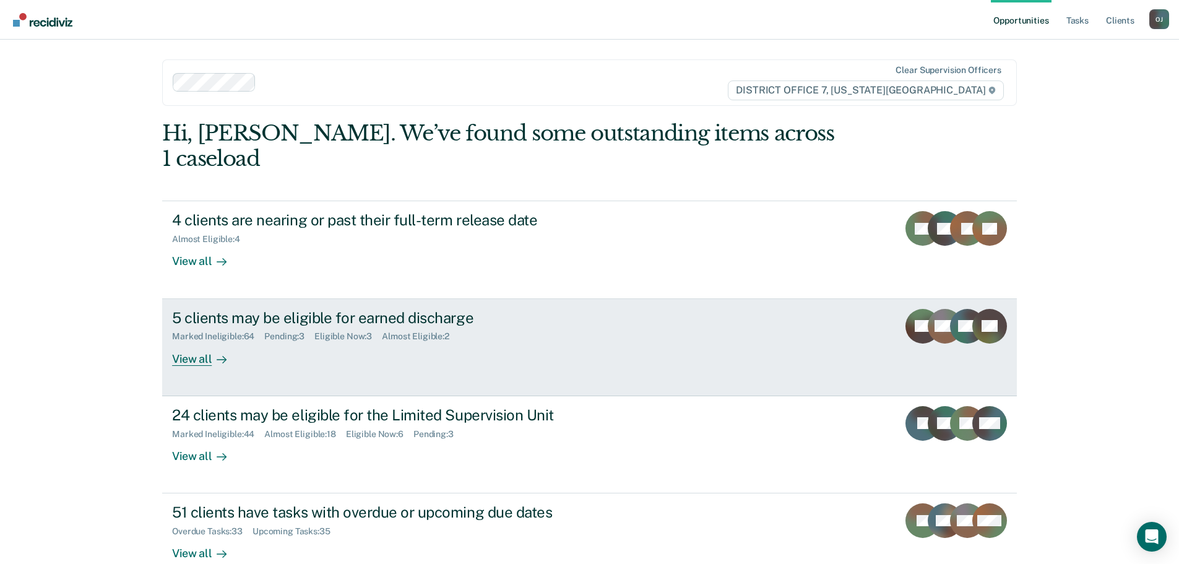
click at [212, 352] on div at bounding box center [219, 359] width 15 height 14
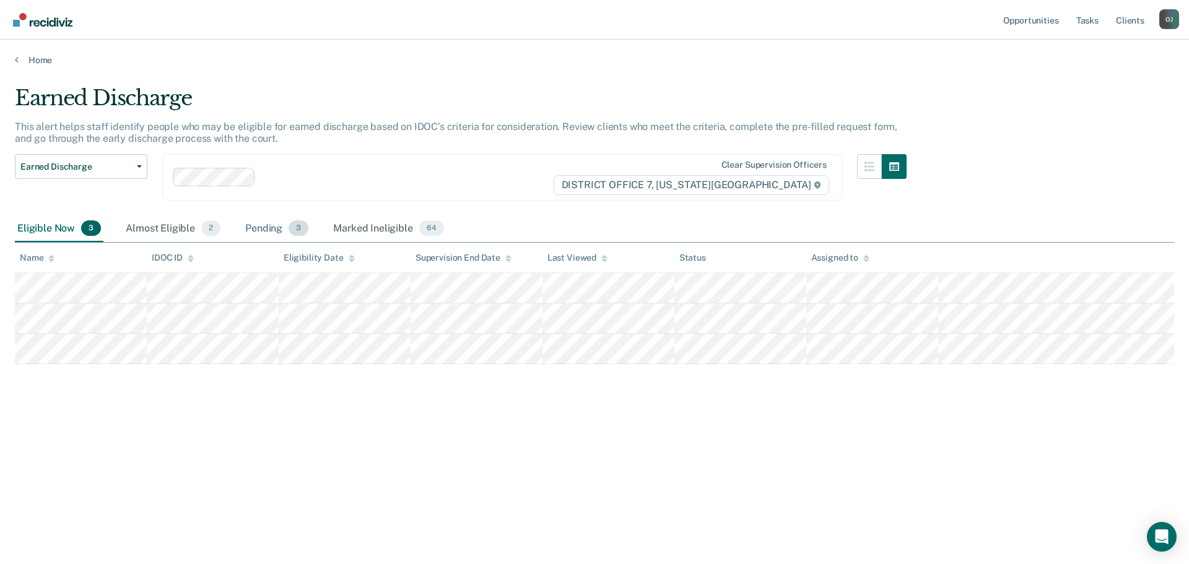
click at [253, 230] on div "Pending 3" at bounding box center [277, 228] width 68 height 27
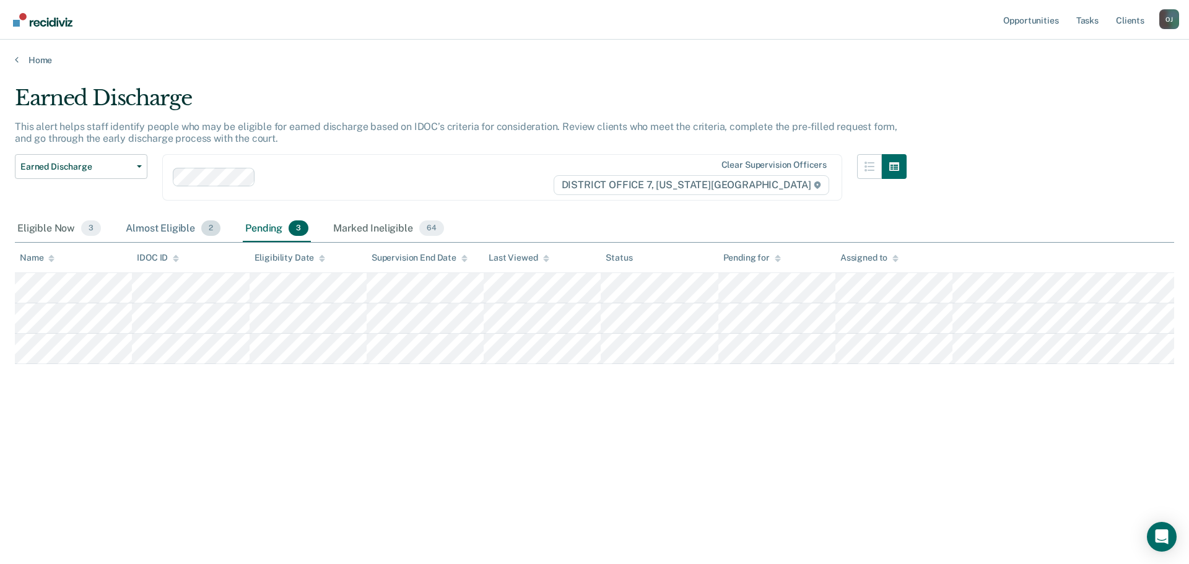
click at [157, 218] on div "Almost Eligible 2" at bounding box center [173, 228] width 100 height 27
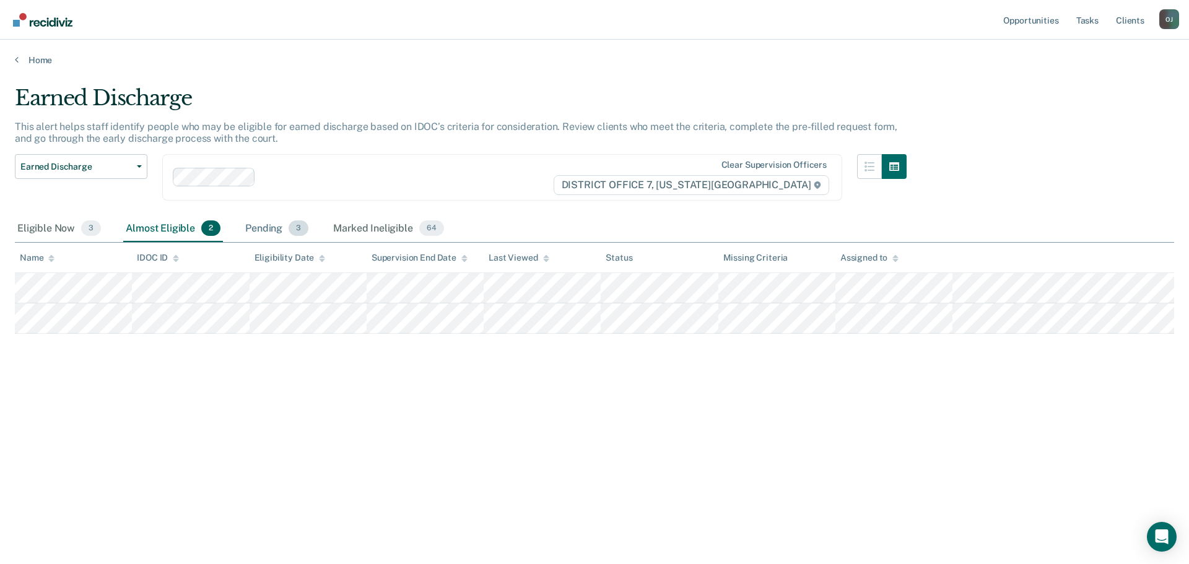
click at [264, 222] on div "Pending 3" at bounding box center [277, 228] width 68 height 27
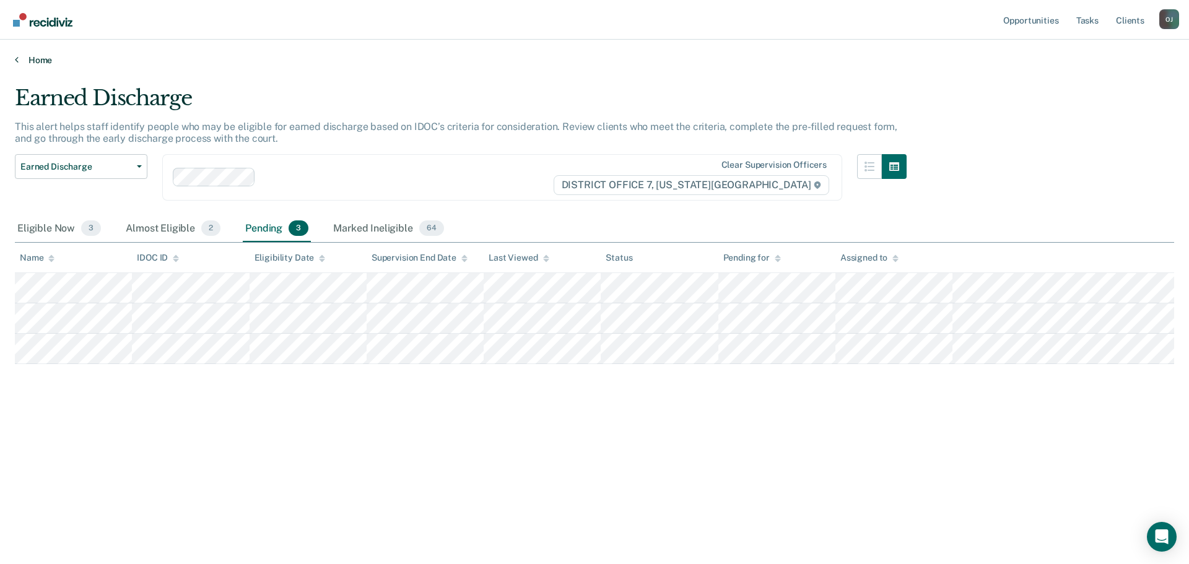
click at [35, 54] on link "Home" at bounding box center [594, 59] width 1159 height 11
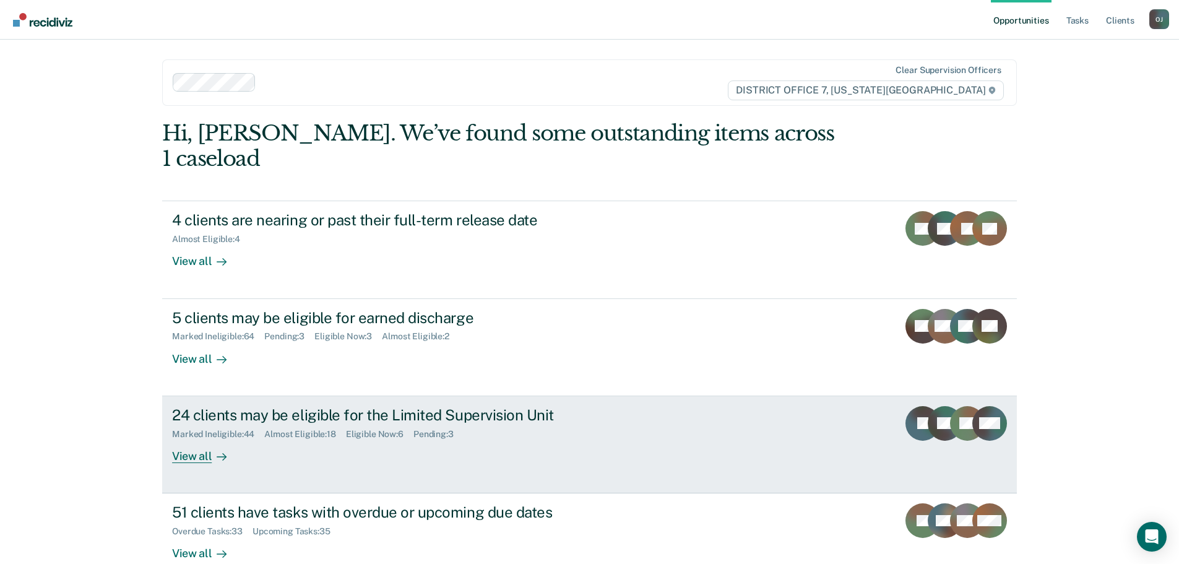
click at [184, 439] on div "View all" at bounding box center [206, 451] width 69 height 24
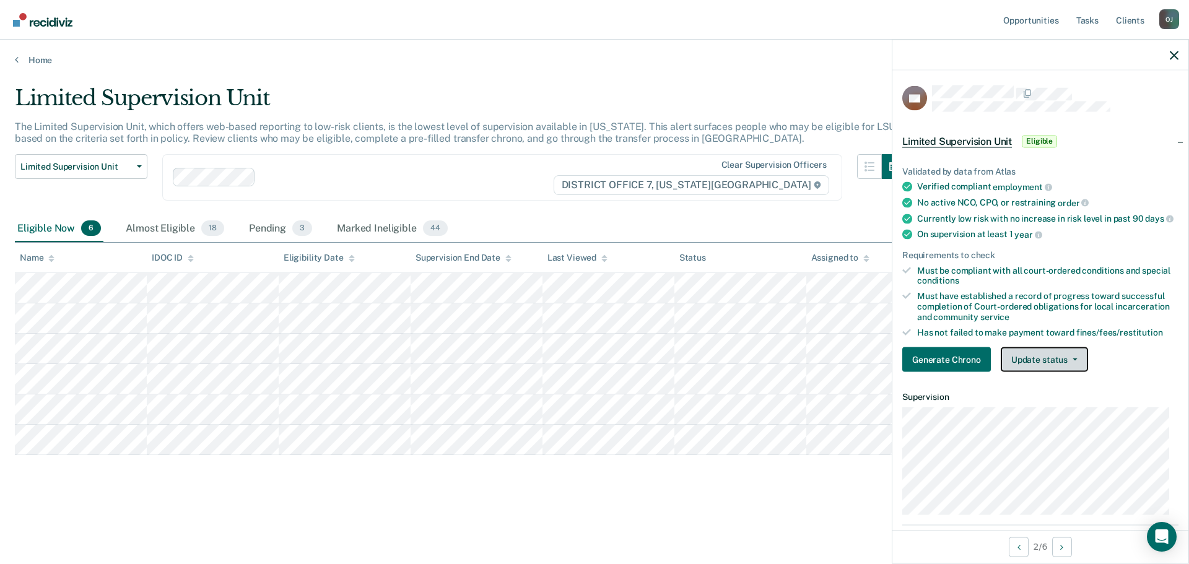
click at [1024, 363] on button "Update status" at bounding box center [1044, 359] width 87 height 25
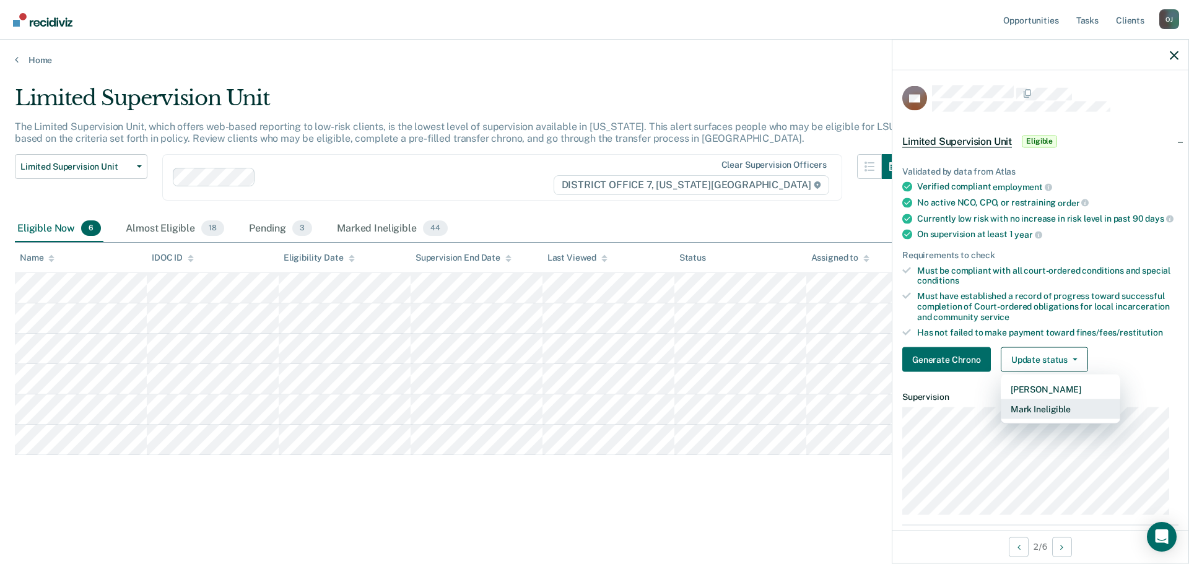
click at [1037, 417] on button "Mark Ineligible" at bounding box center [1060, 409] width 119 height 20
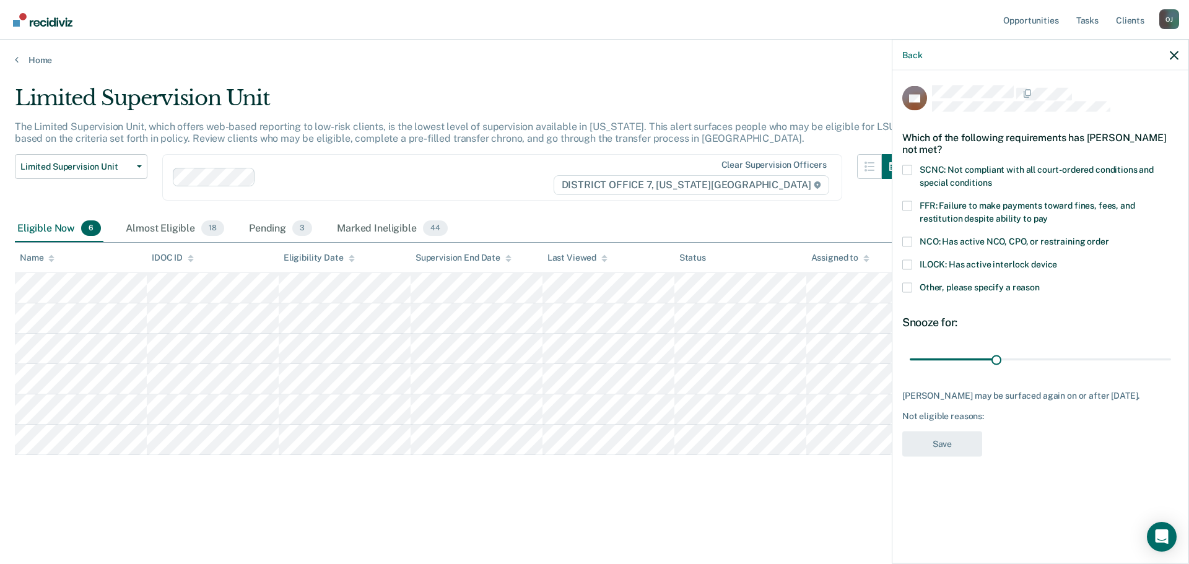
click at [999, 287] on span "Other, please specify a reason" at bounding box center [979, 287] width 120 height 10
click at [1040, 282] on input "Other, please specify a reason" at bounding box center [1040, 282] width 0 height 0
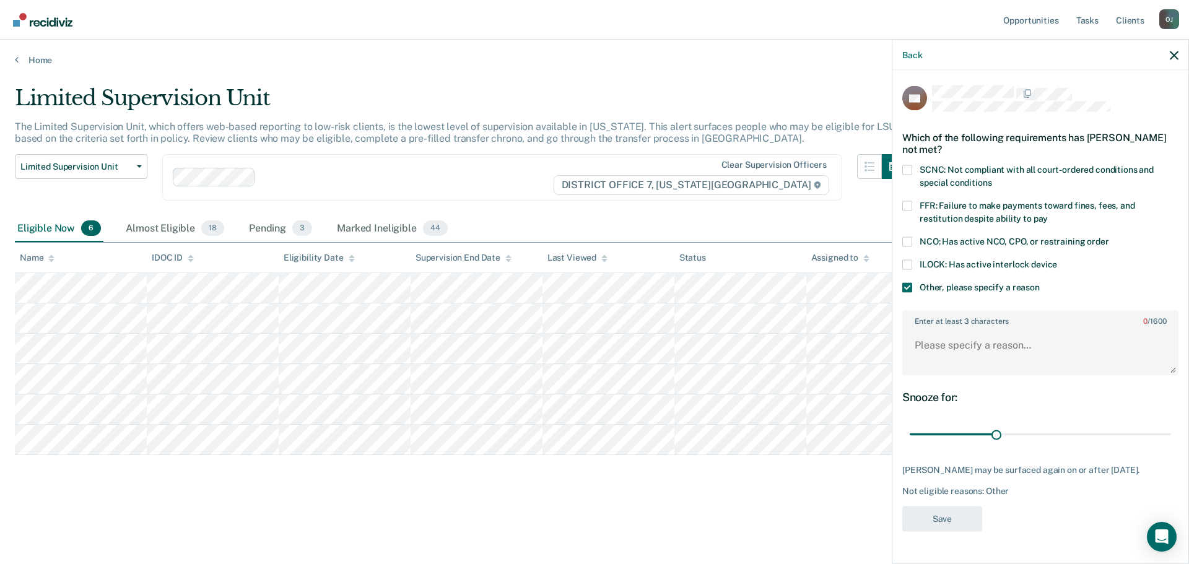
click at [906, 290] on span at bounding box center [907, 287] width 10 height 10
click at [1040, 282] on input "Other, please specify a reason" at bounding box center [1040, 282] width 0 height 0
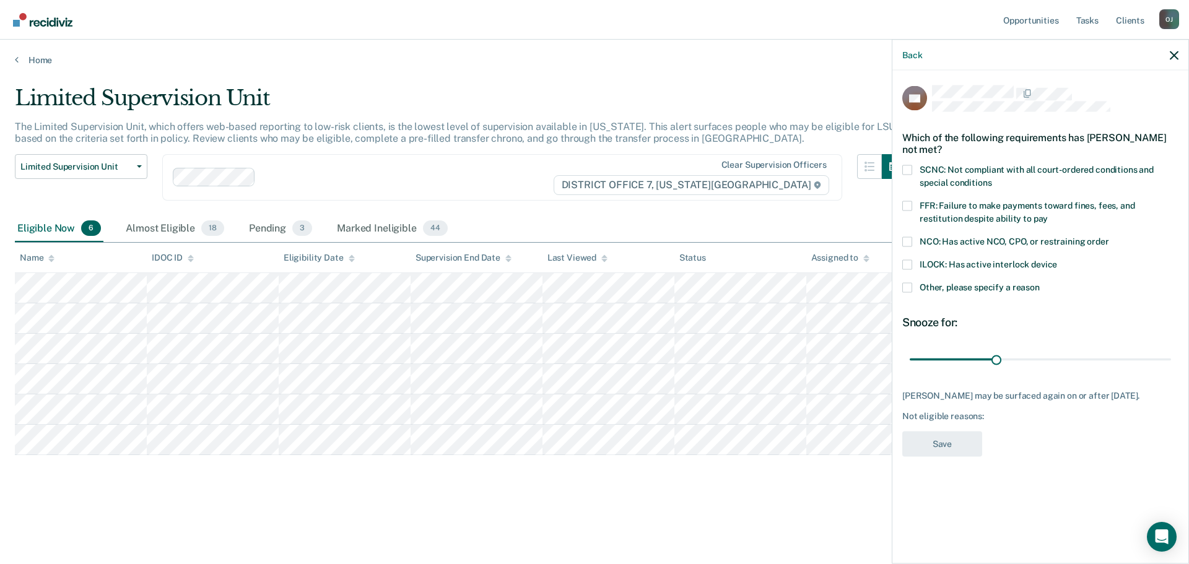
click at [906, 290] on span at bounding box center [907, 287] width 10 height 10
click at [1040, 282] on input "Other, please specify a reason" at bounding box center [1040, 282] width 0 height 0
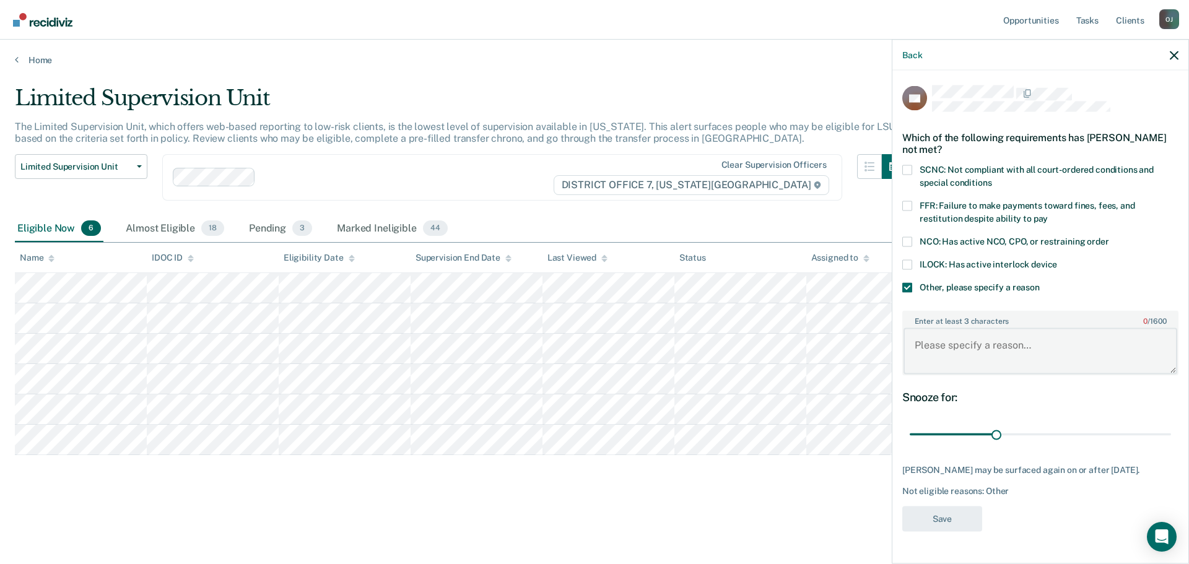
click at [932, 340] on textarea "Enter at least 3 characters 0 / 1600" at bounding box center [1040, 351] width 274 height 46
type textarea "Isn't computer savvy"
drag, startPoint x: 999, startPoint y: 435, endPoint x: 1253, endPoint y: 428, distance: 253.9
type input "90"
click at [1171, 428] on input "range" at bounding box center [1040, 434] width 261 height 22
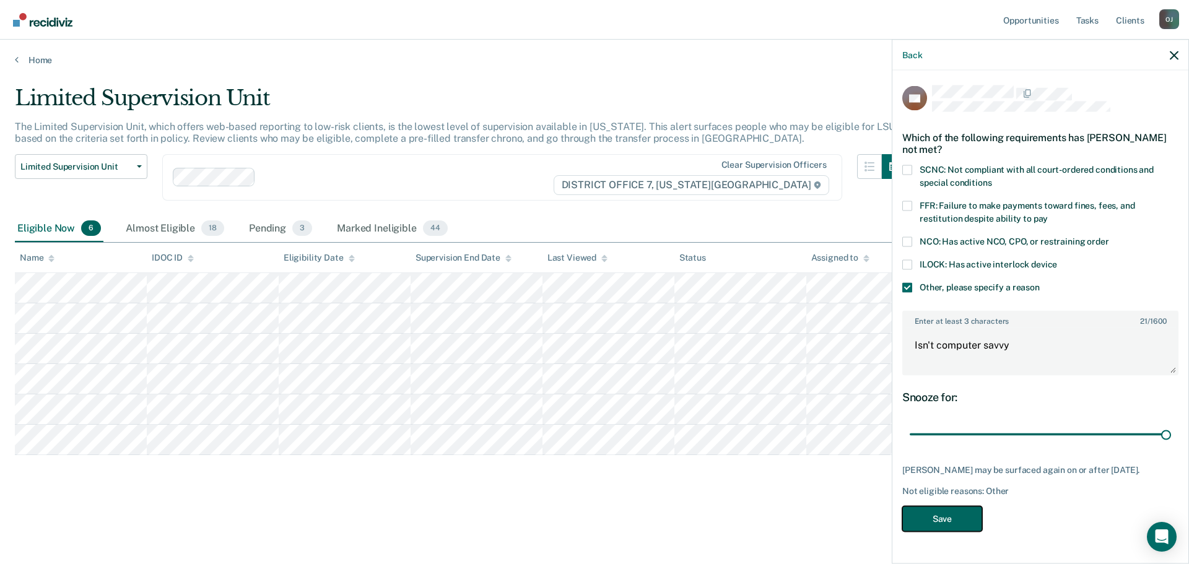
click at [937, 524] on button "Save" at bounding box center [942, 518] width 80 height 25
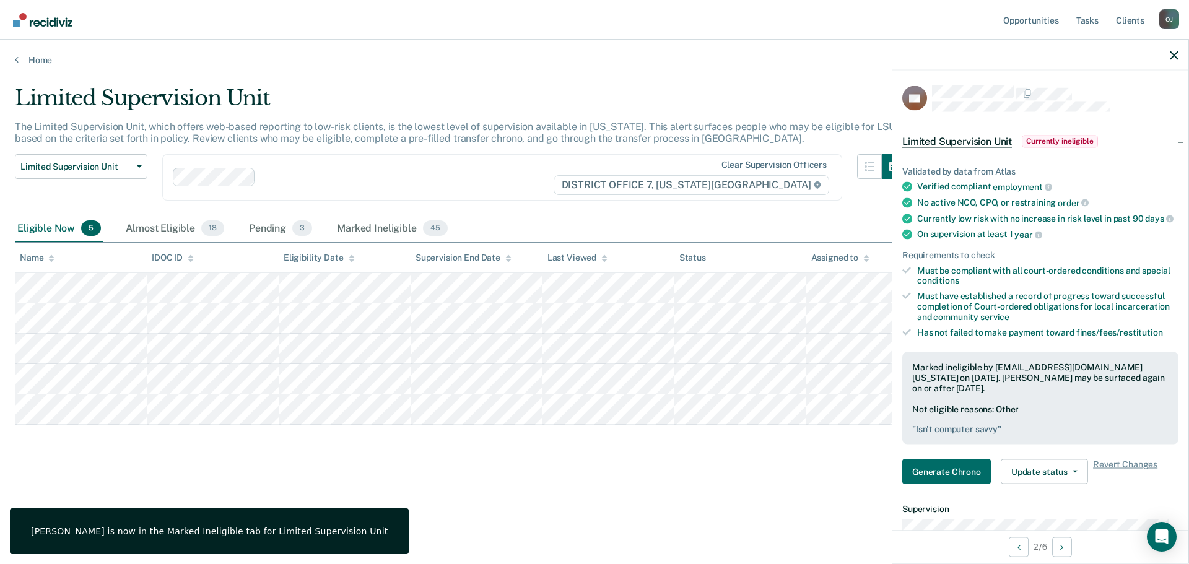
click at [259, 472] on div "Limited Supervision Unit The Limited Supervision Unit, which offers web-based r…" at bounding box center [594, 297] width 1159 height 425
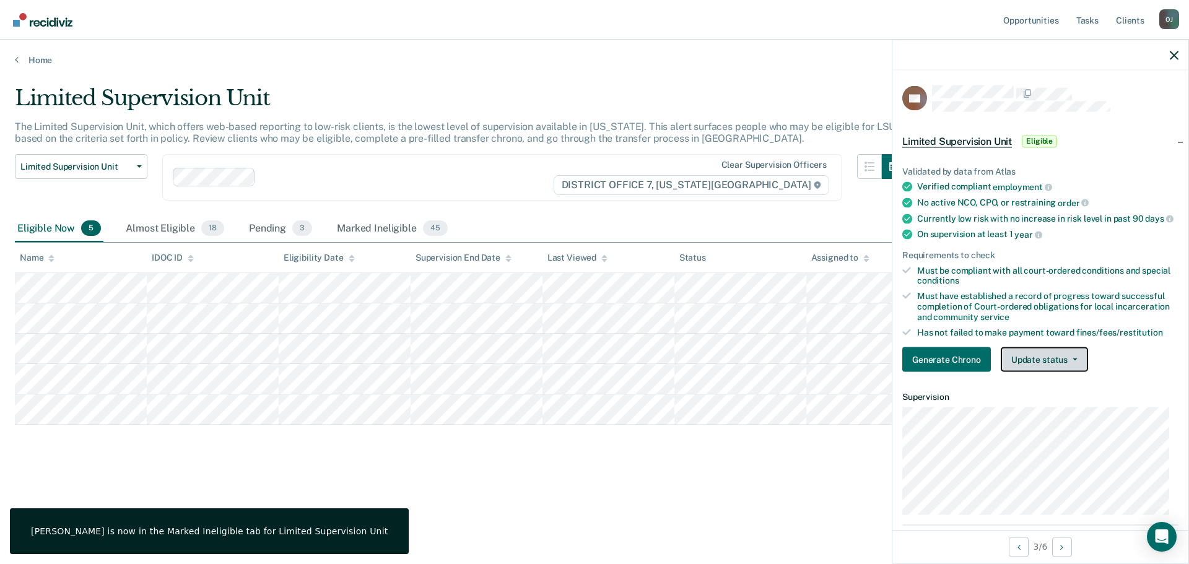
click at [1040, 372] on button "Update status" at bounding box center [1044, 359] width 87 height 25
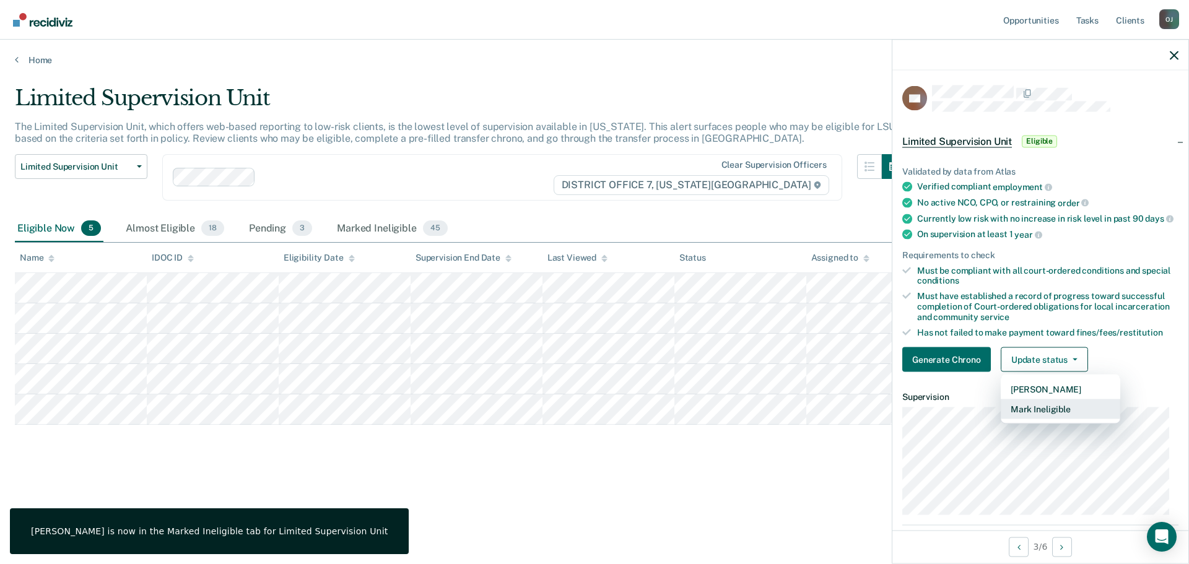
click at [1050, 415] on button "Mark Ineligible" at bounding box center [1060, 409] width 119 height 20
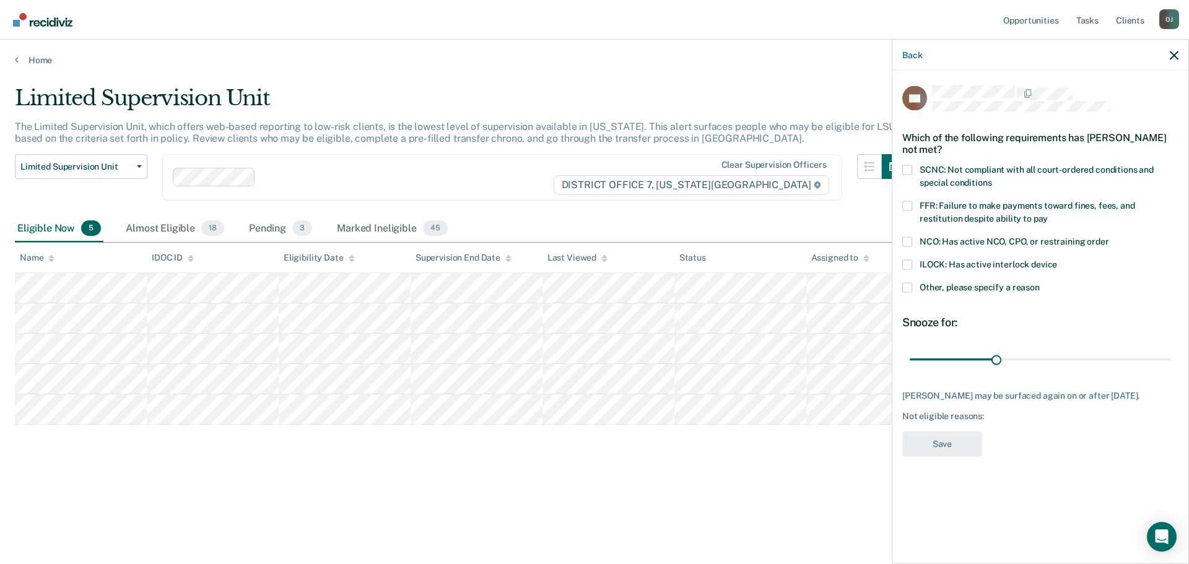
click at [984, 212] on label "FFR: Failure to make payments toward fines, fees, and restitution despite abili…" at bounding box center [1040, 214] width 276 height 26
click at [1048, 214] on input "FFR: Failure to make payments toward fines, fees, and restitution despite abili…" at bounding box center [1048, 214] width 0 height 0
drag, startPoint x: 996, startPoint y: 362, endPoint x: 1234, endPoint y: 368, distance: 237.8
type input "90"
click at [1171, 368] on input "range" at bounding box center [1040, 360] width 261 height 22
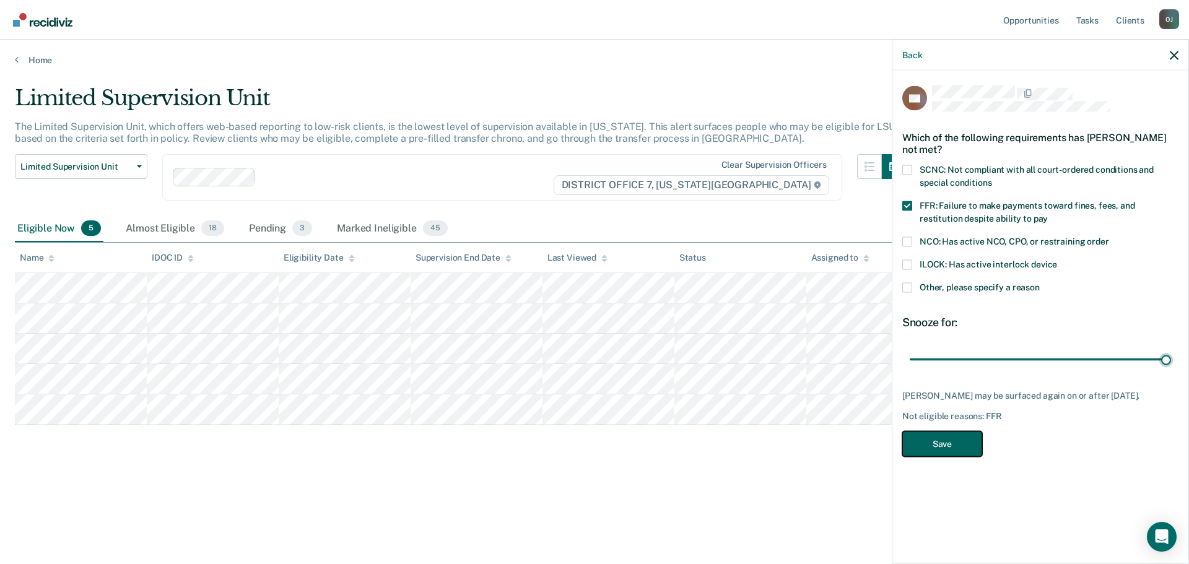
click at [927, 453] on button "Save" at bounding box center [942, 443] width 80 height 25
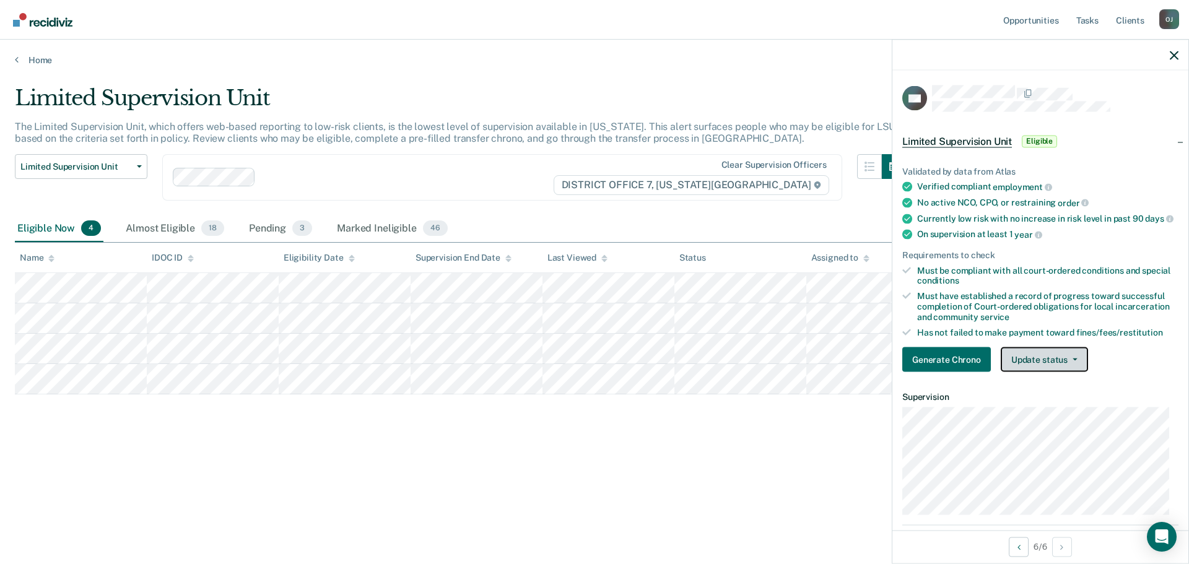
click at [1064, 362] on button "Update status" at bounding box center [1044, 359] width 87 height 25
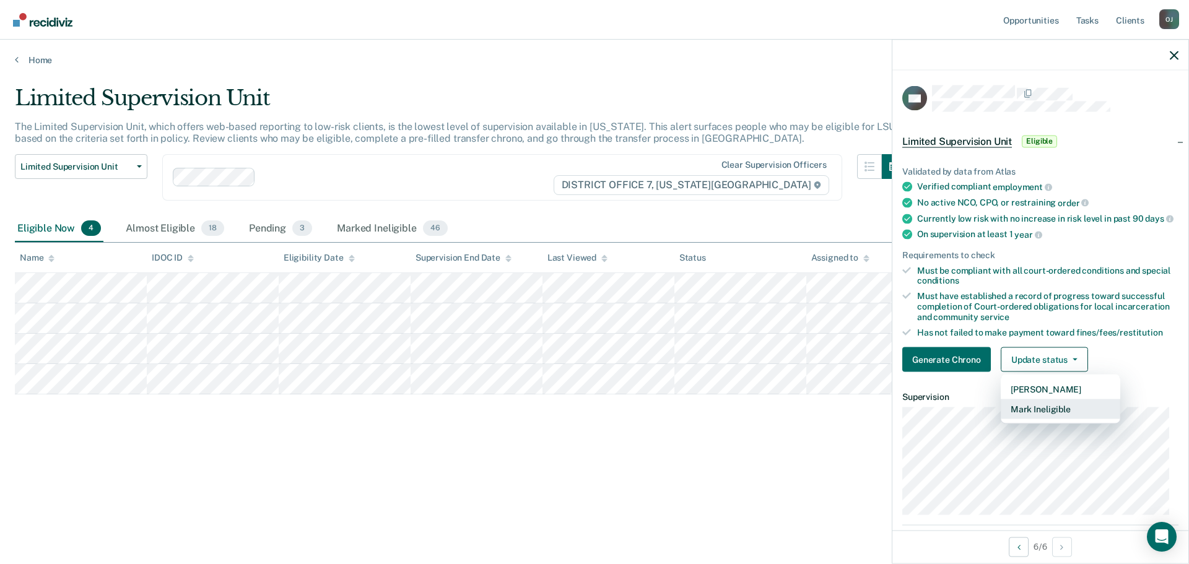
click at [1056, 417] on button "Mark Ineligible" at bounding box center [1060, 409] width 119 height 20
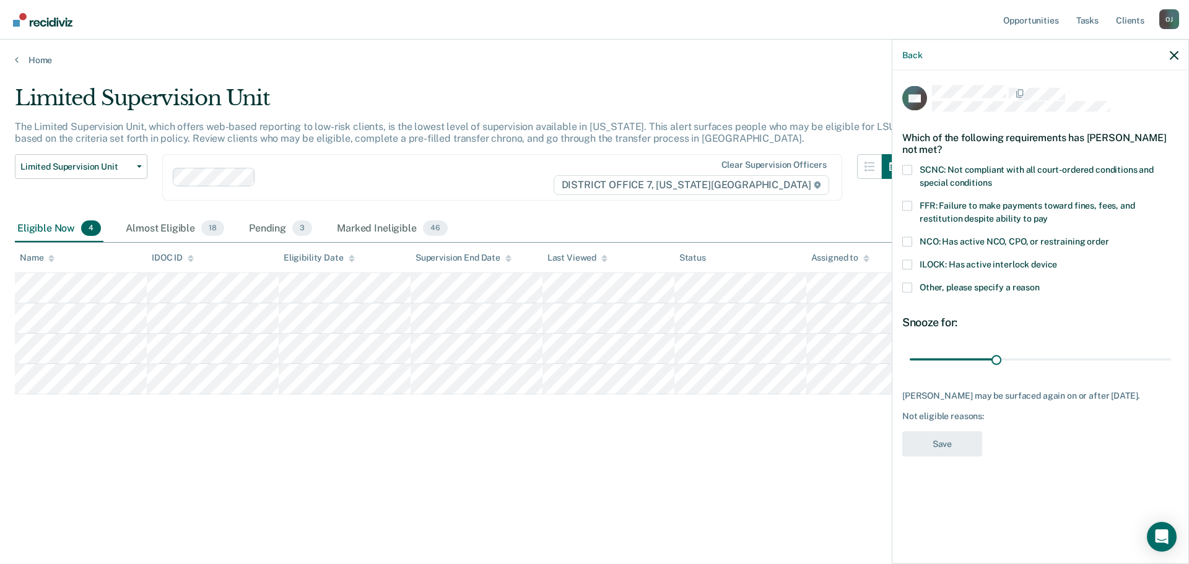
click at [962, 209] on span "FFR: Failure to make payments toward fines, fees, and restitution despite abili…" at bounding box center [1026, 211] width 215 height 23
click at [1048, 214] on input "FFR: Failure to make payments toward fines, fees, and restitution despite abili…" at bounding box center [1048, 214] width 0 height 0
drag, startPoint x: 1001, startPoint y: 357, endPoint x: 1359, endPoint y: 381, distance: 359.3
type input "90"
click at [1171, 370] on input "range" at bounding box center [1040, 360] width 261 height 22
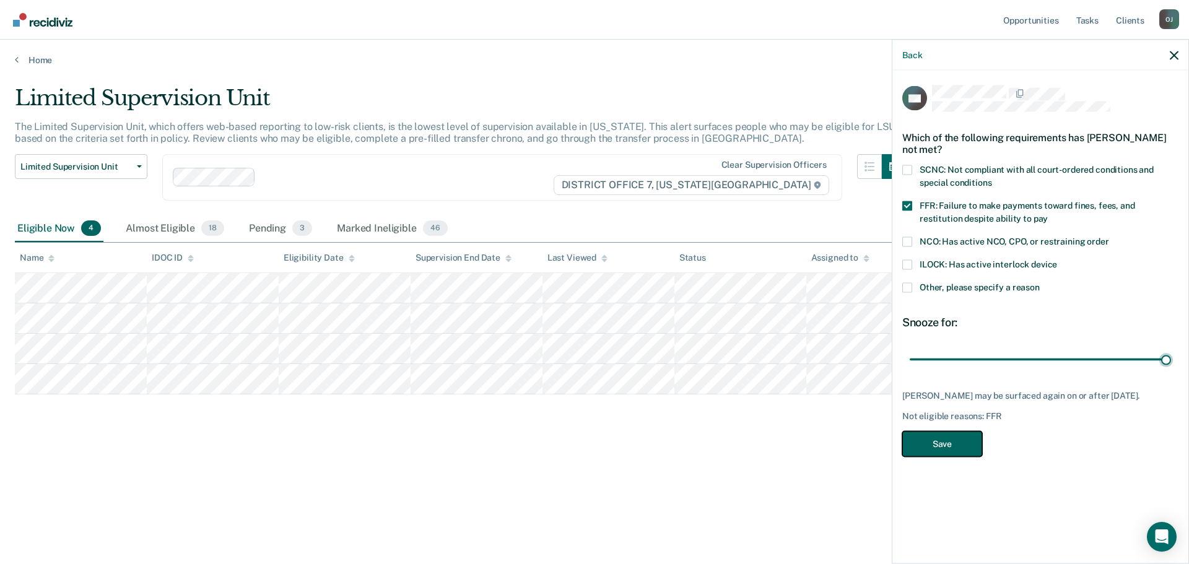
click at [934, 440] on button "Save" at bounding box center [942, 443] width 80 height 25
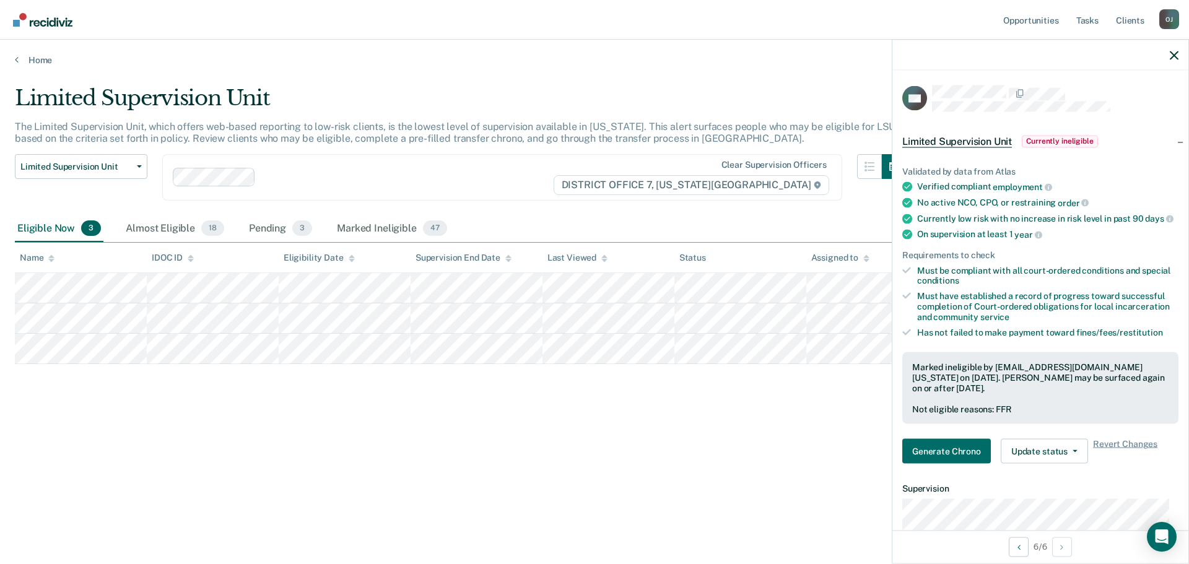
click at [578, 79] on main "Limited Supervision Unit The Limited Supervision Unit, which offers web-based r…" at bounding box center [594, 313] width 1189 height 495
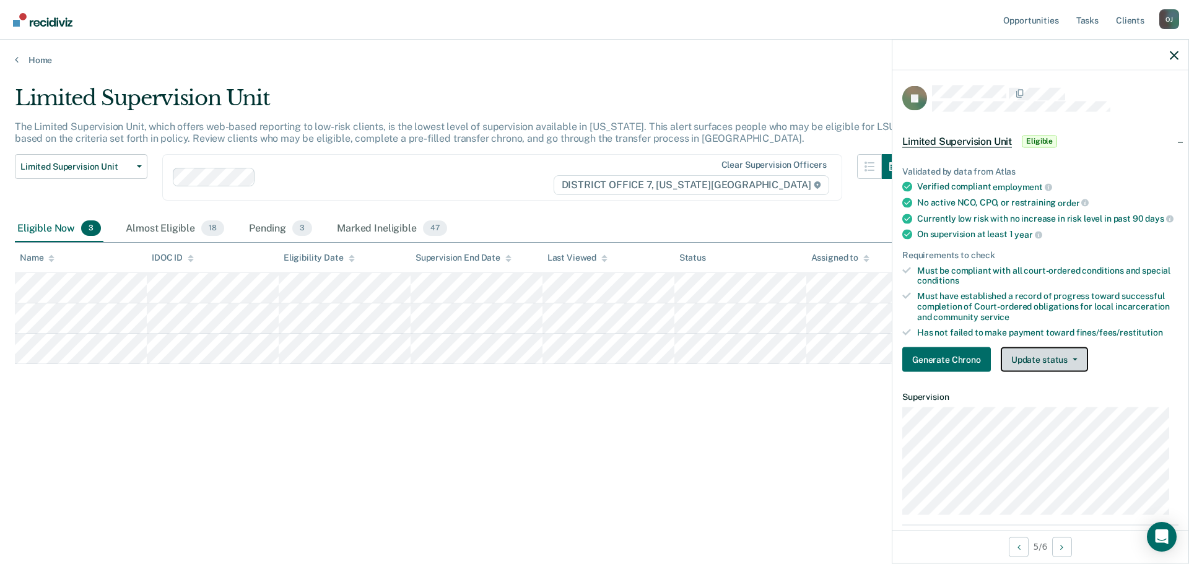
click at [1026, 372] on button "Update status" at bounding box center [1044, 359] width 87 height 25
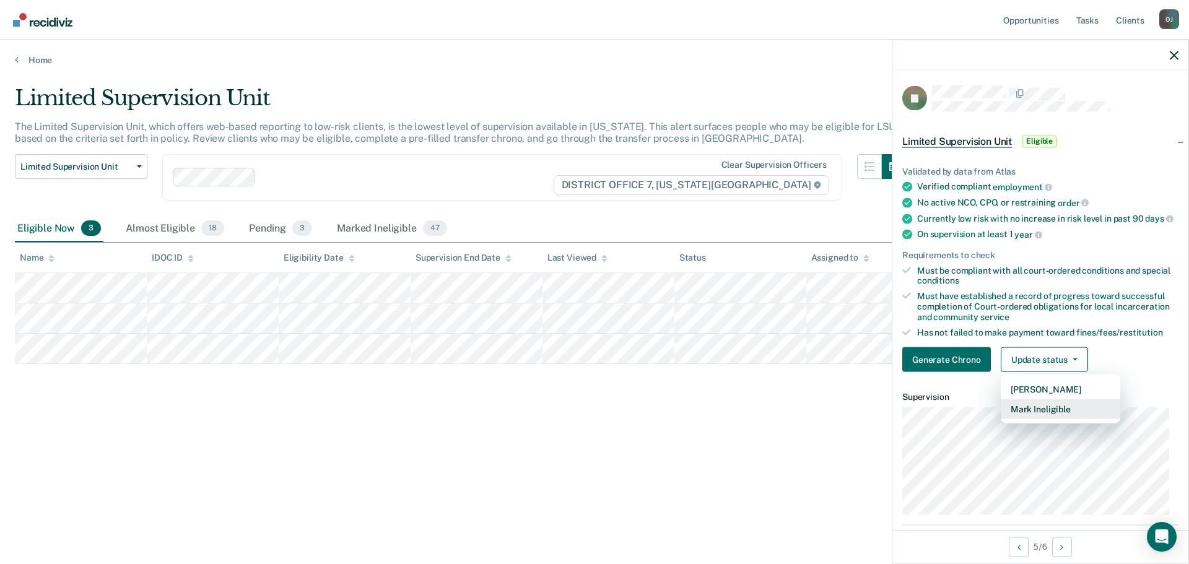
click at [1043, 417] on button "Mark Ineligible" at bounding box center [1060, 409] width 119 height 20
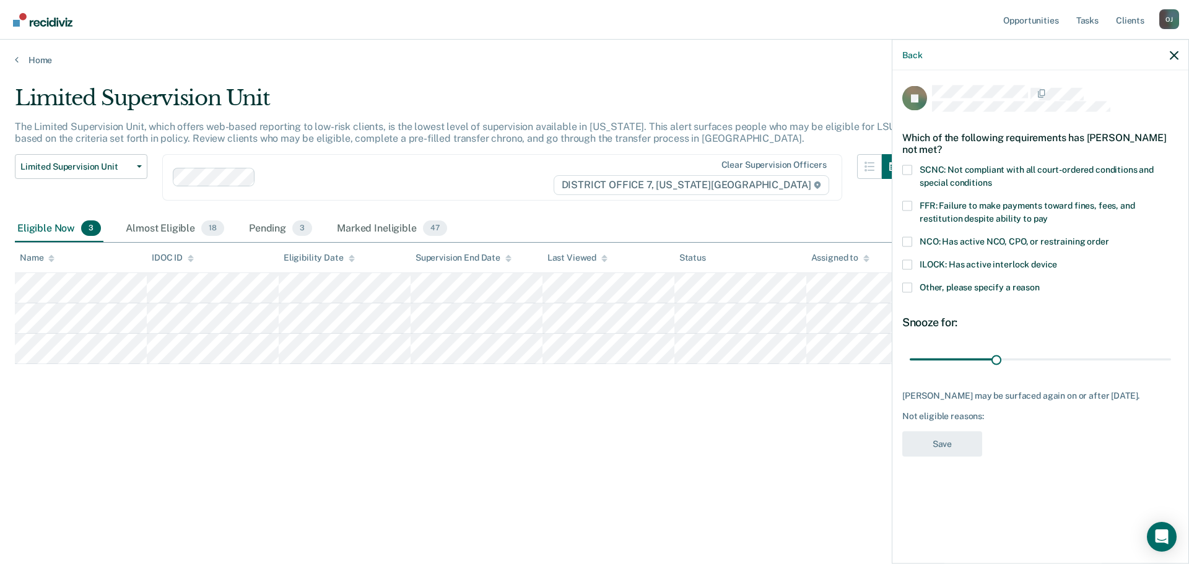
click at [1027, 193] on div "SCNC: Not compliant with all court-ordered conditions and special conditions" at bounding box center [1040, 183] width 276 height 36
click at [1027, 215] on label "FFR: Failure to make payments toward fines, fees, and restitution despite abili…" at bounding box center [1040, 214] width 276 height 26
click at [1048, 214] on input "FFR: Failure to make payments toward fines, fees, and restitution despite abili…" at bounding box center [1048, 214] width 0 height 0
drag, startPoint x: 996, startPoint y: 367, endPoint x: 1308, endPoint y: 367, distance: 312.7
type input "90"
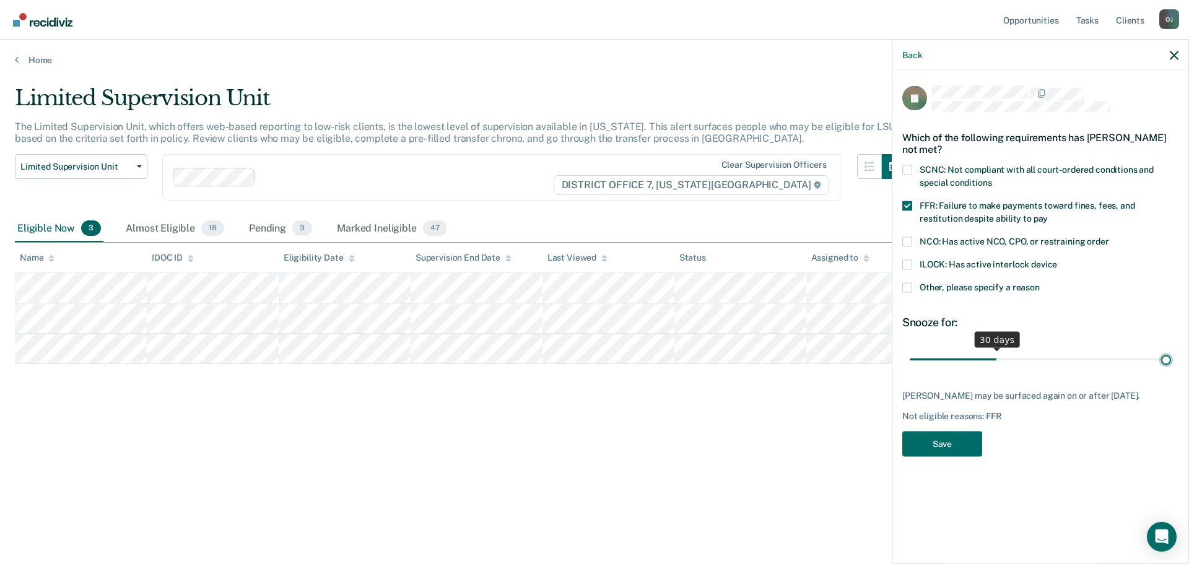
click at [1171, 367] on input "range" at bounding box center [1040, 360] width 261 height 22
click at [965, 451] on button "Save" at bounding box center [942, 443] width 80 height 25
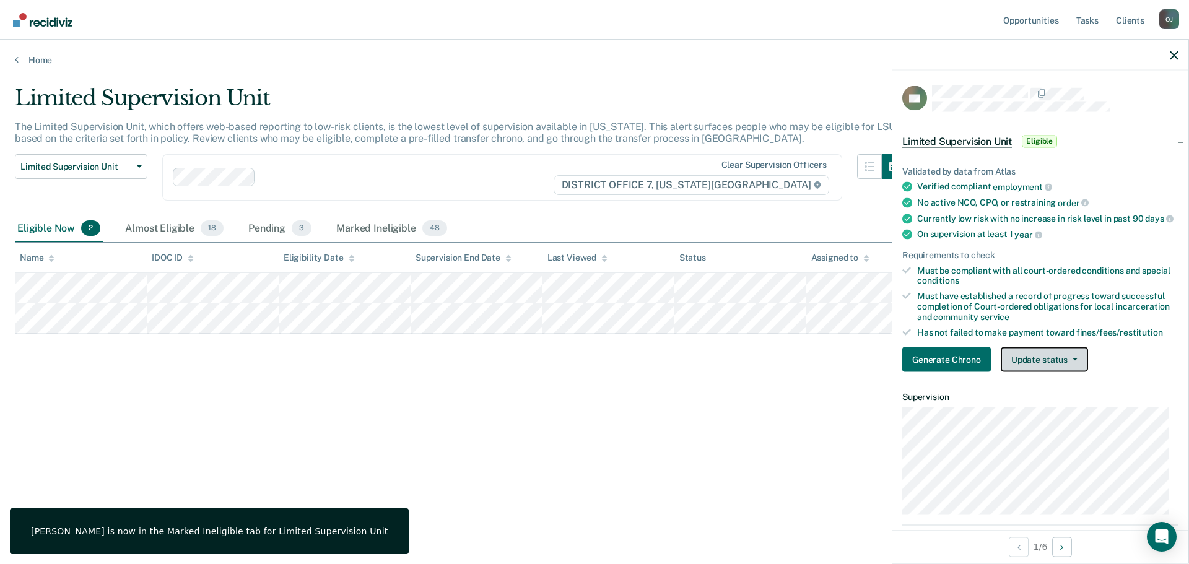
click at [1037, 372] on button "Update status" at bounding box center [1044, 359] width 87 height 25
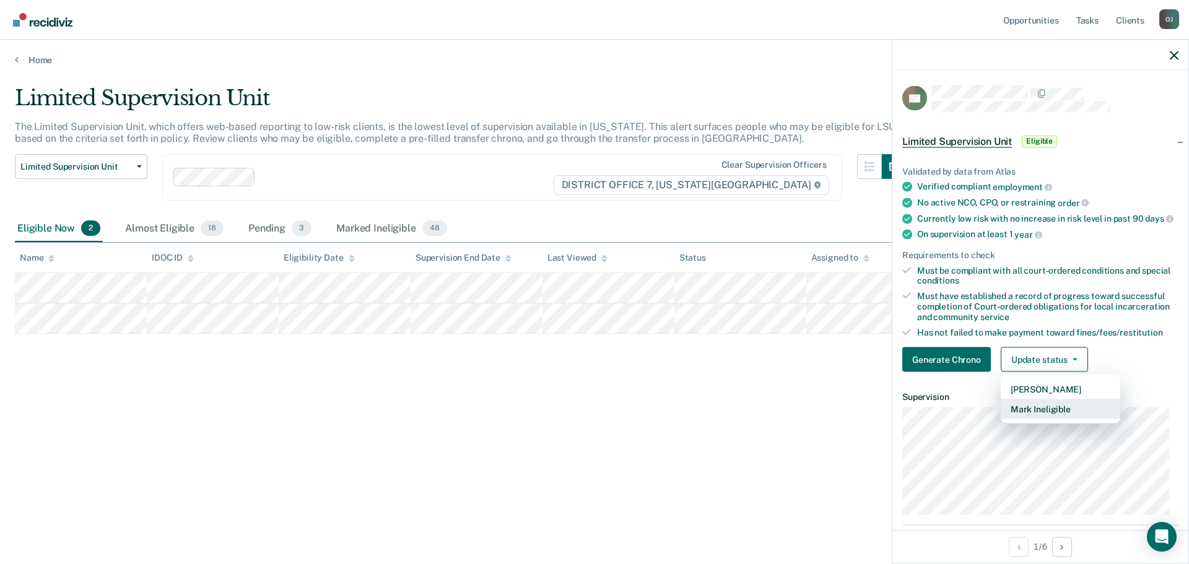
click at [1037, 419] on button "Mark Ineligible" at bounding box center [1060, 409] width 119 height 20
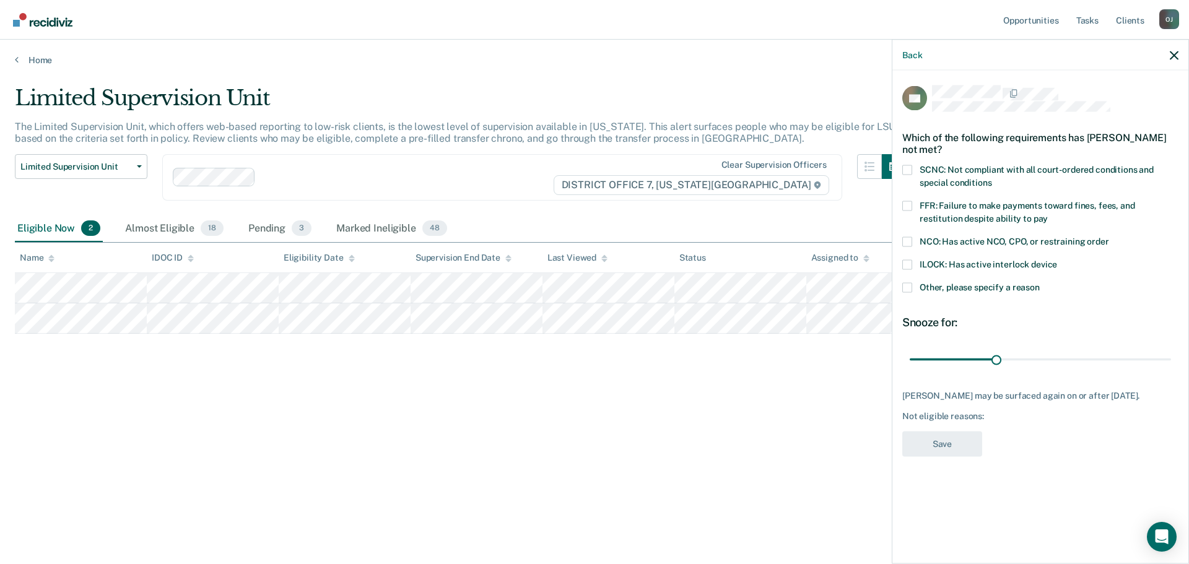
click at [907, 287] on span at bounding box center [907, 287] width 10 height 10
click at [1040, 282] on input "Other, please specify a reason" at bounding box center [1040, 282] width 0 height 0
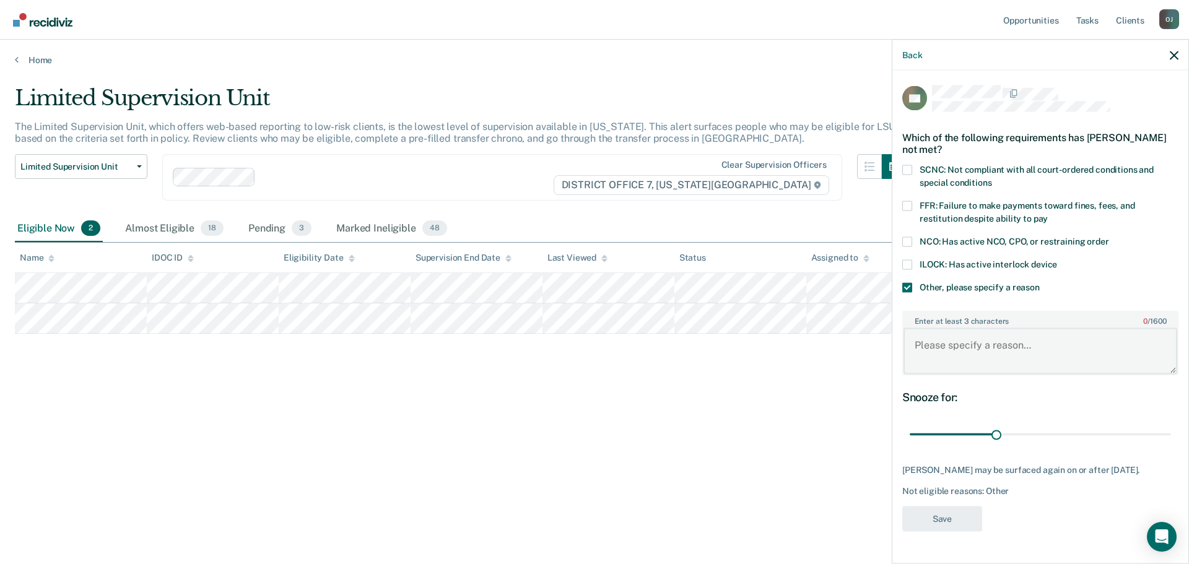
click at [999, 367] on textarea "Enter at least 3 characters 0 / 1600" at bounding box center [1040, 351] width 274 height 46
type textarea "waiting on EDR"
drag, startPoint x: 997, startPoint y: 435, endPoint x: 1386, endPoint y: 452, distance: 389.2
type input "90"
click at [1171, 445] on input "range" at bounding box center [1040, 434] width 261 height 22
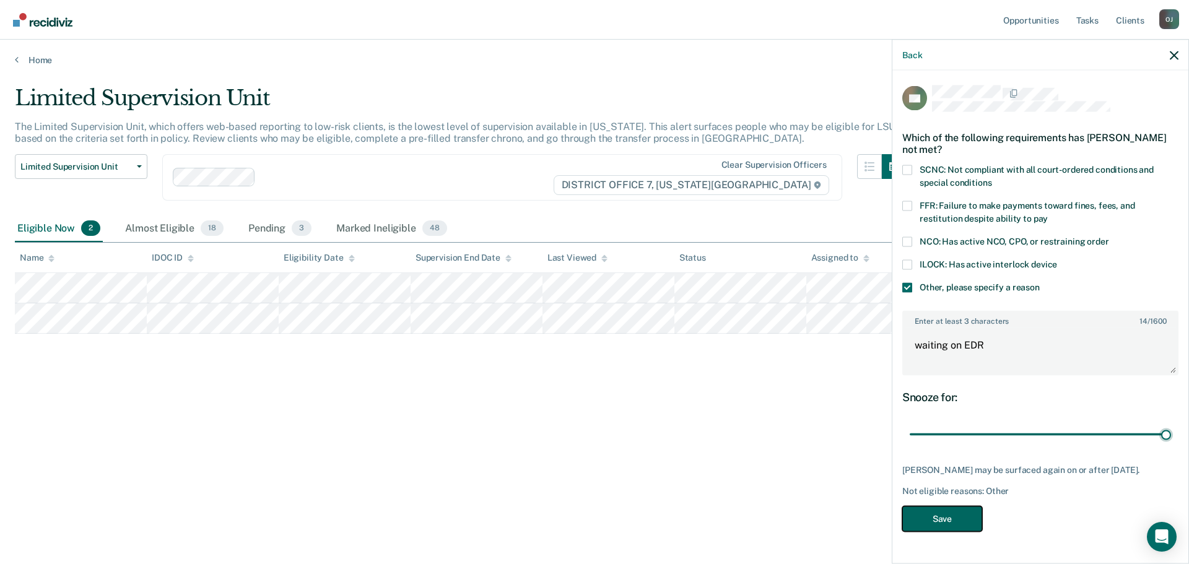
click at [936, 524] on button "Save" at bounding box center [942, 518] width 80 height 25
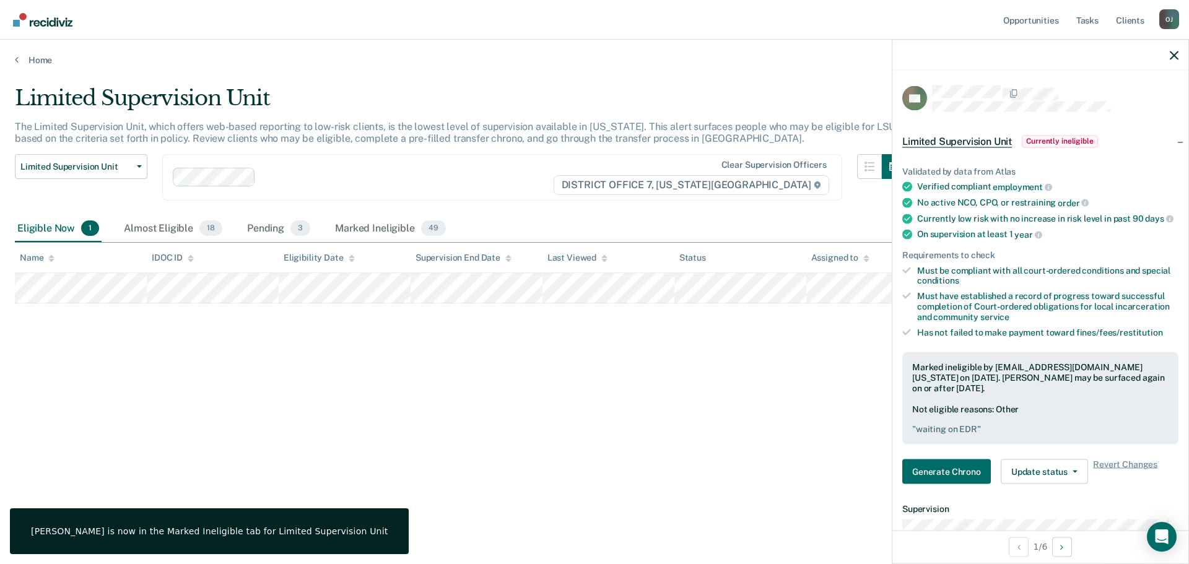
click at [83, 341] on div "Limited Supervision Unit The Limited Supervision Unit, which offers web-based r…" at bounding box center [594, 278] width 1159 height 386
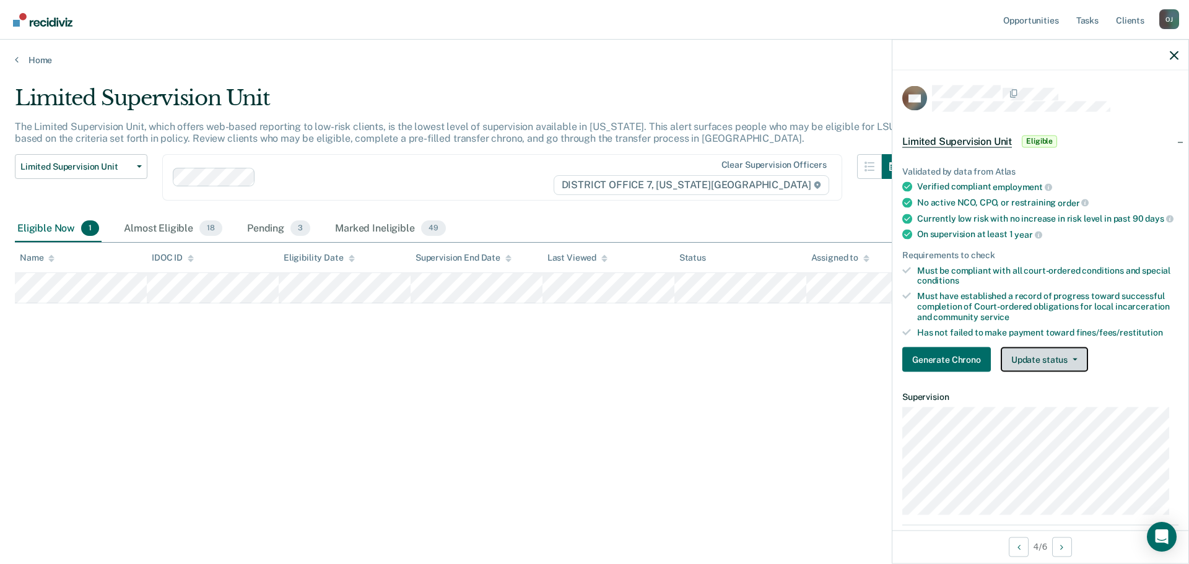
click at [1043, 363] on button "Update status" at bounding box center [1044, 359] width 87 height 25
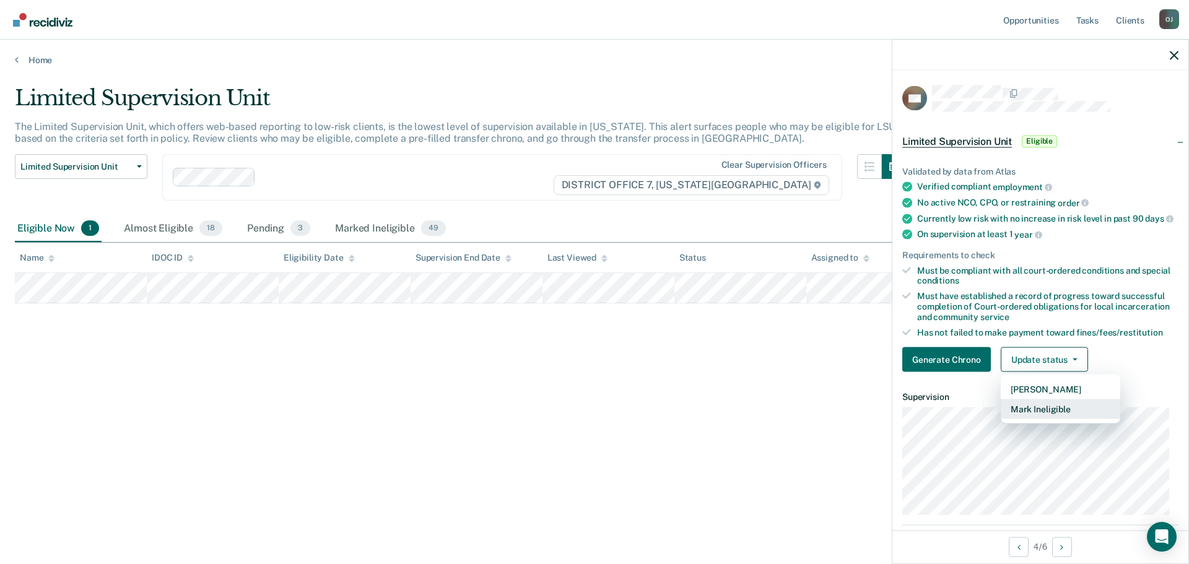
click at [1026, 419] on button "Mark Ineligible" at bounding box center [1060, 409] width 119 height 20
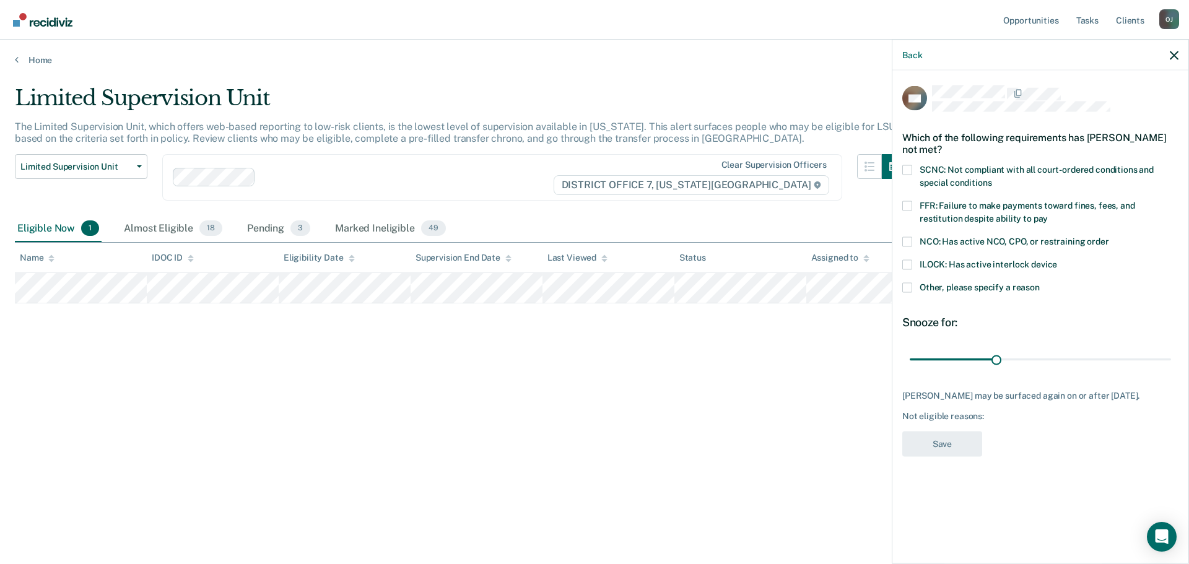
click at [985, 201] on span "FFR: Failure to make payments toward fines, fees, and restitution despite abili…" at bounding box center [1026, 211] width 215 height 23
click at [1048, 214] on input "FFR: Failure to make payments toward fines, fees, and restitution despite abili…" at bounding box center [1048, 214] width 0 height 0
drag, startPoint x: 994, startPoint y: 361, endPoint x: 1265, endPoint y: 373, distance: 270.8
type input "90"
click at [1171, 370] on input "range" at bounding box center [1040, 360] width 261 height 22
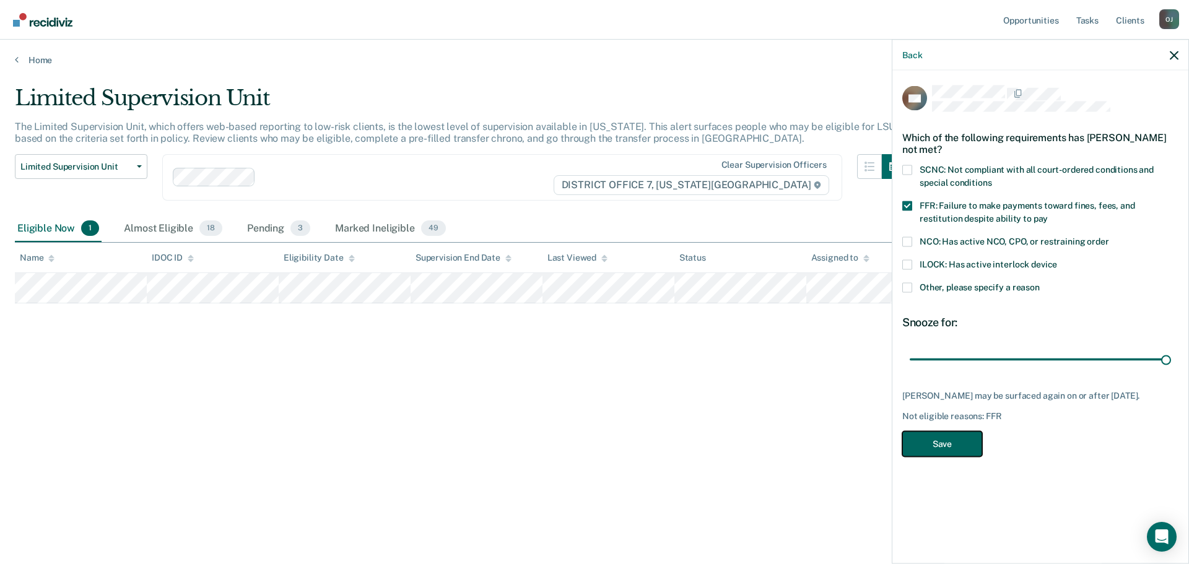
click at [976, 439] on button "Save" at bounding box center [942, 443] width 80 height 25
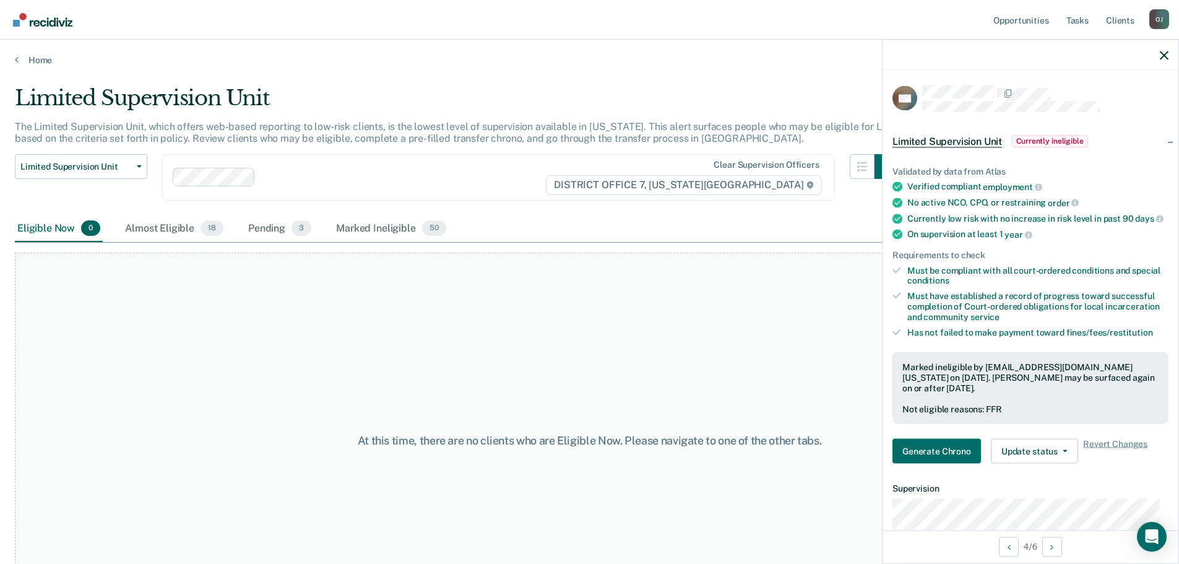
click at [133, 290] on div "At this time, there are no clients who are Eligible Now. Please navigate to one…" at bounding box center [590, 441] width 1150 height 376
click at [42, 59] on link "Home" at bounding box center [590, 59] width 1150 height 11
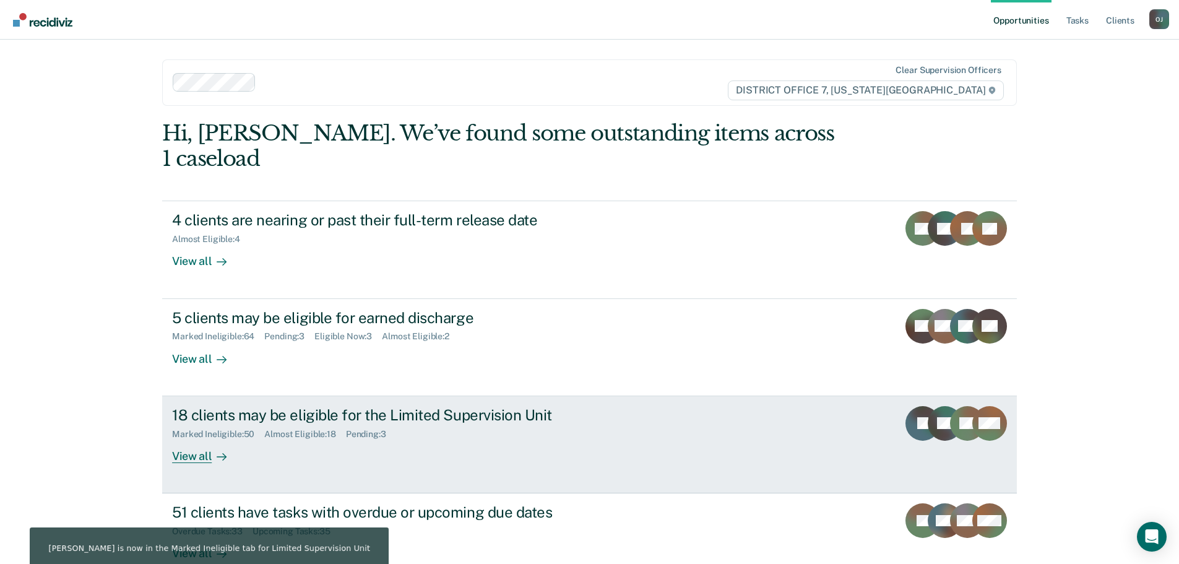
click at [186, 439] on div "View all" at bounding box center [206, 451] width 69 height 24
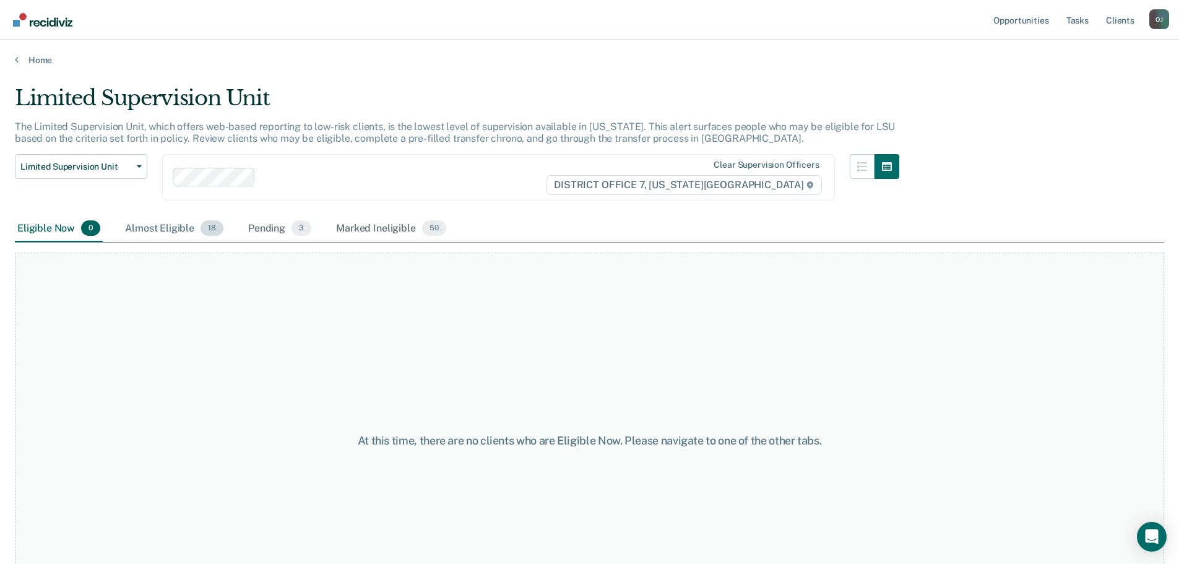
click at [167, 220] on div "Almost Eligible 18" at bounding box center [174, 228] width 103 height 27
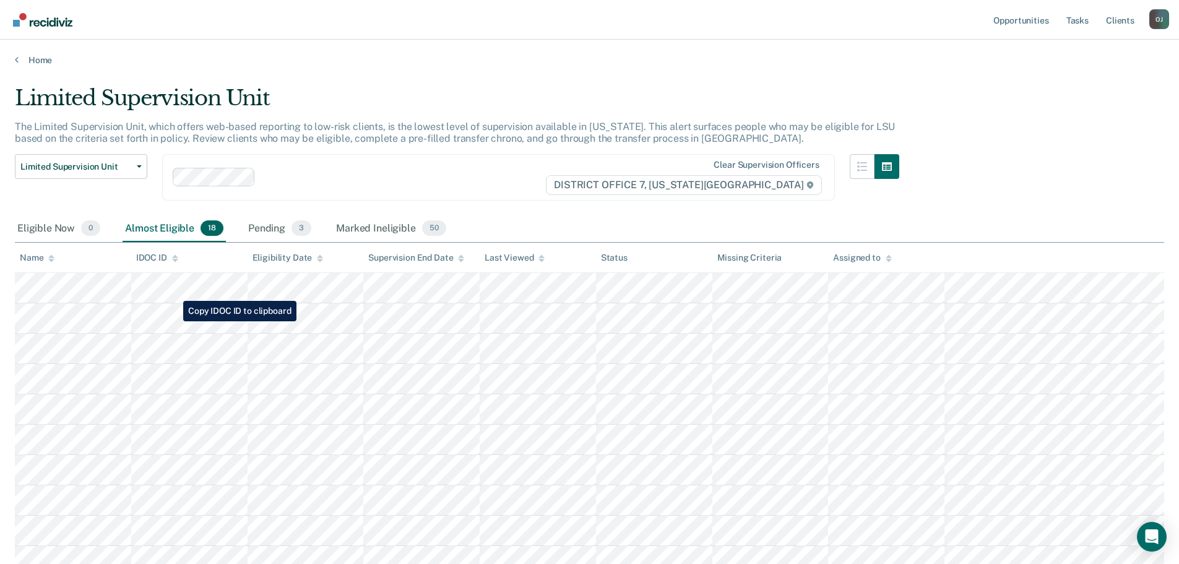
scroll to position [124, 0]
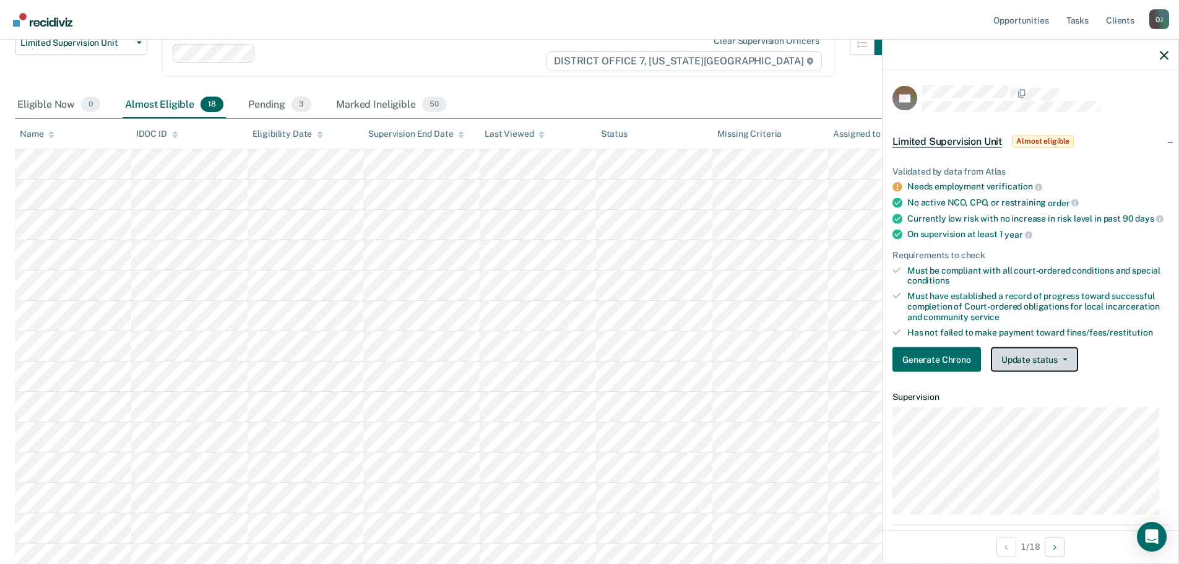
click at [1025, 369] on button "Update status" at bounding box center [1034, 359] width 87 height 25
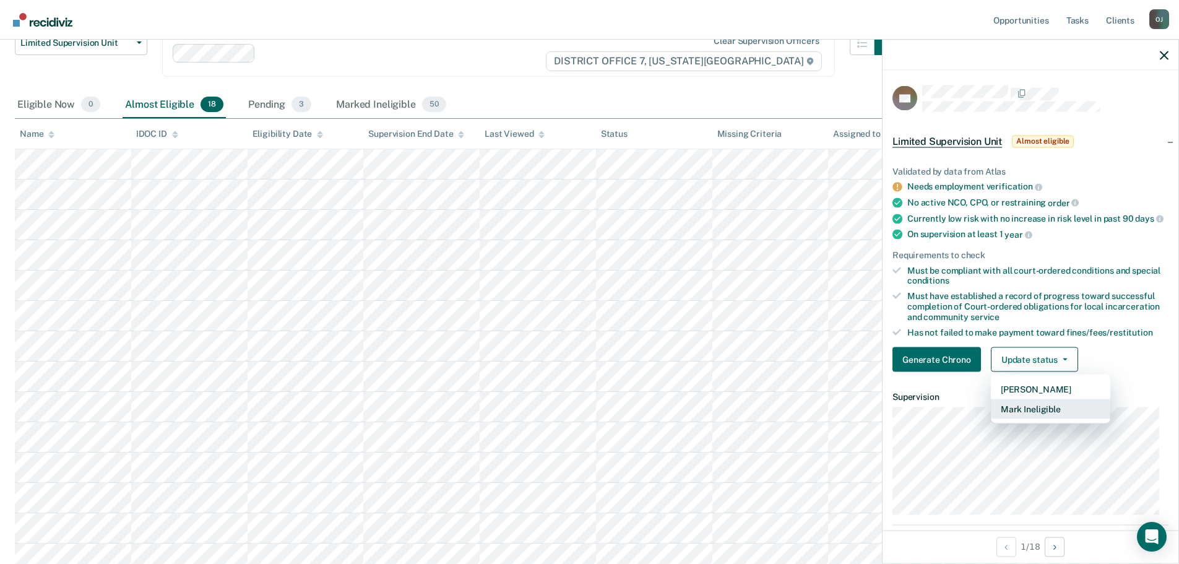
click at [1039, 414] on button "Mark Ineligible" at bounding box center [1050, 409] width 119 height 20
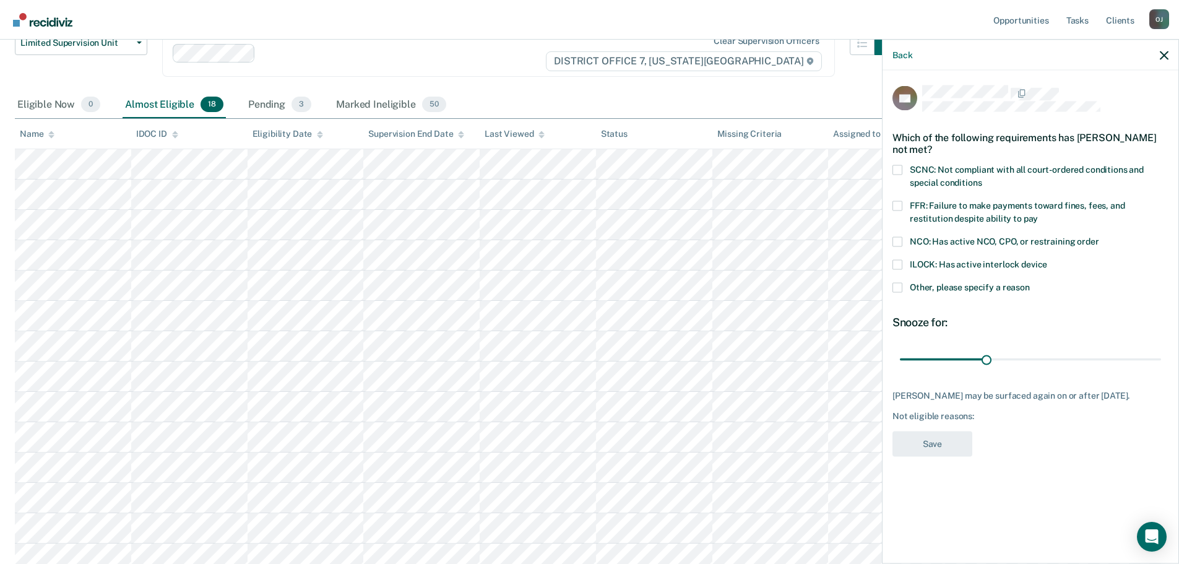
click at [1048, 165] on span "SCNC: Not compliant with all court-ordered conditions and special conditions" at bounding box center [1027, 175] width 234 height 23
click at [982, 178] on input "SCNC: Not compliant with all court-ordered conditions and special conditions" at bounding box center [982, 178] width 0 height 0
drag, startPoint x: 988, startPoint y: 360, endPoint x: 1405, endPoint y: 374, distance: 417.5
type input "90"
click at [1162, 370] on input "range" at bounding box center [1030, 360] width 261 height 22
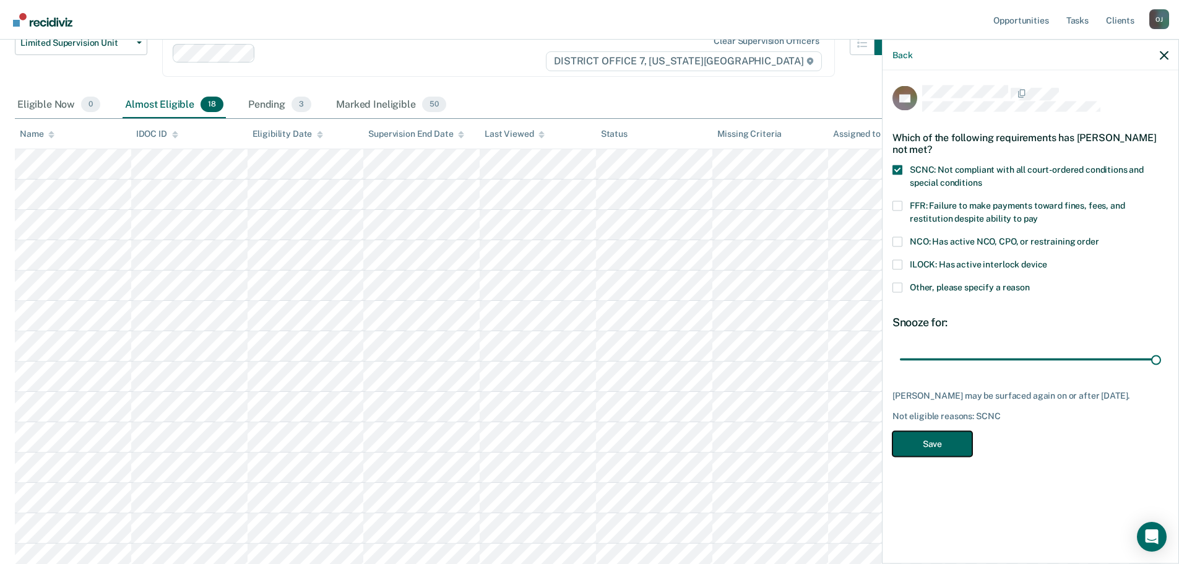
click at [929, 448] on button "Save" at bounding box center [933, 443] width 80 height 25
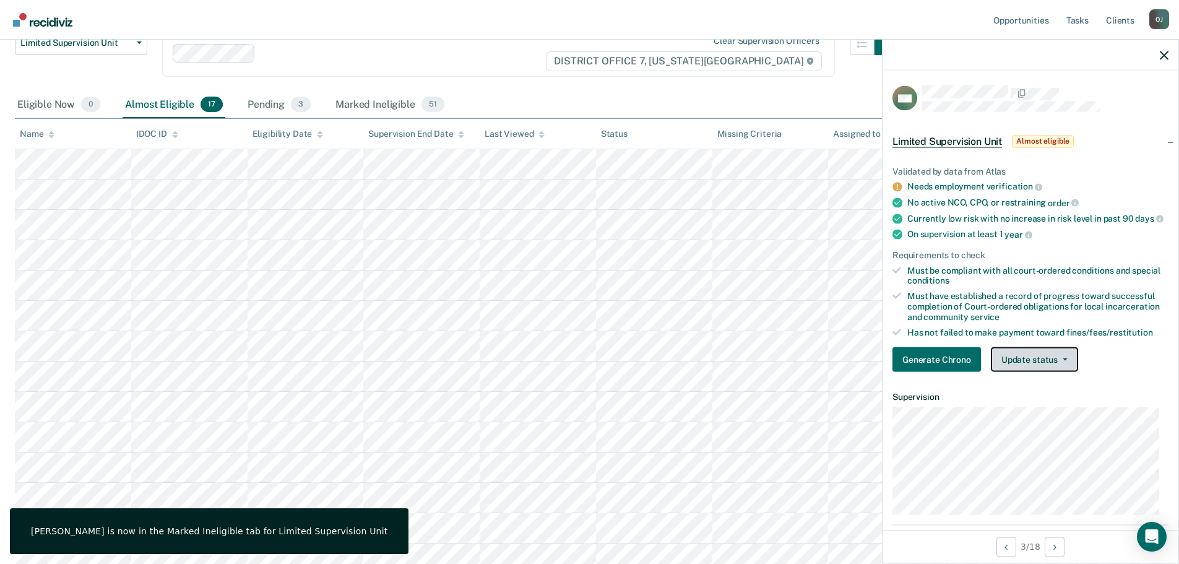
click at [1033, 370] on button "Update status" at bounding box center [1034, 359] width 87 height 25
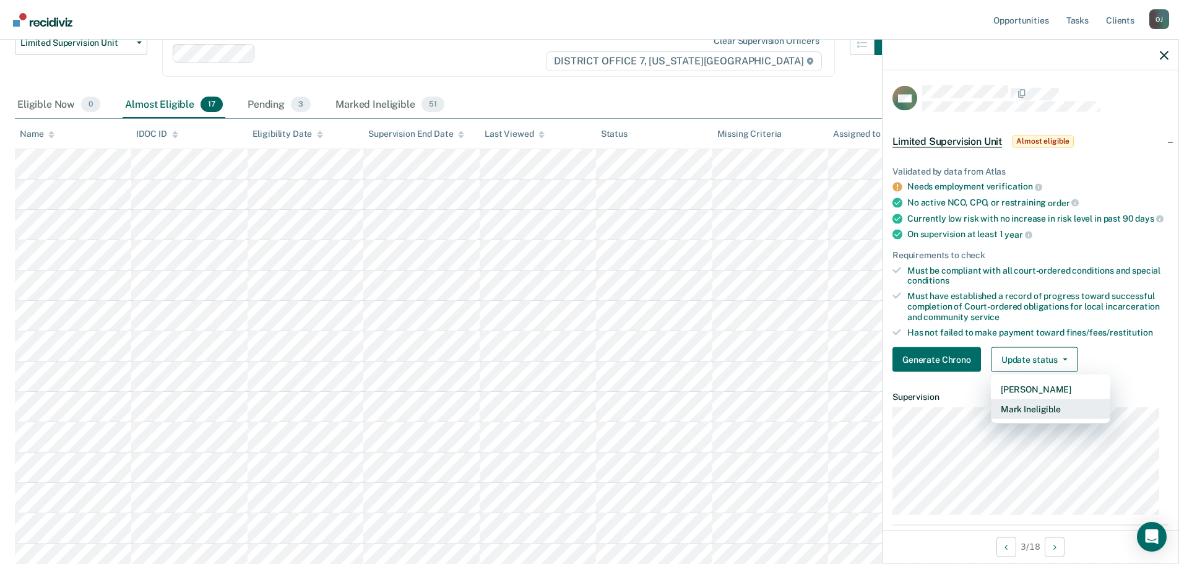
click at [1041, 418] on button "Mark Ineligible" at bounding box center [1050, 409] width 119 height 20
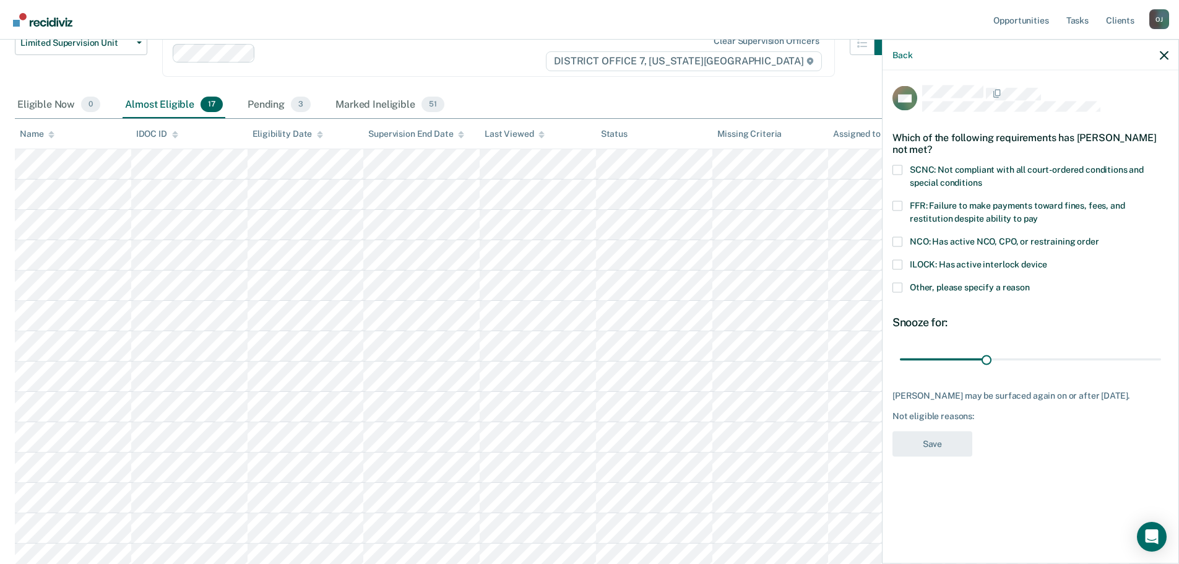
click at [1057, 251] on div "NCO: Has active NCO, CPO, or restraining order" at bounding box center [1031, 248] width 276 height 23
click at [1057, 245] on span "NCO: Has active NCO, CPO, or restraining order" at bounding box center [1004, 241] width 189 height 10
click at [1100, 237] on input "NCO: Has active NCO, CPO, or restraining order" at bounding box center [1100, 237] width 0 height 0
drag, startPoint x: 984, startPoint y: 357, endPoint x: 1296, endPoint y: 373, distance: 312.5
type input "90"
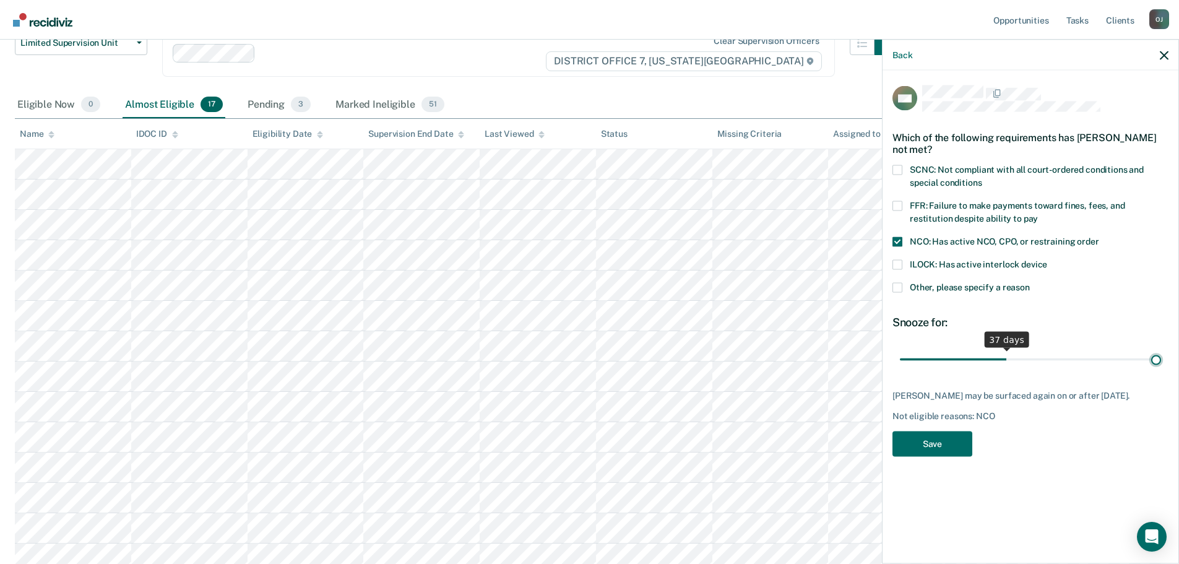
click at [1162, 370] on input "range" at bounding box center [1030, 360] width 261 height 22
click at [923, 450] on button "Save" at bounding box center [933, 443] width 80 height 25
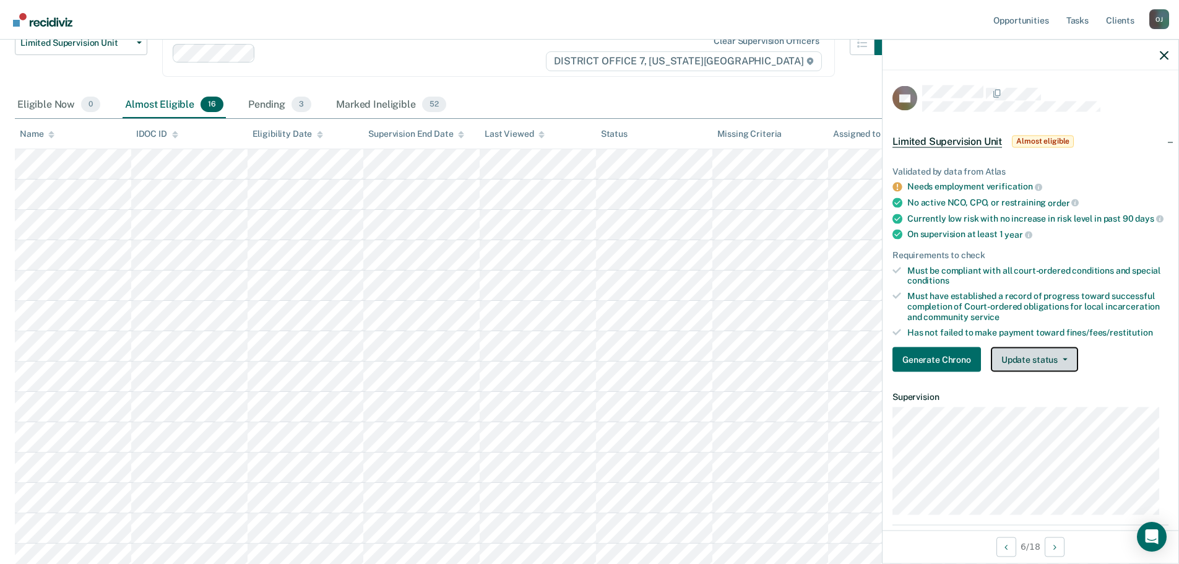
click at [1052, 368] on button "Update status" at bounding box center [1034, 359] width 87 height 25
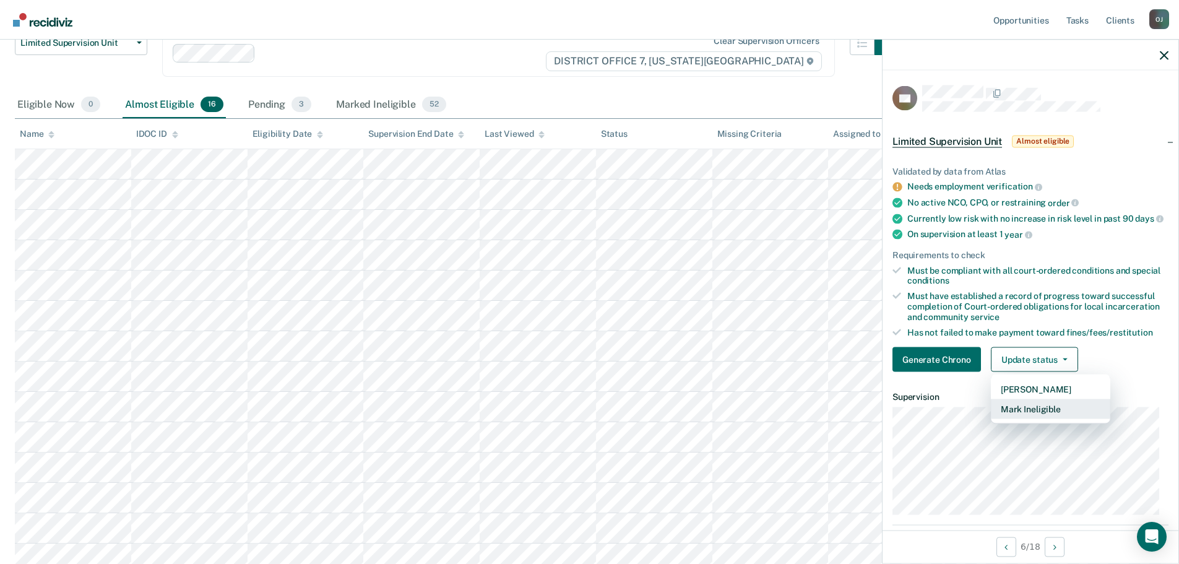
click at [1055, 417] on button "Mark Ineligible" at bounding box center [1050, 409] width 119 height 20
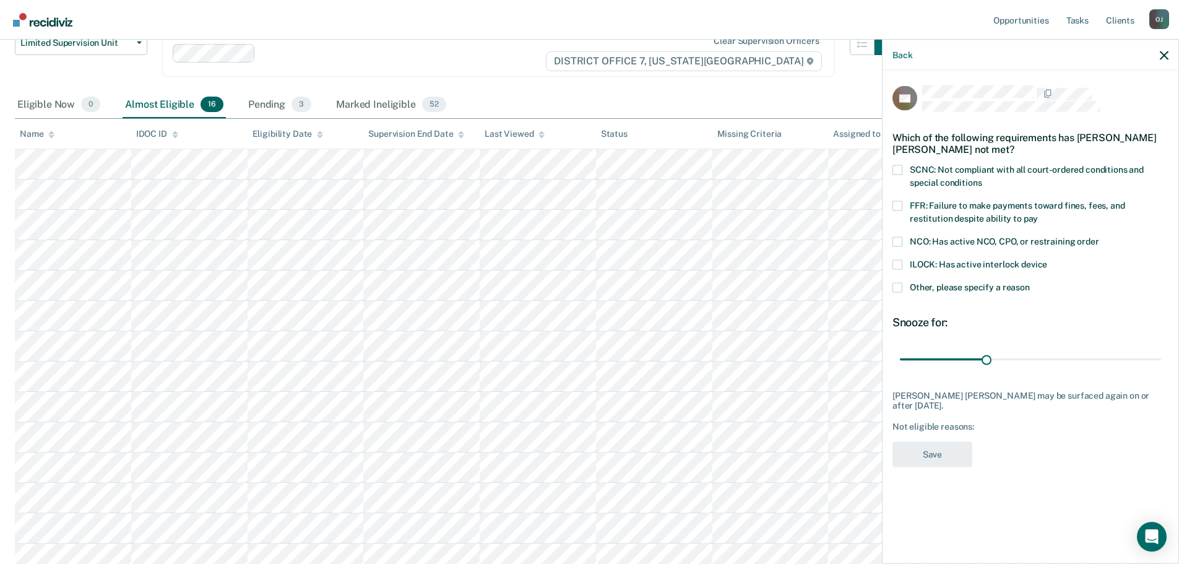
click at [1064, 212] on label "FFR: Failure to make payments toward fines, fees, and restitution despite abili…" at bounding box center [1031, 214] width 276 height 26
click at [1038, 214] on input "FFR: Failure to make payments toward fines, fees, and restitution despite abili…" at bounding box center [1038, 214] width 0 height 0
drag, startPoint x: 984, startPoint y: 357, endPoint x: 1260, endPoint y: 366, distance: 276.3
type input "90"
click at [1162, 366] on input "range" at bounding box center [1030, 360] width 261 height 22
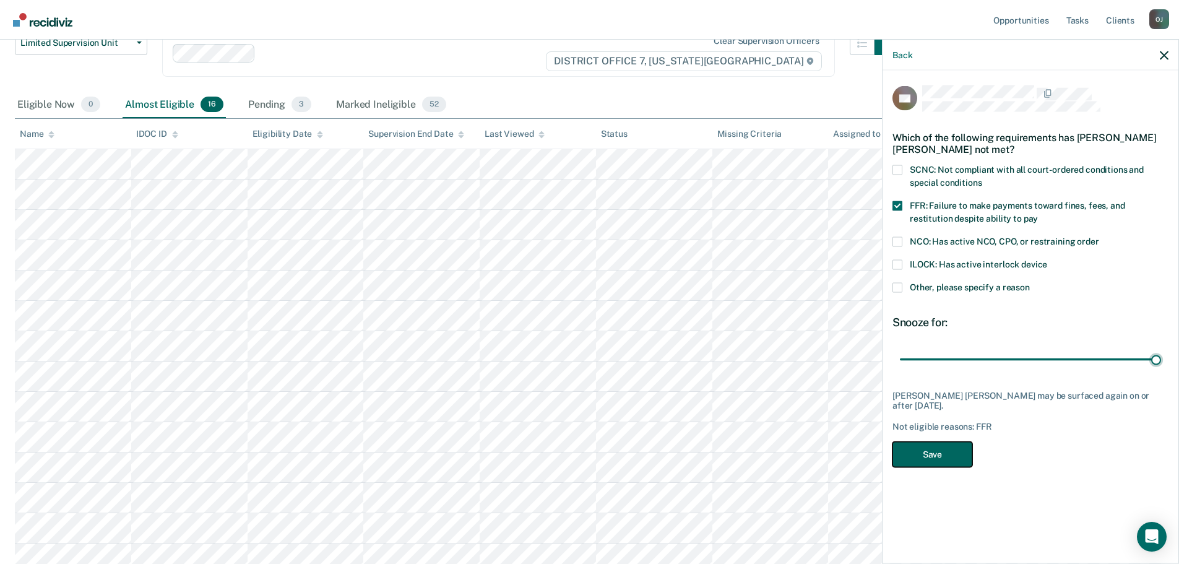
click at [912, 453] on button "Save" at bounding box center [933, 453] width 80 height 25
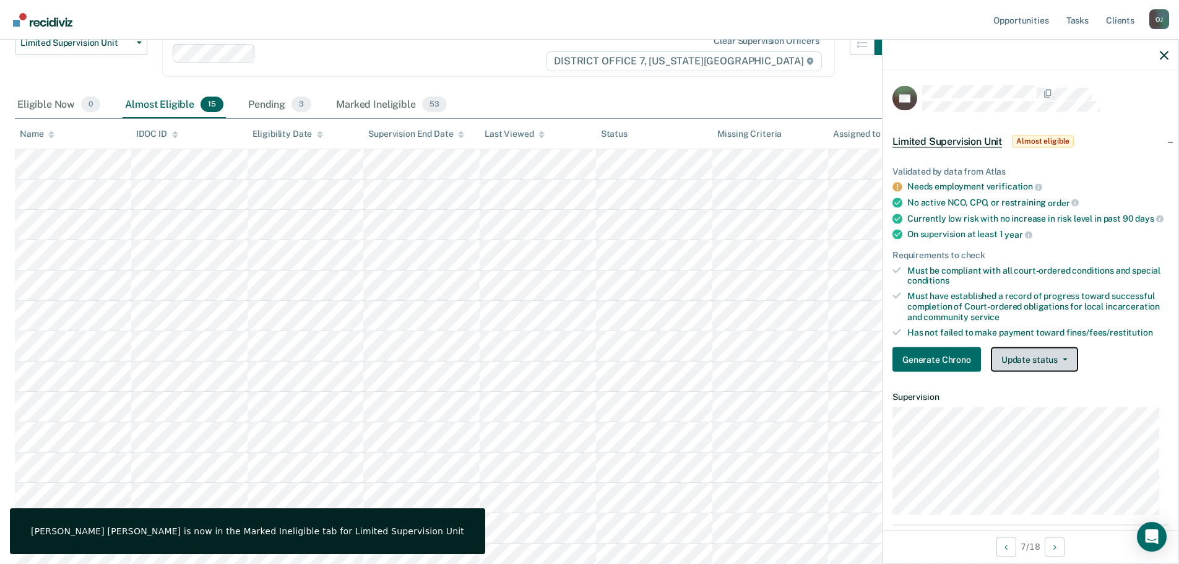
click at [1059, 364] on button "Update status" at bounding box center [1034, 359] width 87 height 25
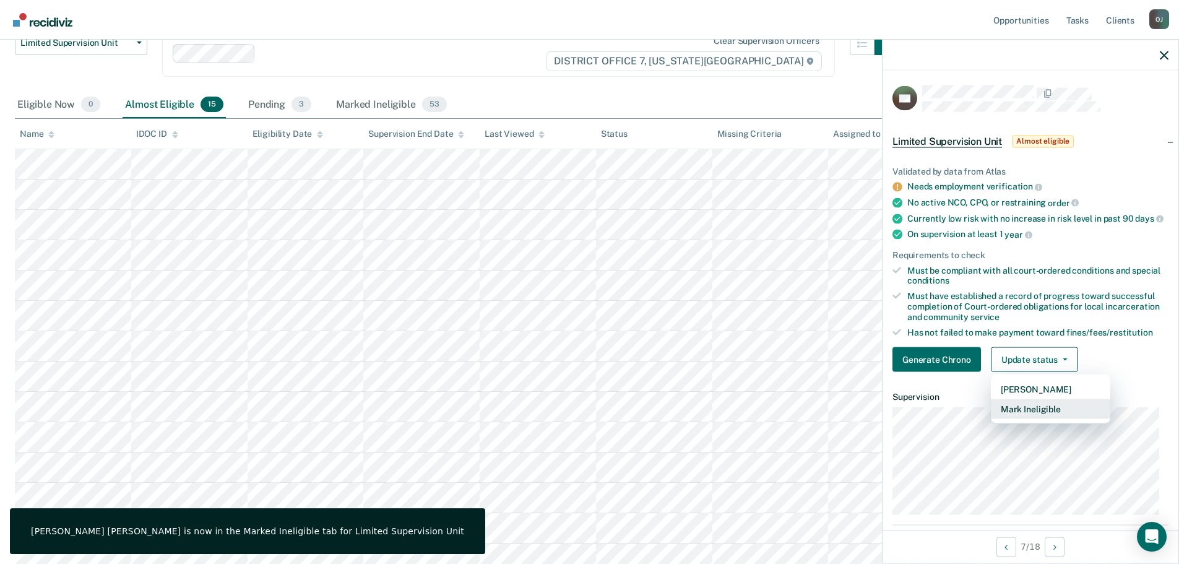
click at [1040, 419] on button "Mark Ineligible" at bounding box center [1050, 409] width 119 height 20
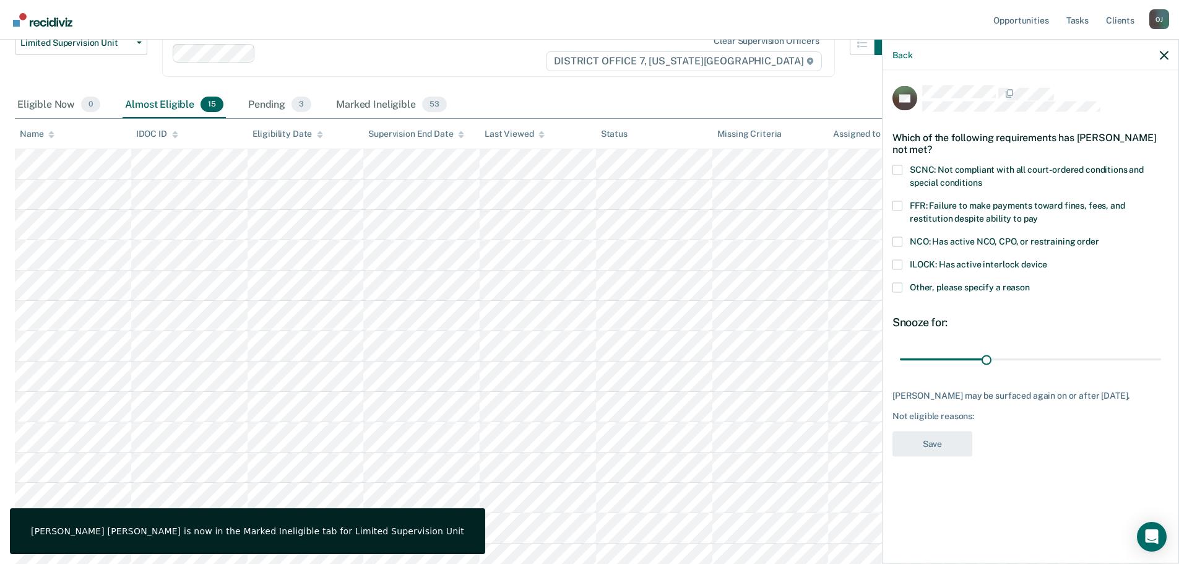
click at [1021, 209] on label "FFR: Failure to make payments toward fines, fees, and restitution despite abili…" at bounding box center [1031, 214] width 276 height 26
click at [1038, 214] on input "FFR: Failure to make payments toward fines, fees, and restitution despite abili…" at bounding box center [1038, 214] width 0 height 0
drag, startPoint x: 984, startPoint y: 360, endPoint x: 1249, endPoint y: 381, distance: 265.9
type input "90"
click at [1162, 370] on input "range" at bounding box center [1030, 360] width 261 height 22
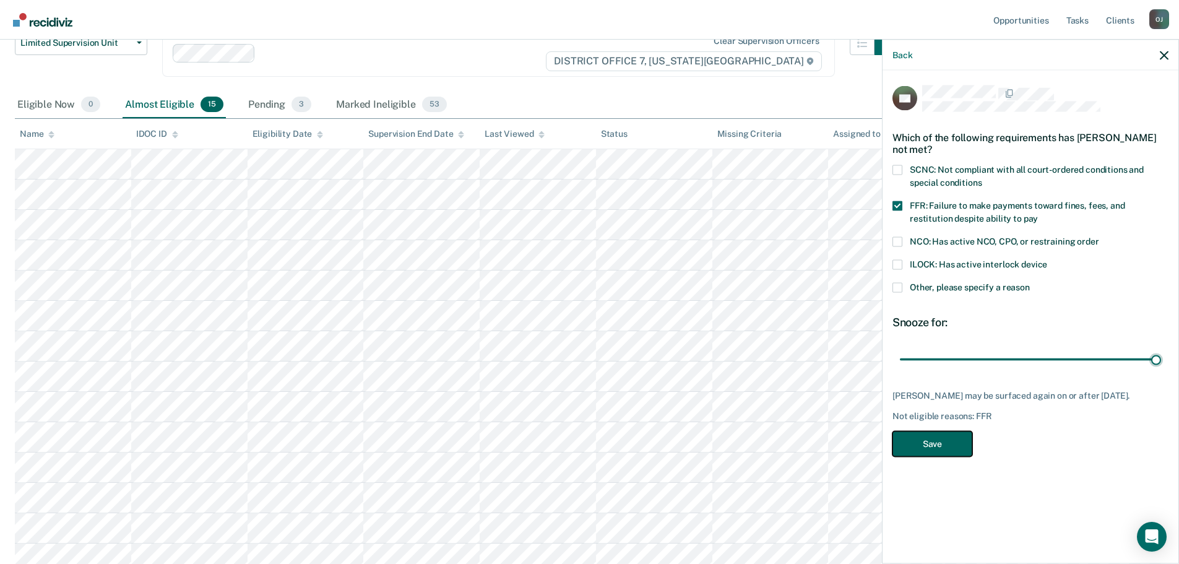
click at [941, 443] on button "Save" at bounding box center [933, 443] width 80 height 25
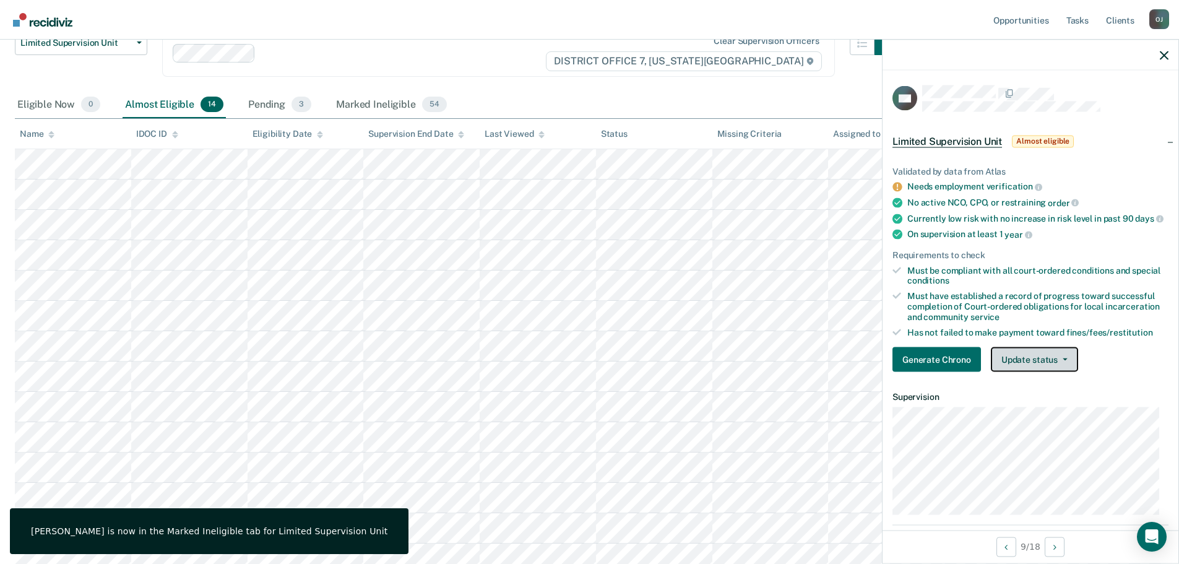
click at [1046, 370] on button "Update status" at bounding box center [1034, 359] width 87 height 25
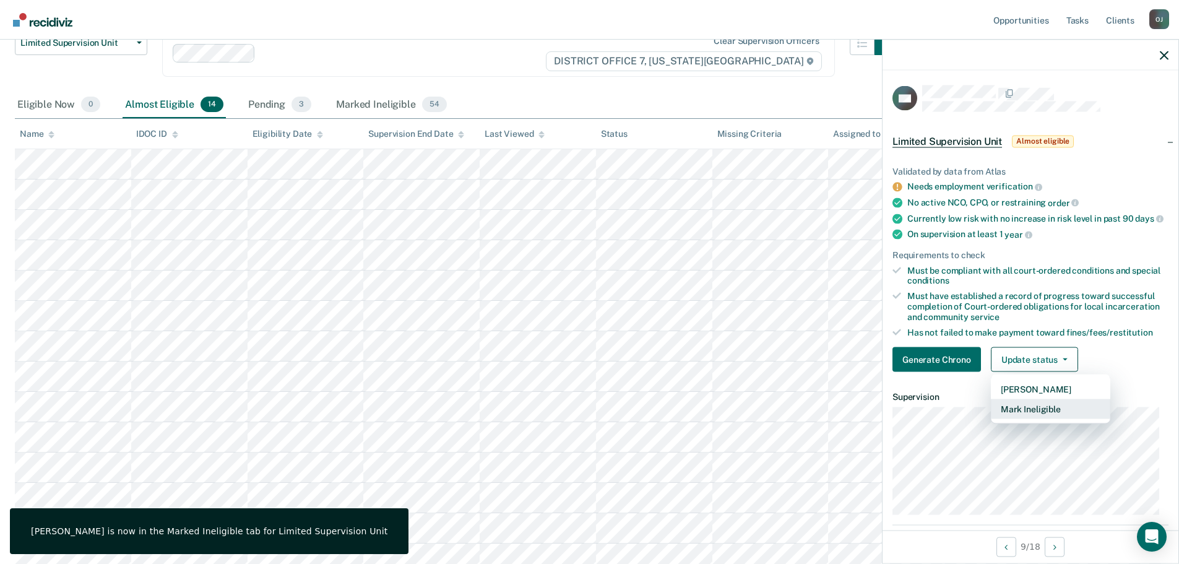
click at [1052, 414] on button "Mark Ineligible" at bounding box center [1050, 409] width 119 height 20
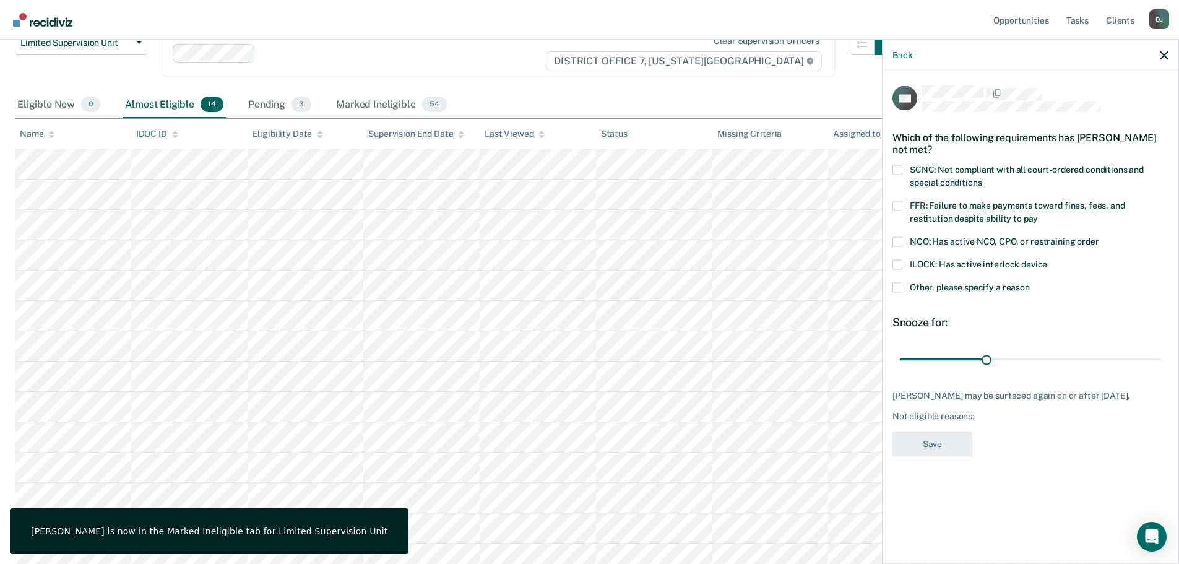
click at [993, 219] on label "FFR: Failure to make payments toward fines, fees, and restitution despite abili…" at bounding box center [1031, 214] width 276 height 26
click at [1038, 214] on input "FFR: Failure to make payments toward fines, fees, and restitution despite abili…" at bounding box center [1038, 214] width 0 height 0
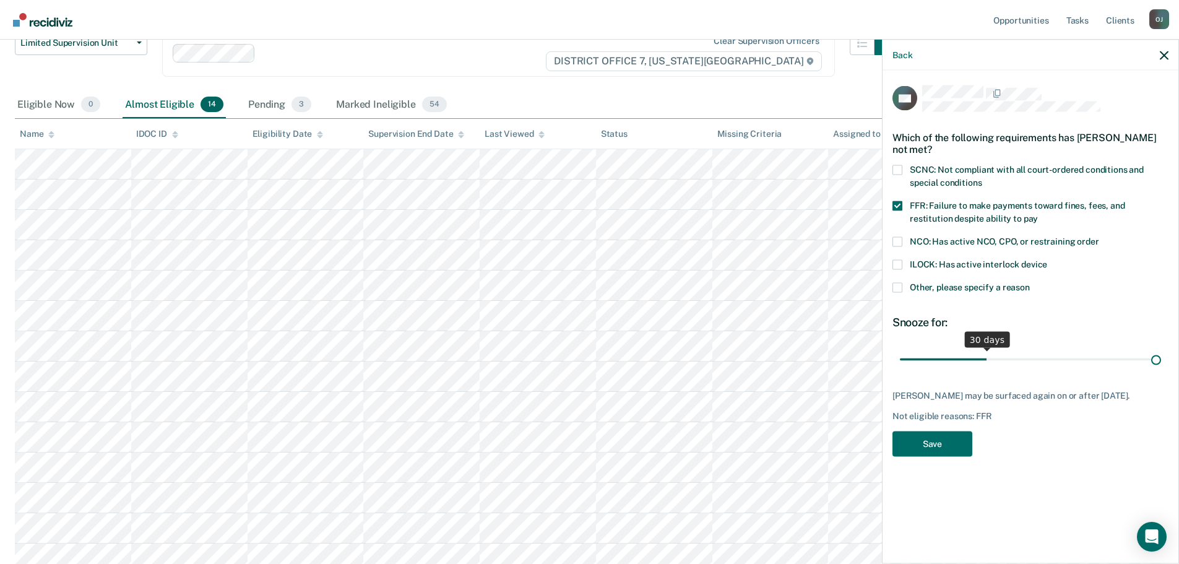
drag, startPoint x: 986, startPoint y: 359, endPoint x: 1300, endPoint y: 381, distance: 314.7
type input "90"
click at [1162, 370] on input "range" at bounding box center [1030, 360] width 261 height 22
click at [958, 438] on button "Save" at bounding box center [933, 443] width 80 height 25
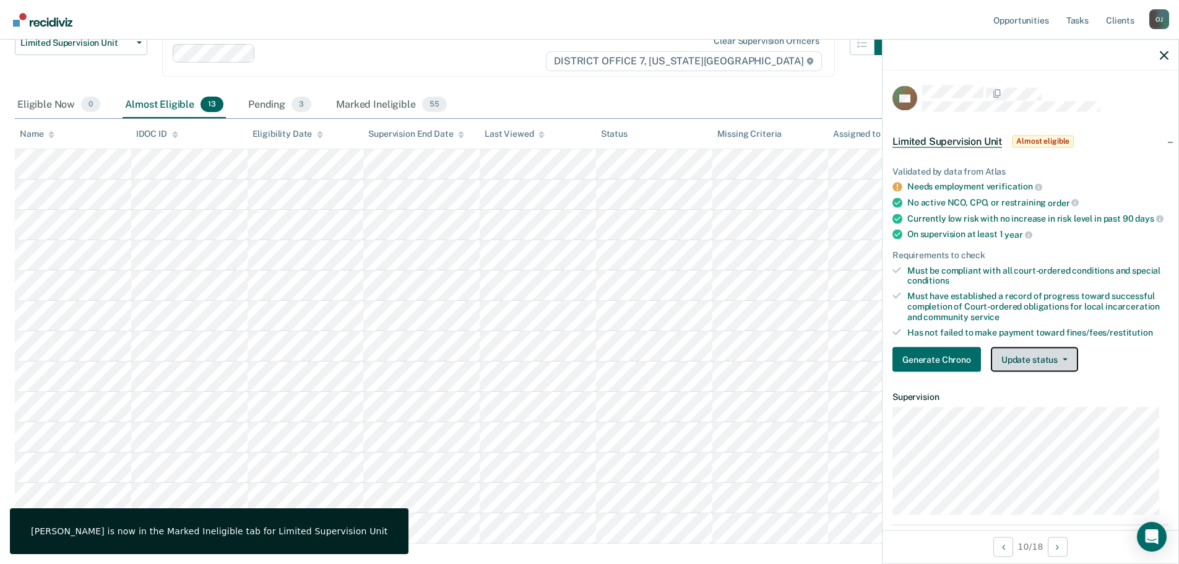
click at [1047, 372] on button "Update status" at bounding box center [1034, 359] width 87 height 25
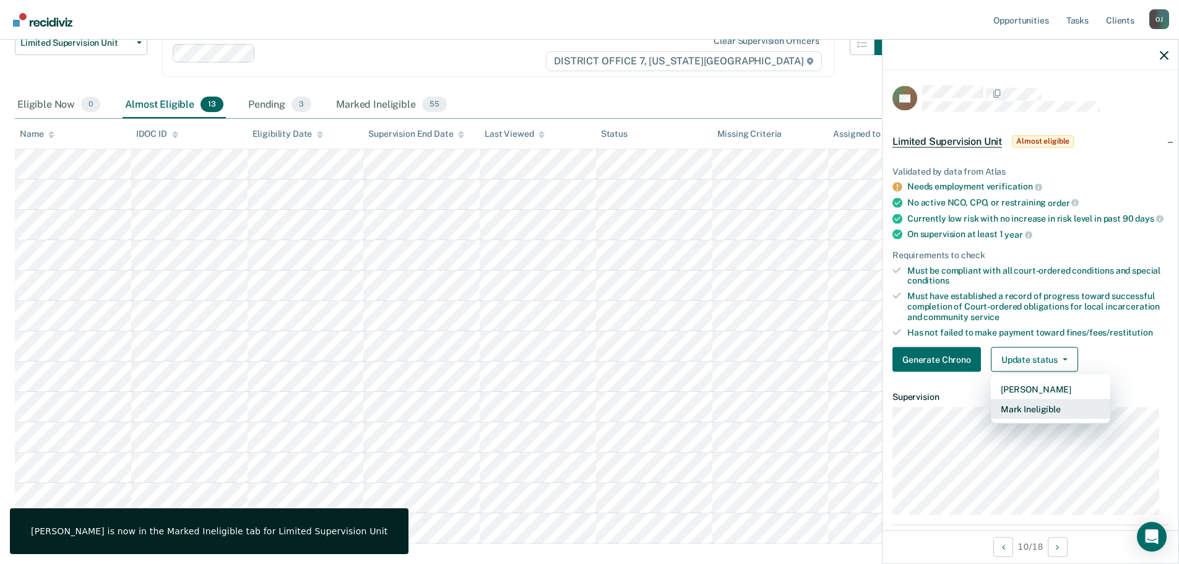
click at [1034, 411] on button "Mark Ineligible" at bounding box center [1050, 409] width 119 height 20
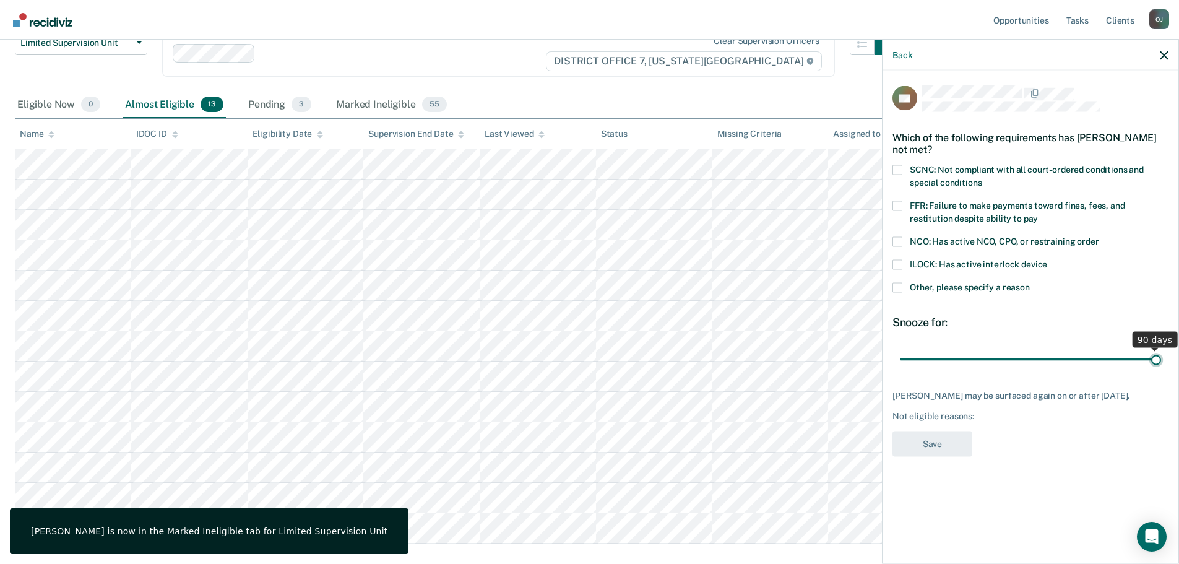
drag, startPoint x: 984, startPoint y: 362, endPoint x: 1396, endPoint y: 367, distance: 411.8
type input "90"
click at [1162, 367] on input "range" at bounding box center [1030, 360] width 261 height 22
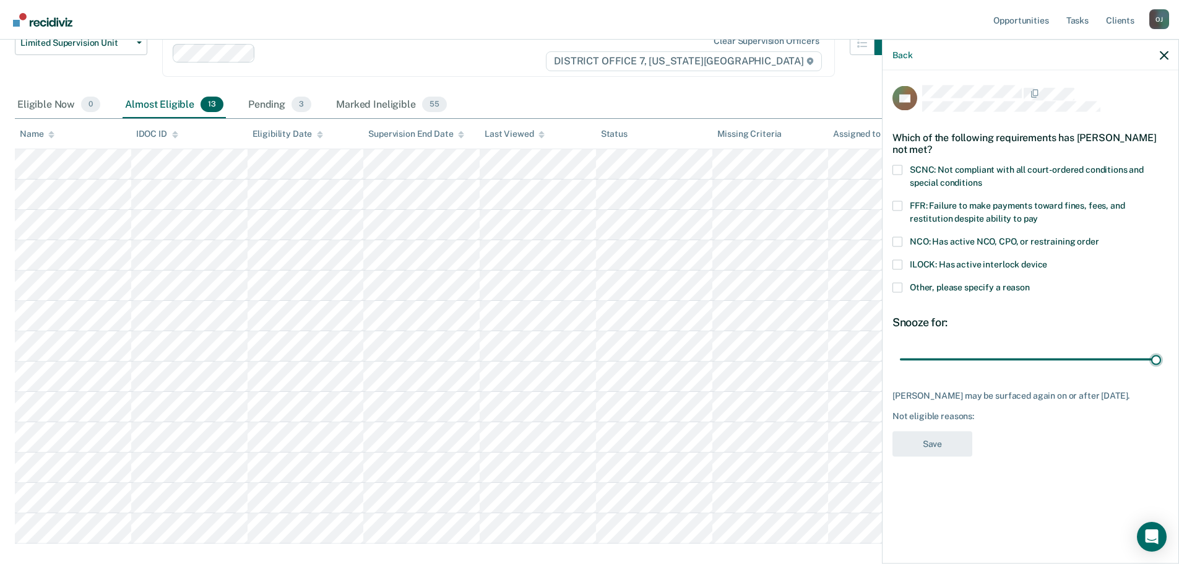
click at [945, 214] on span "FFR: Failure to make payments toward fines, fees, and restitution despite abili…" at bounding box center [1017, 211] width 215 height 23
click at [1038, 214] on input "FFR: Failure to make payments toward fines, fees, and restitution despite abili…" at bounding box center [1038, 214] width 0 height 0
click at [947, 442] on button "Save" at bounding box center [933, 443] width 80 height 25
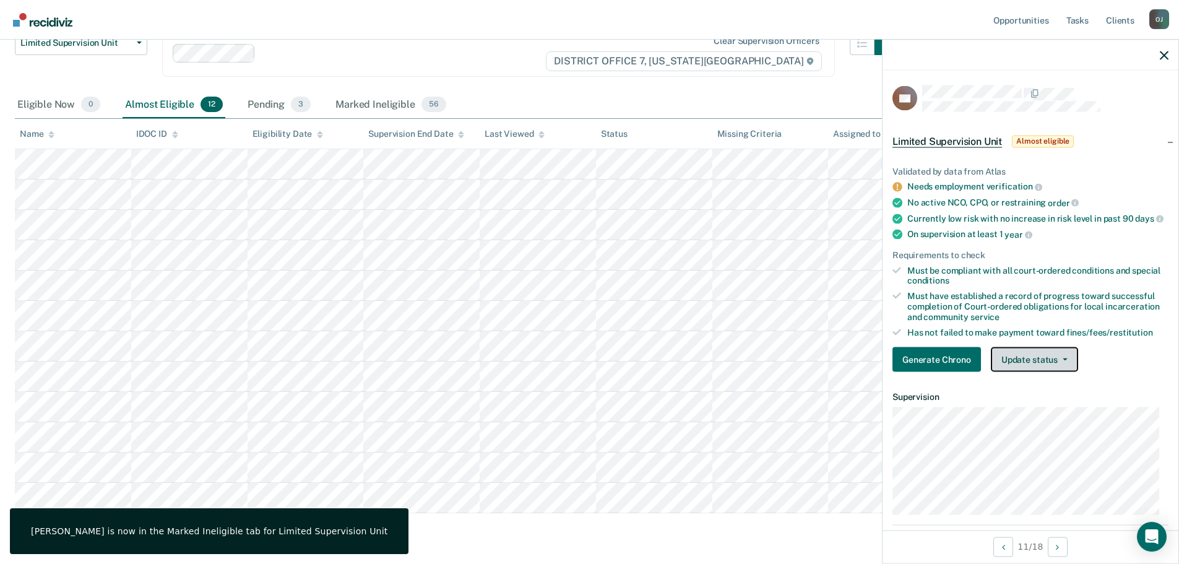
click at [1040, 365] on button "Update status" at bounding box center [1034, 359] width 87 height 25
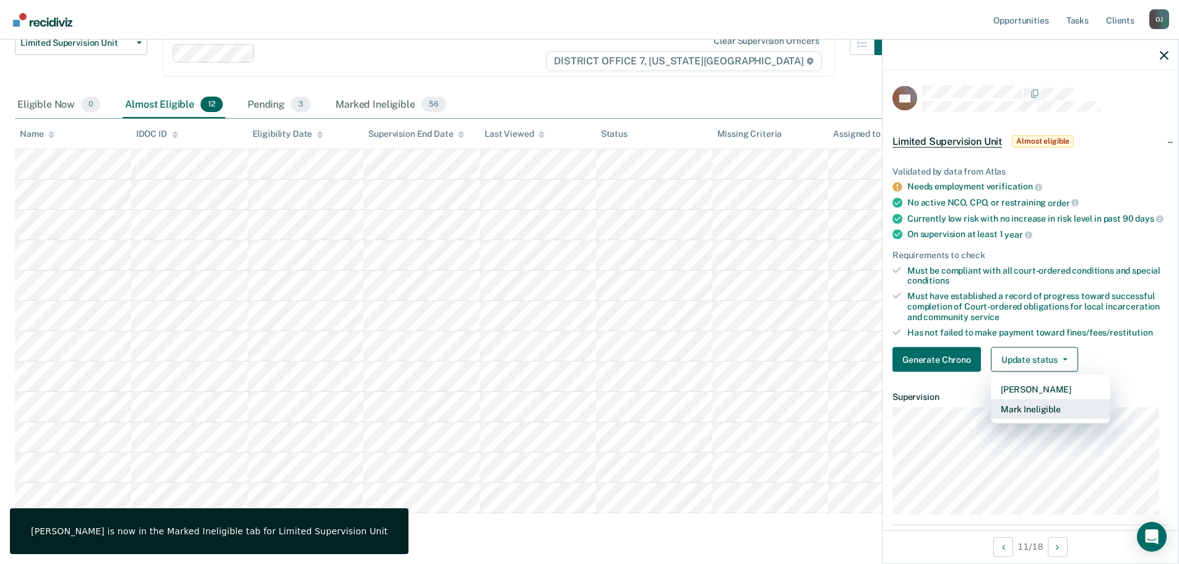
click at [1046, 409] on button "Mark Ineligible" at bounding box center [1050, 409] width 119 height 20
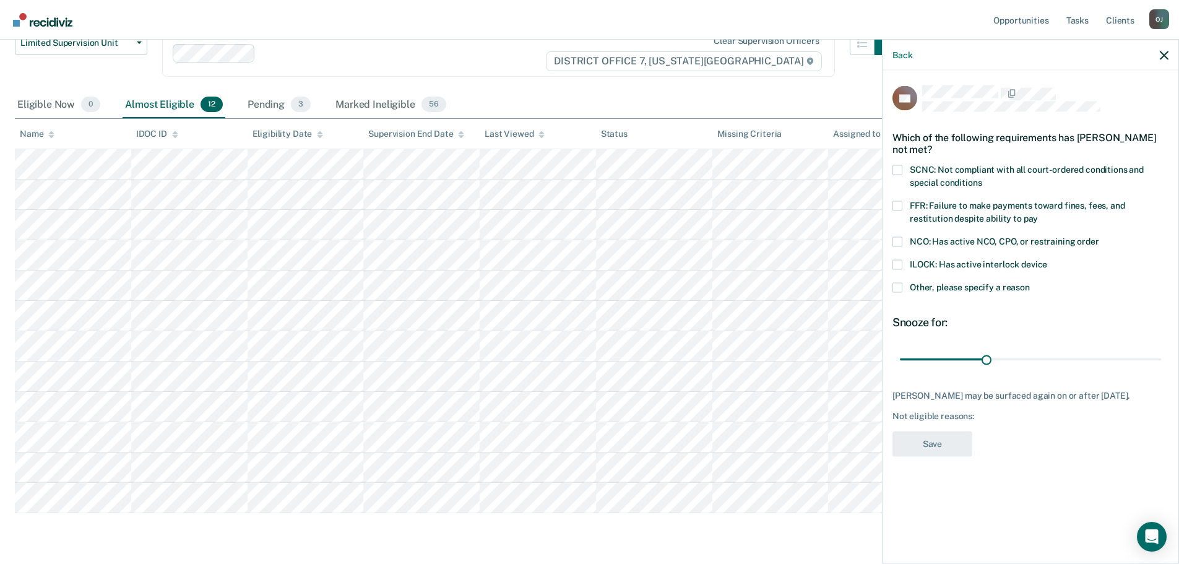
click at [895, 284] on span at bounding box center [898, 287] width 10 height 10
click at [1030, 282] on input "Other, please specify a reason" at bounding box center [1030, 282] width 0 height 0
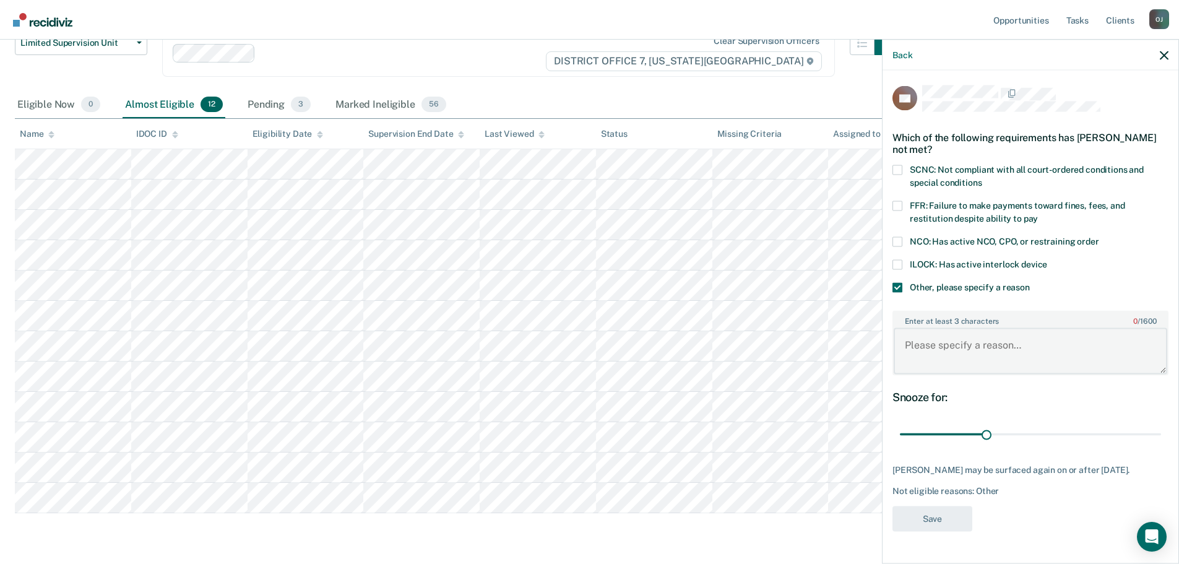
click at [947, 339] on textarea "Enter at least 3 characters 0 / 1600" at bounding box center [1031, 351] width 274 height 46
type textarea "in inpatient"
drag, startPoint x: 987, startPoint y: 430, endPoint x: 1274, endPoint y: 430, distance: 287.3
type input "90"
click at [1162, 430] on input "range" at bounding box center [1030, 434] width 261 height 22
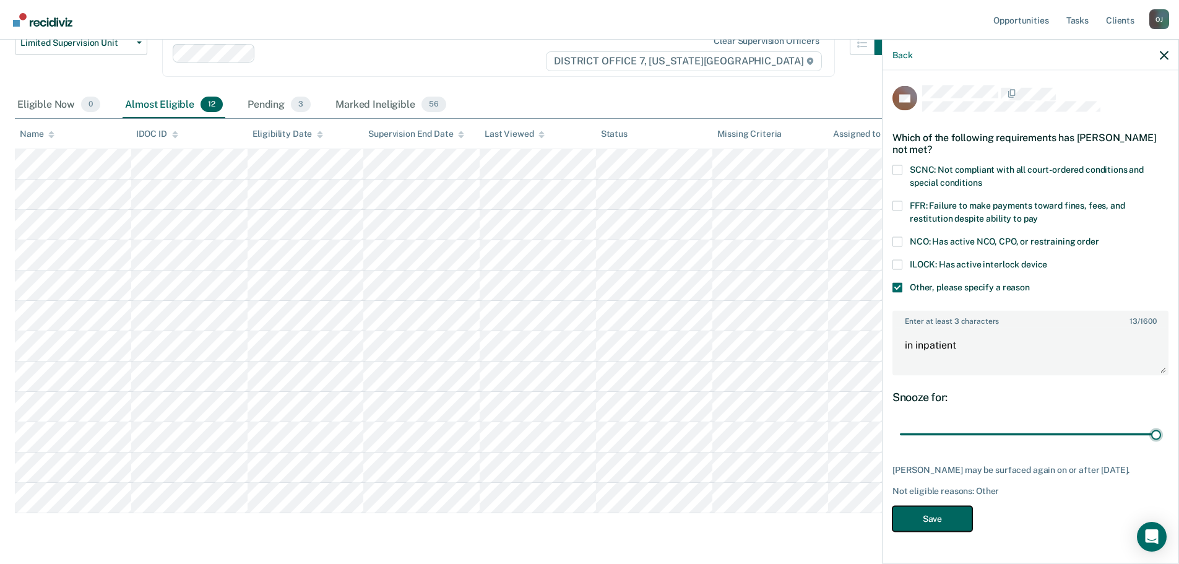
click at [914, 527] on button "Save" at bounding box center [933, 518] width 80 height 25
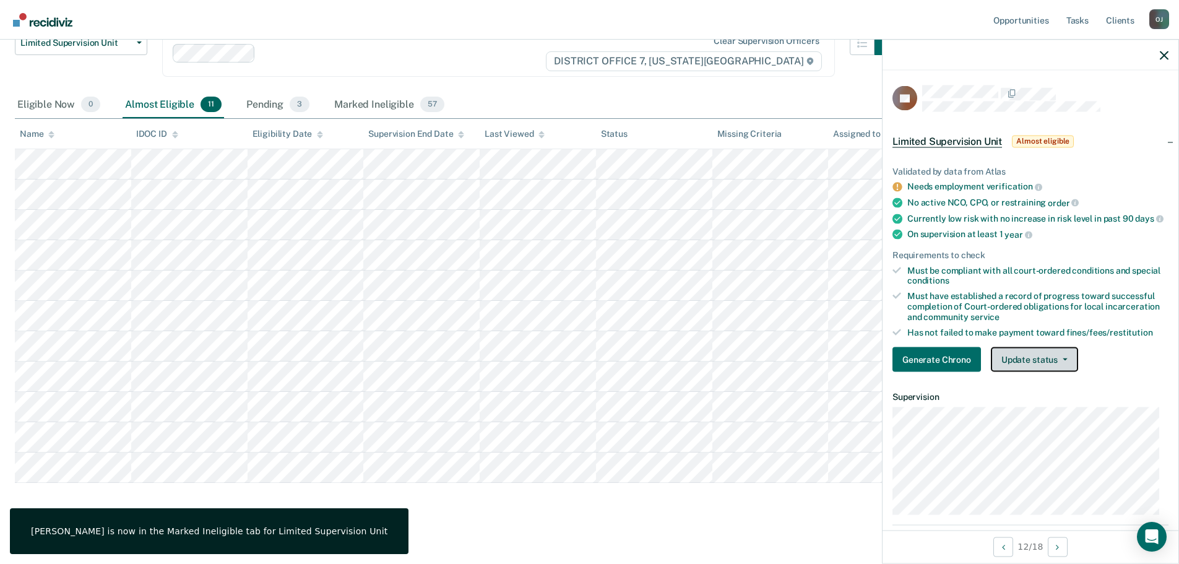
click at [1019, 369] on button "Update status" at bounding box center [1034, 359] width 87 height 25
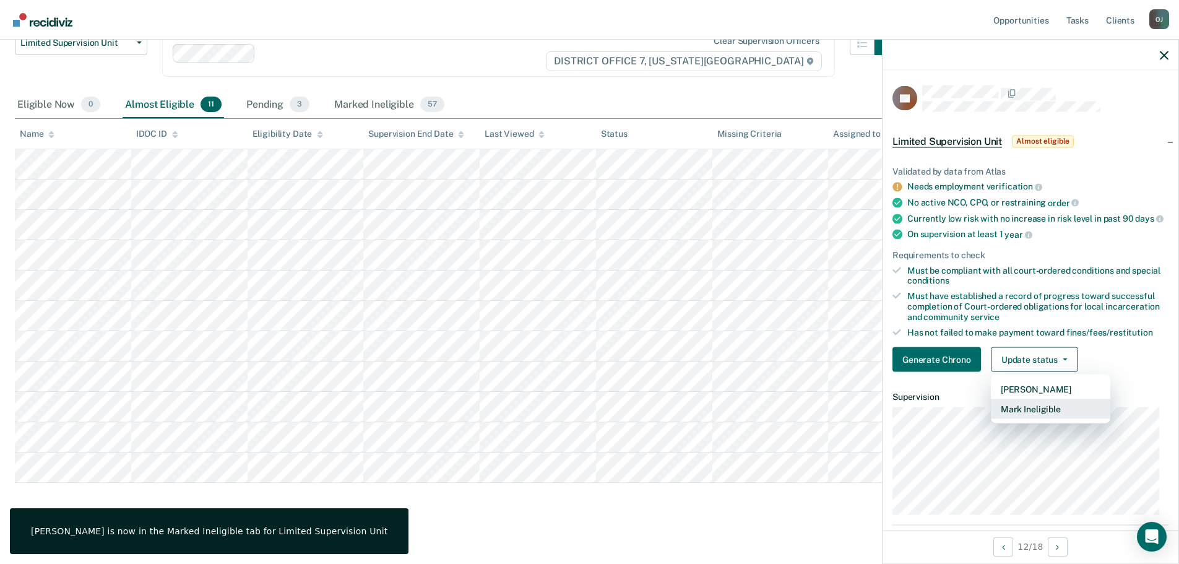
click at [1027, 419] on button "Mark Ineligible" at bounding box center [1050, 409] width 119 height 20
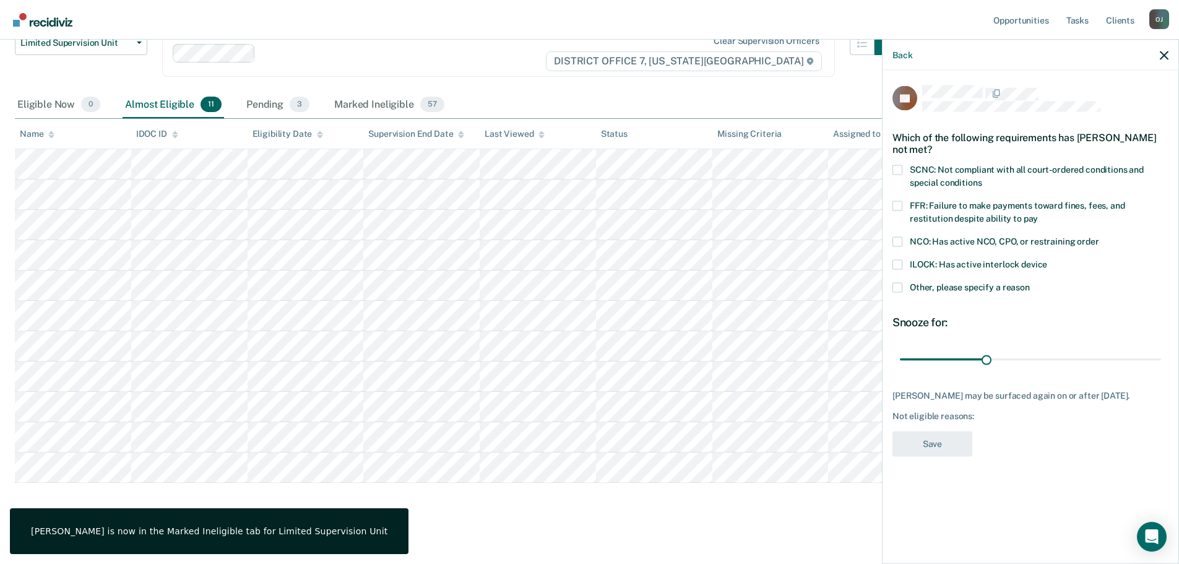
click at [939, 276] on div "ILOCK: Has active interlock device" at bounding box center [1031, 270] width 276 height 23
click at [932, 289] on span "Other, please specify a reason" at bounding box center [970, 287] width 120 height 10
click at [1030, 282] on input "Other, please specify a reason" at bounding box center [1030, 282] width 0 height 0
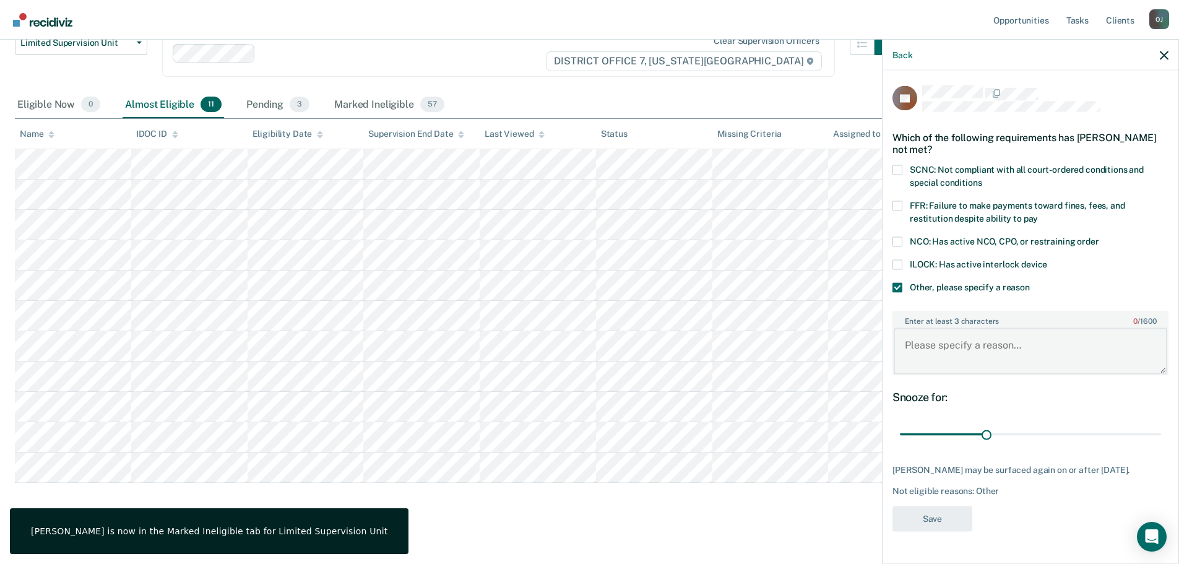
click at [983, 365] on textarea "Enter at least 3 characters 0 / 1600" at bounding box center [1031, 351] width 274 height 46
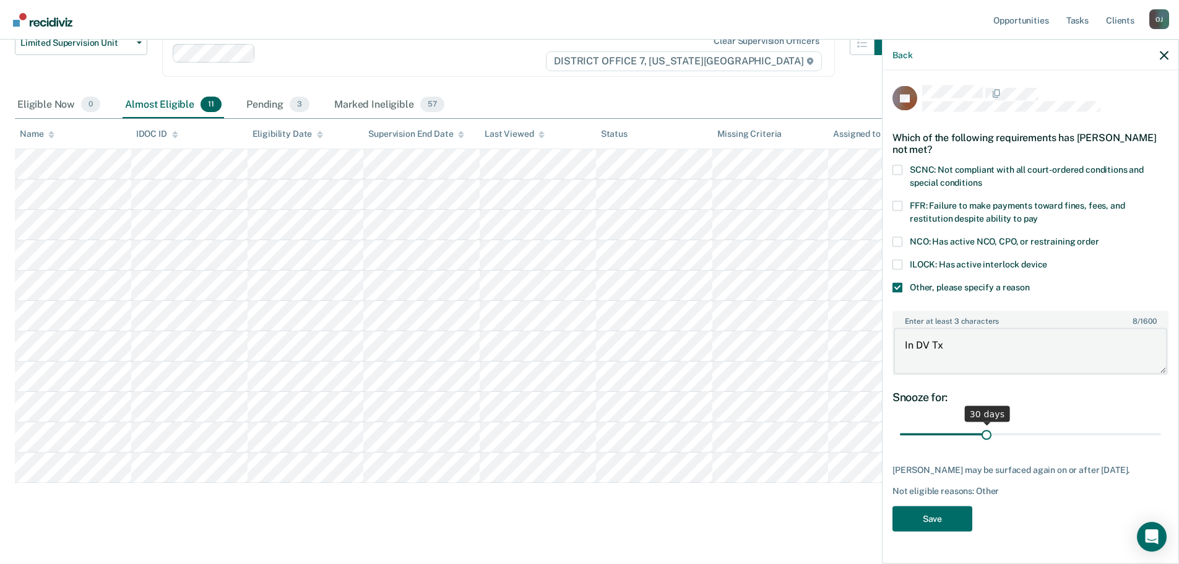
type textarea "In DV Tx"
drag, startPoint x: 988, startPoint y: 436, endPoint x: 1309, endPoint y: 438, distance: 322.0
type input "90"
click at [1162, 438] on input "range" at bounding box center [1030, 434] width 261 height 22
click at [944, 527] on button "Save" at bounding box center [933, 518] width 80 height 25
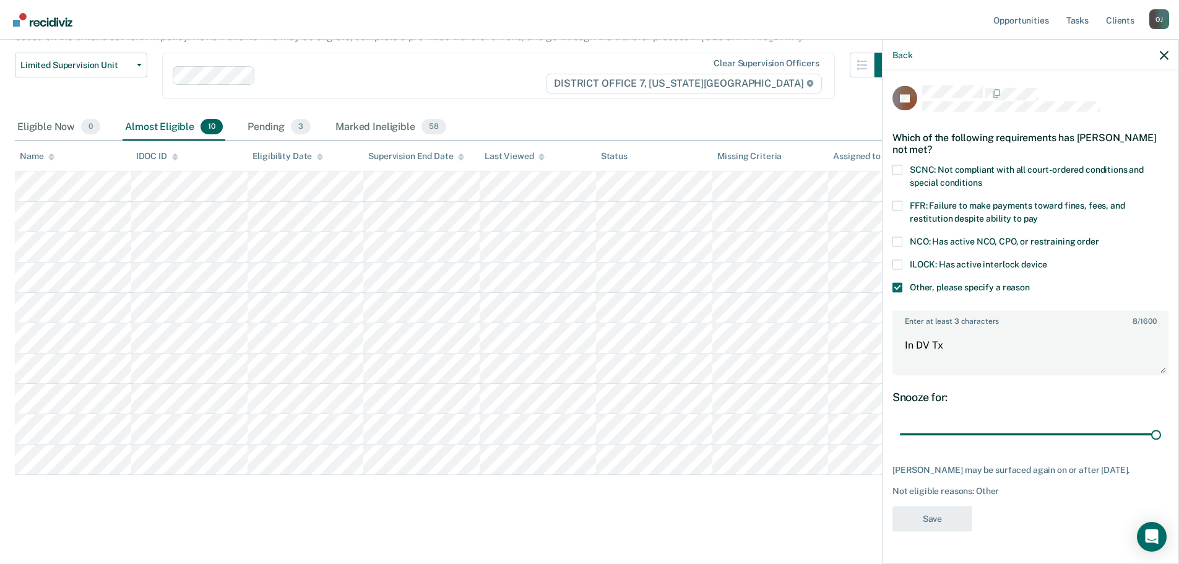
scroll to position [102, 0]
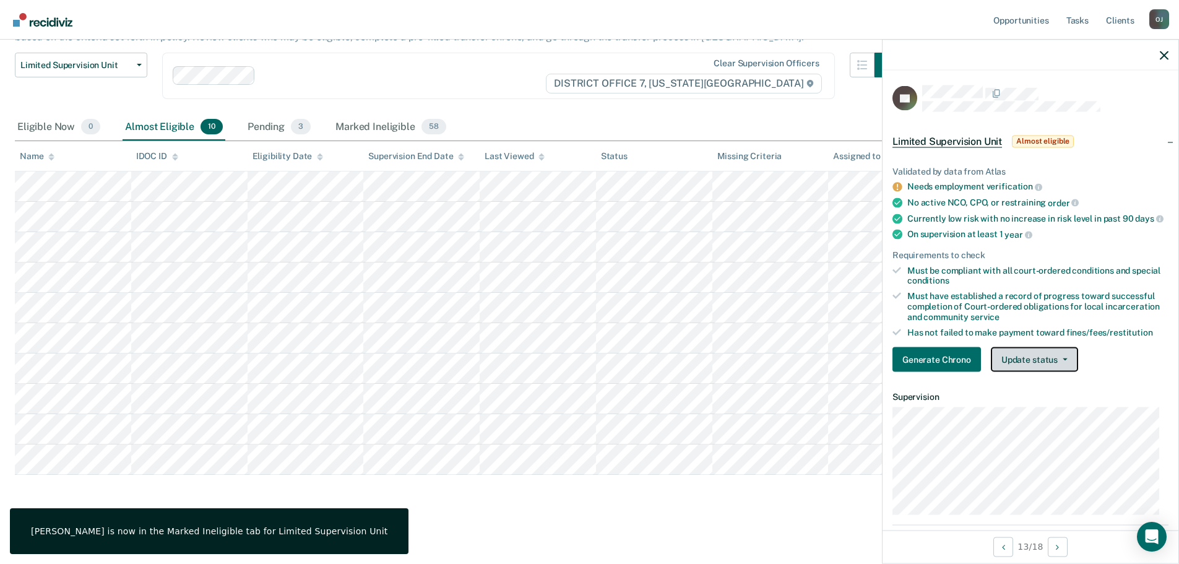
click at [1007, 372] on button "Update status" at bounding box center [1034, 359] width 87 height 25
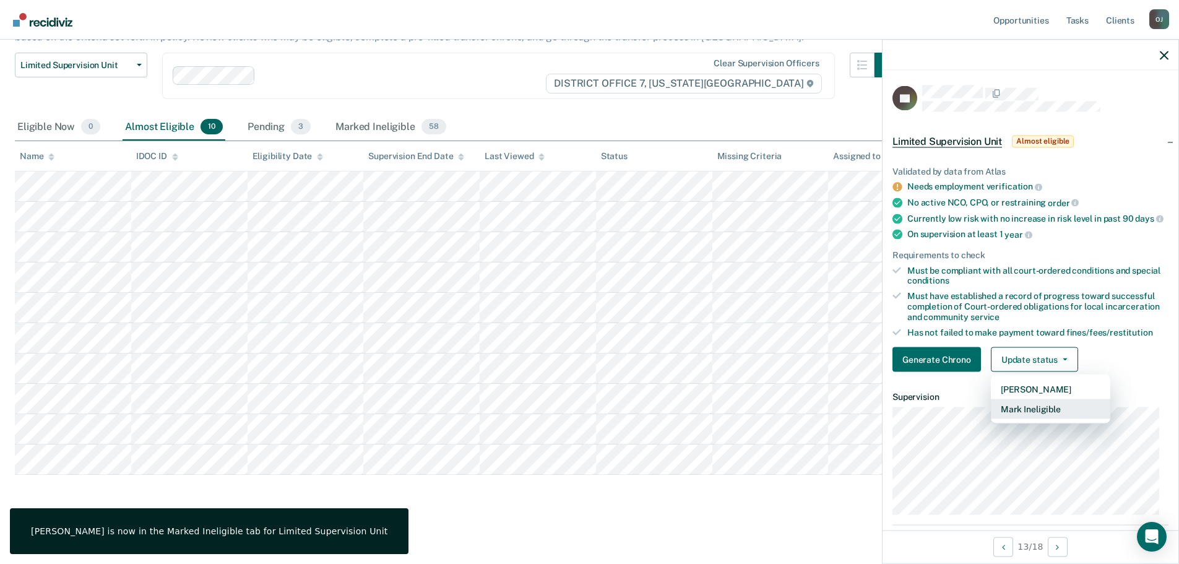
click at [1018, 419] on button "Mark Ineligible" at bounding box center [1050, 409] width 119 height 20
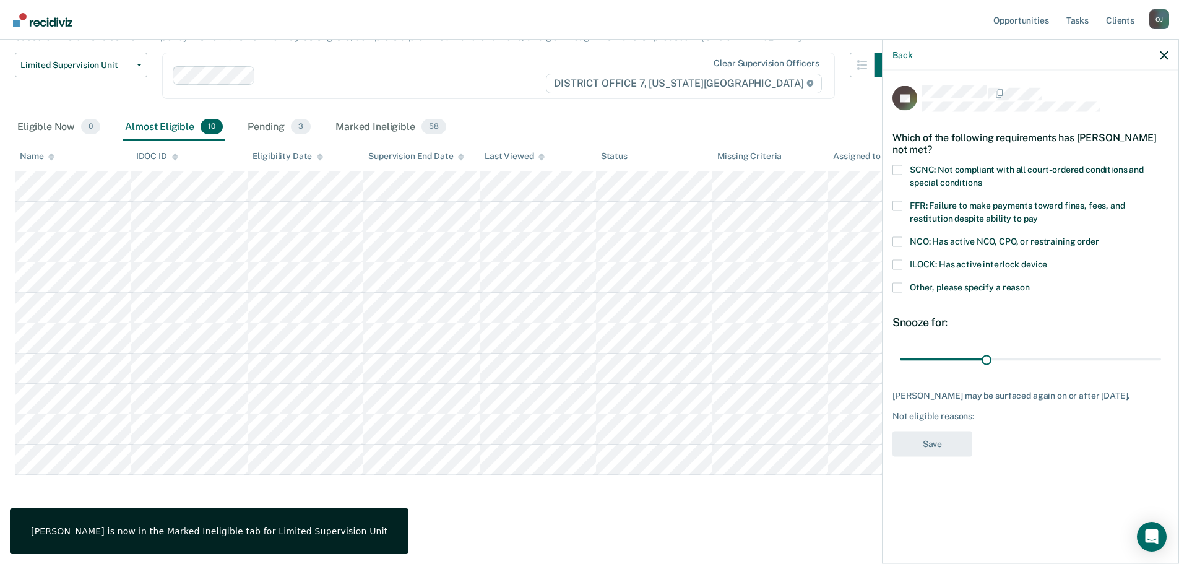
click at [1021, 209] on span "FFR: Failure to make payments toward fines, fees, and restitution despite abili…" at bounding box center [1017, 211] width 215 height 23
click at [1038, 214] on input "FFR: Failure to make payments toward fines, fees, and restitution despite abili…" at bounding box center [1038, 214] width 0 height 0
drag, startPoint x: 989, startPoint y: 355, endPoint x: 1241, endPoint y: 365, distance: 251.6
type input "90"
click at [1162, 365] on input "range" at bounding box center [1030, 360] width 261 height 22
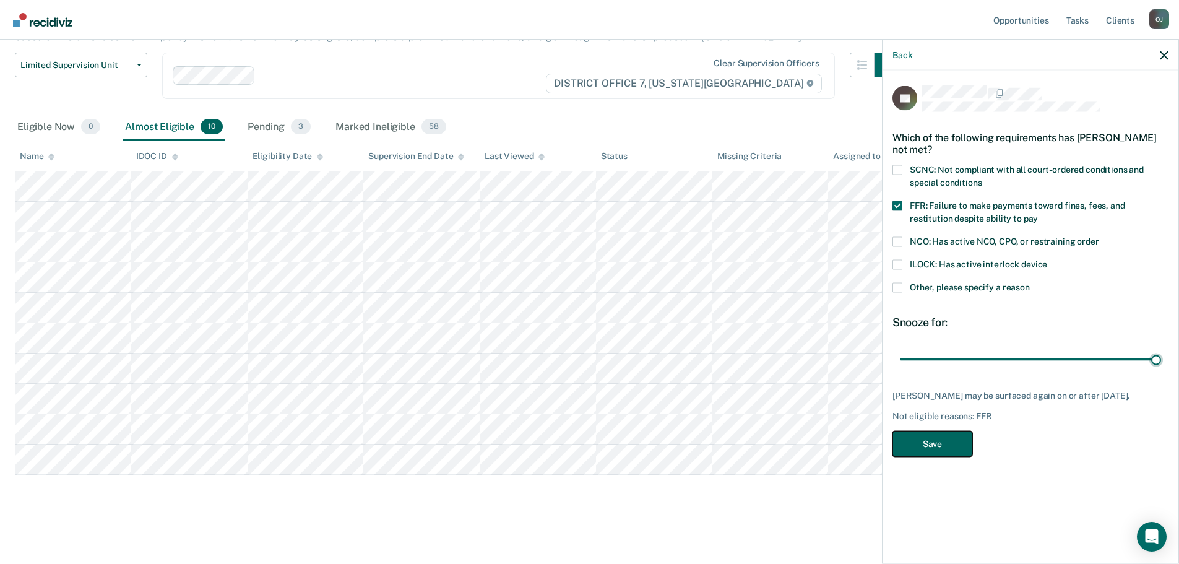
click at [927, 451] on button "Save" at bounding box center [933, 443] width 80 height 25
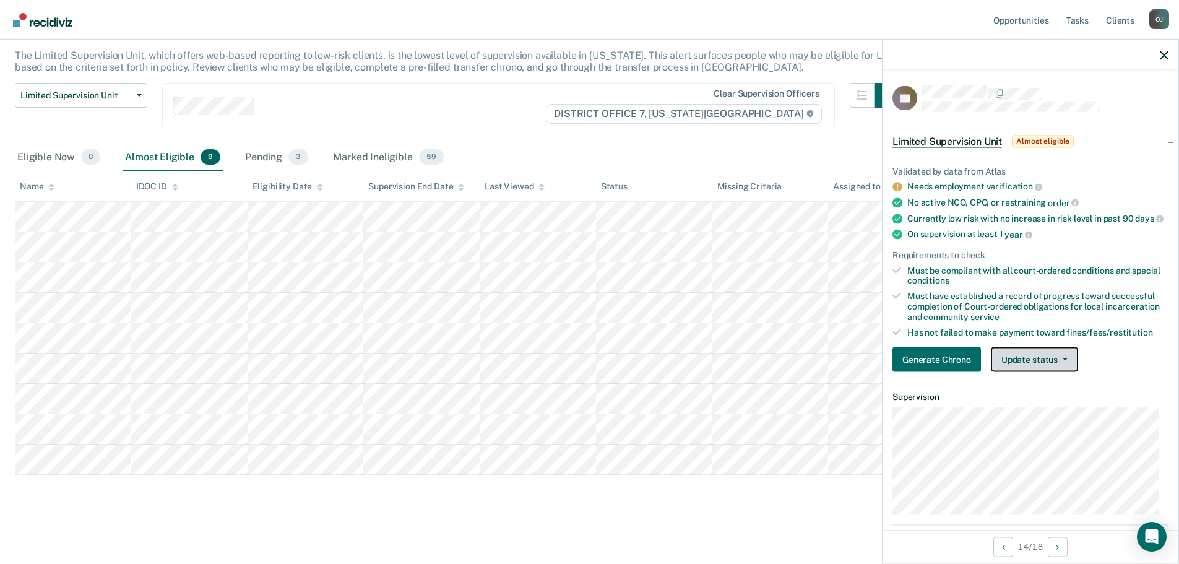
click at [1059, 372] on button "Update status" at bounding box center [1034, 359] width 87 height 25
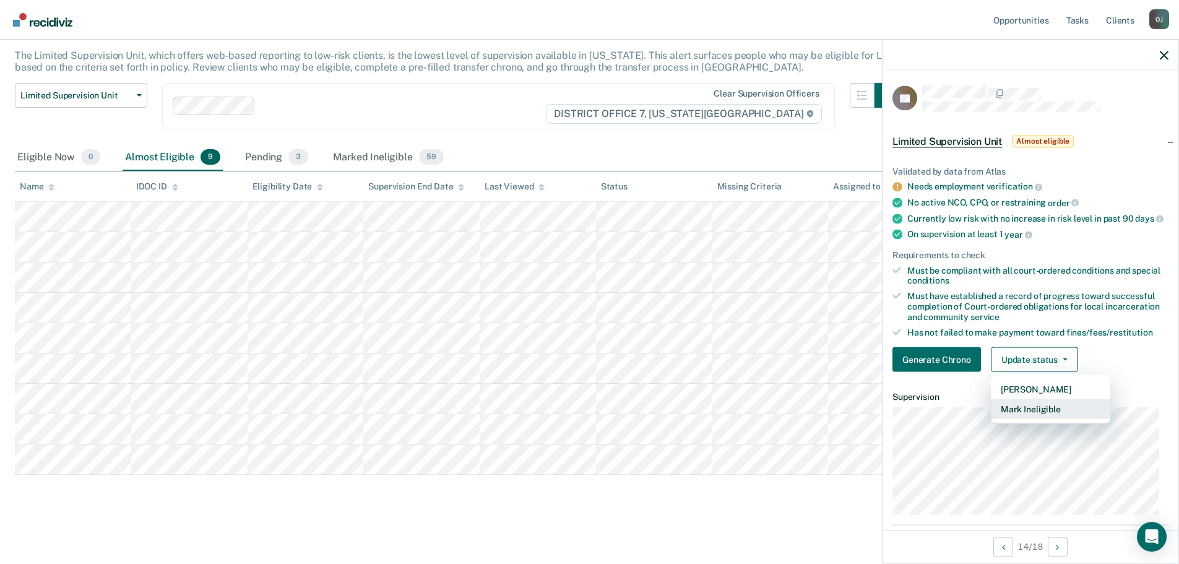
click at [1069, 419] on button "Mark Ineligible" at bounding box center [1050, 409] width 119 height 20
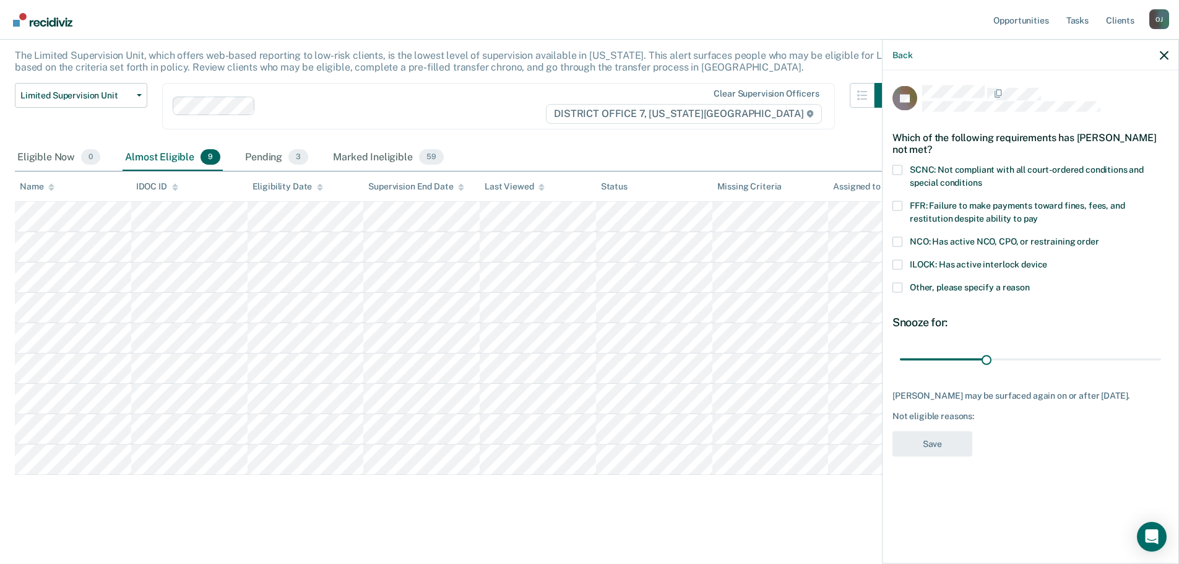
click at [1083, 175] on label "SCNC: Not compliant with all court-ordered conditions and special conditions" at bounding box center [1031, 178] width 276 height 26
click at [982, 178] on input "SCNC: Not compliant with all court-ordered conditions and special conditions" at bounding box center [982, 178] width 0 height 0
drag, startPoint x: 987, startPoint y: 360, endPoint x: 1336, endPoint y: 391, distance: 350.6
type input "90"
click at [1162, 370] on input "range" at bounding box center [1030, 360] width 261 height 22
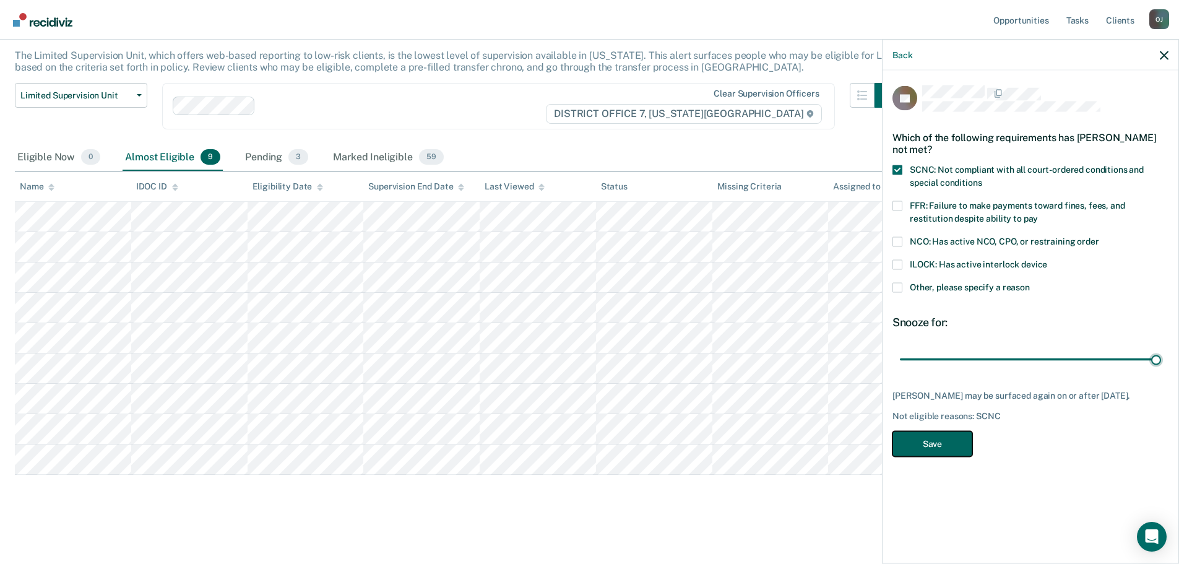
click at [914, 443] on button "Save" at bounding box center [933, 443] width 80 height 25
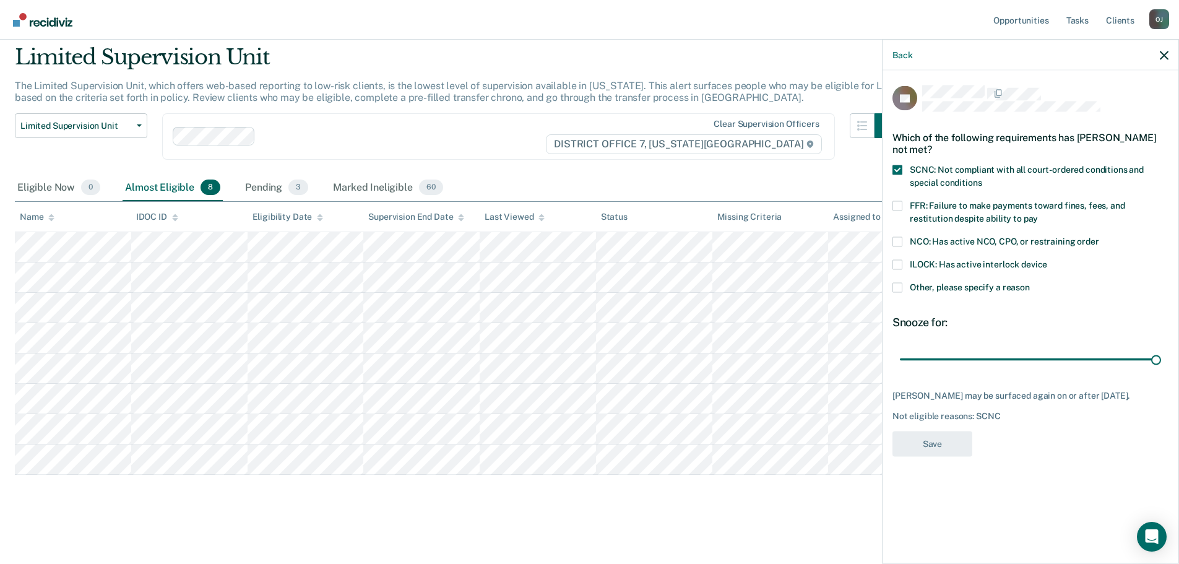
scroll to position [41, 0]
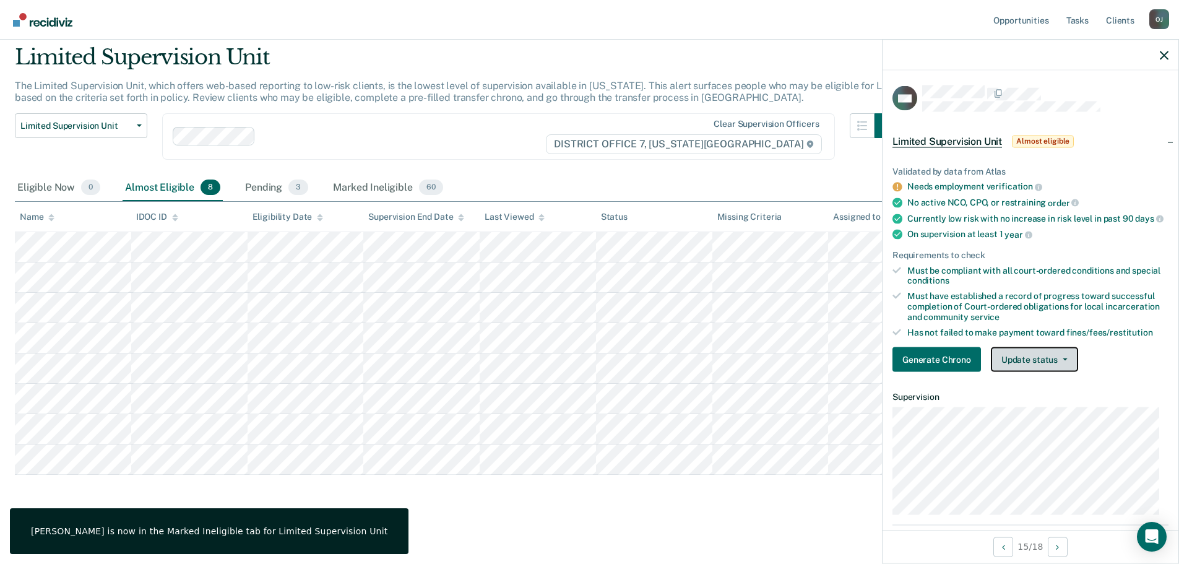
click at [1034, 371] on button "Update status" at bounding box center [1034, 359] width 87 height 25
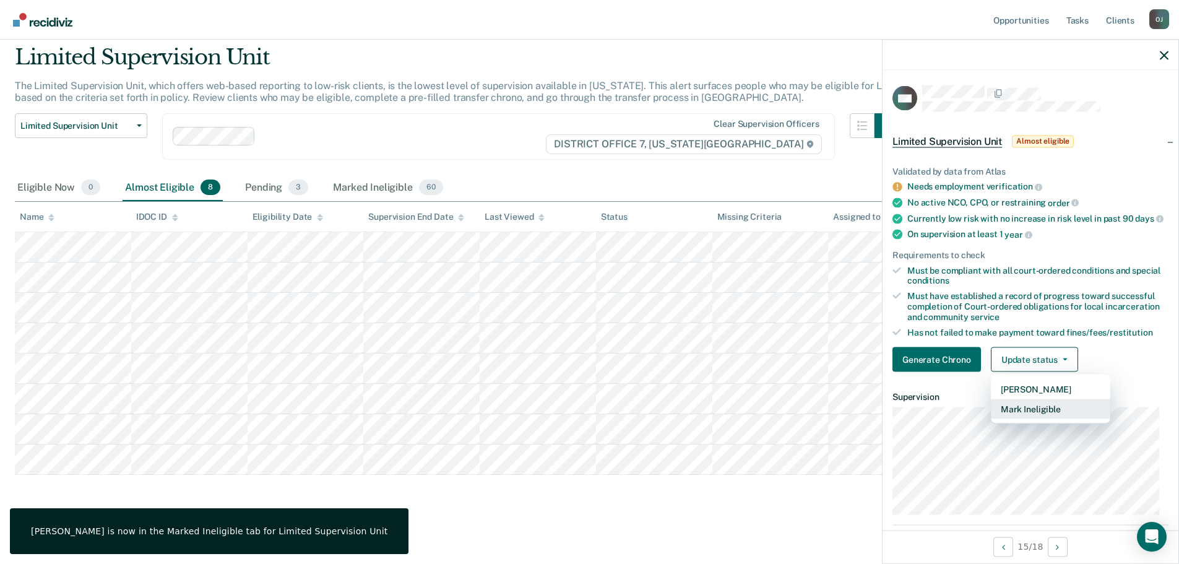
click at [1038, 414] on button "Mark Ineligible" at bounding box center [1050, 409] width 119 height 20
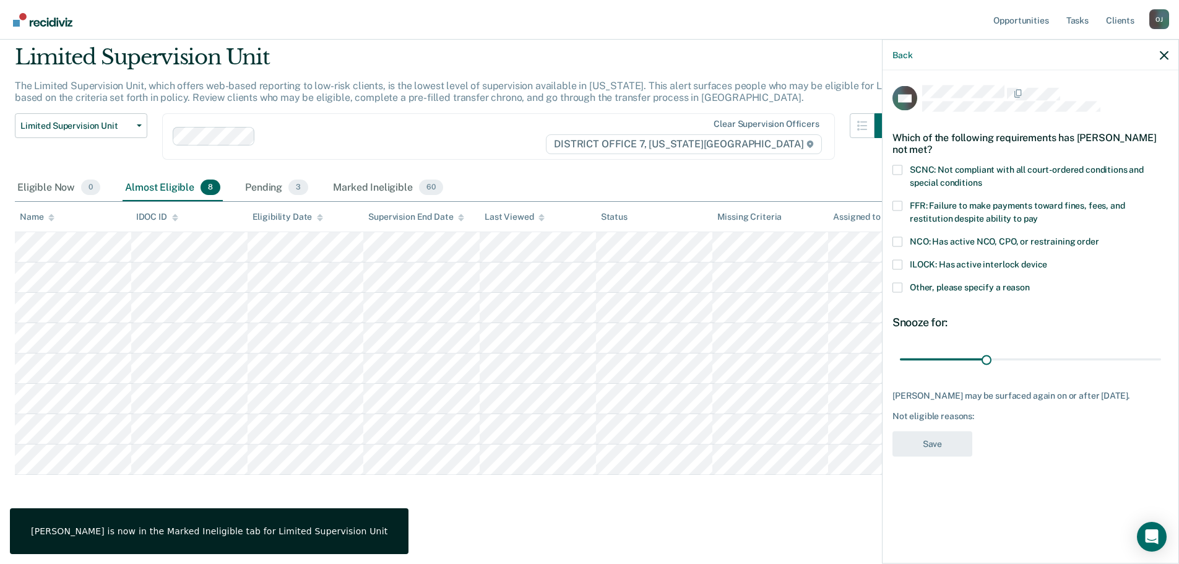
click at [1050, 212] on label "FFR: Failure to make payments toward fines, fees, and restitution despite abili…" at bounding box center [1031, 214] width 276 height 26
click at [1038, 214] on input "FFR: Failure to make payments toward fines, fees, and restitution despite abili…" at bounding box center [1038, 214] width 0 height 0
drag, startPoint x: 990, startPoint y: 359, endPoint x: 1404, endPoint y: 377, distance: 414.6
type input "90"
click at [1162, 370] on input "range" at bounding box center [1030, 360] width 261 height 22
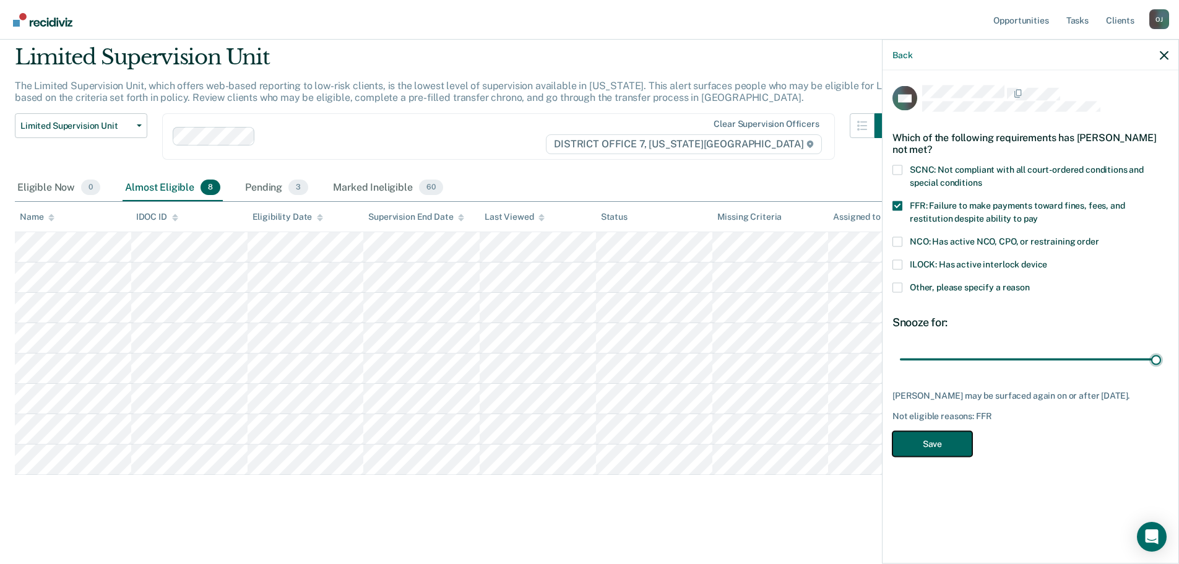
click at [926, 450] on button "Save" at bounding box center [933, 443] width 80 height 25
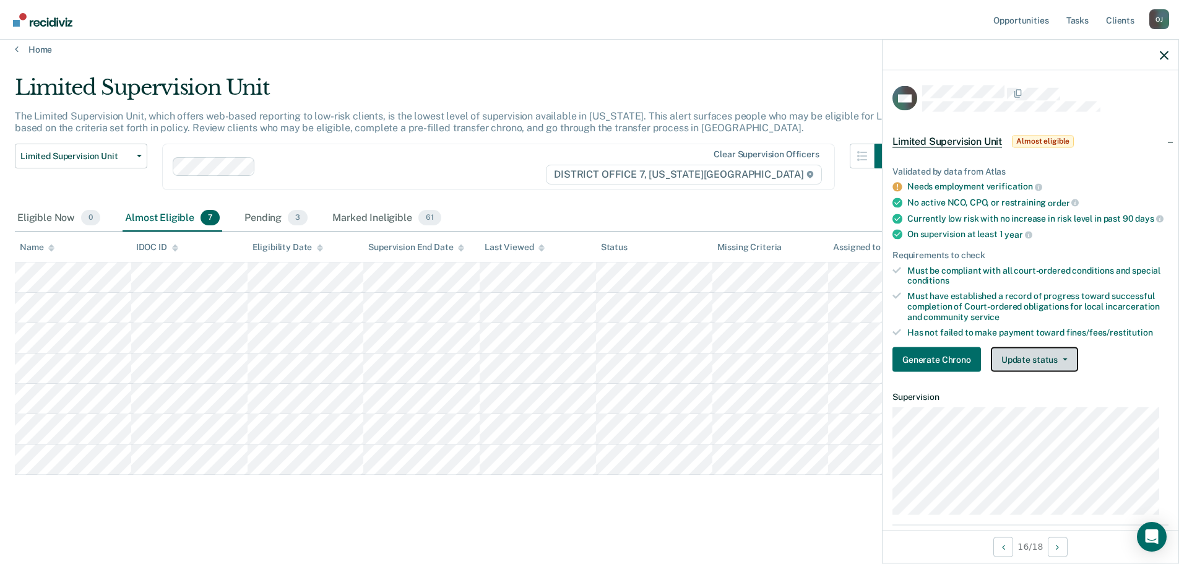
click at [1020, 365] on button "Update status" at bounding box center [1034, 359] width 87 height 25
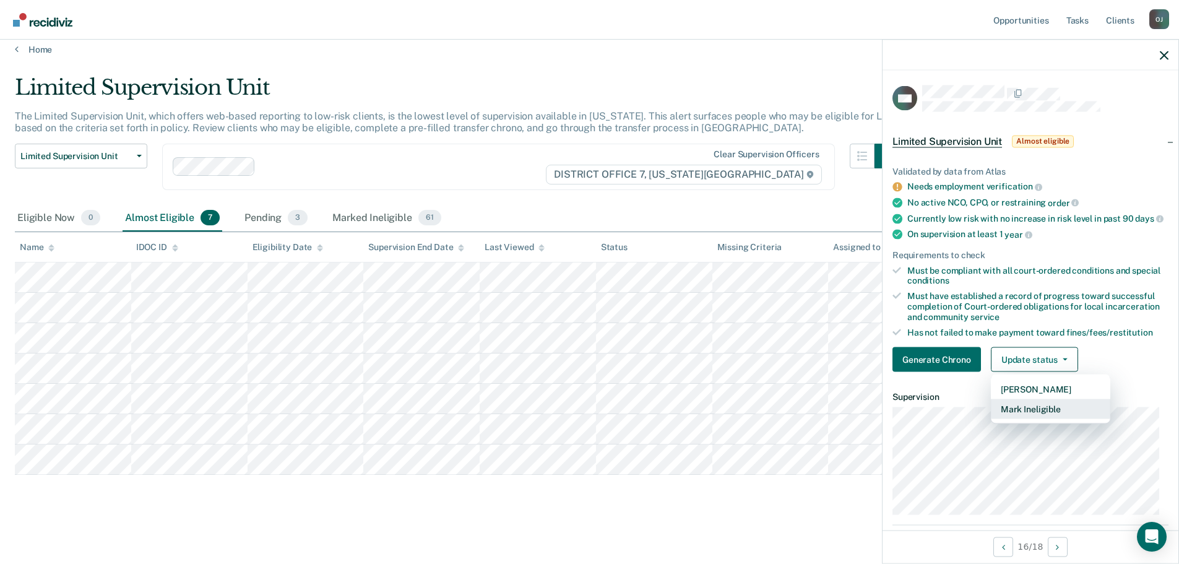
click at [1022, 416] on button "Mark Ineligible" at bounding box center [1050, 409] width 119 height 20
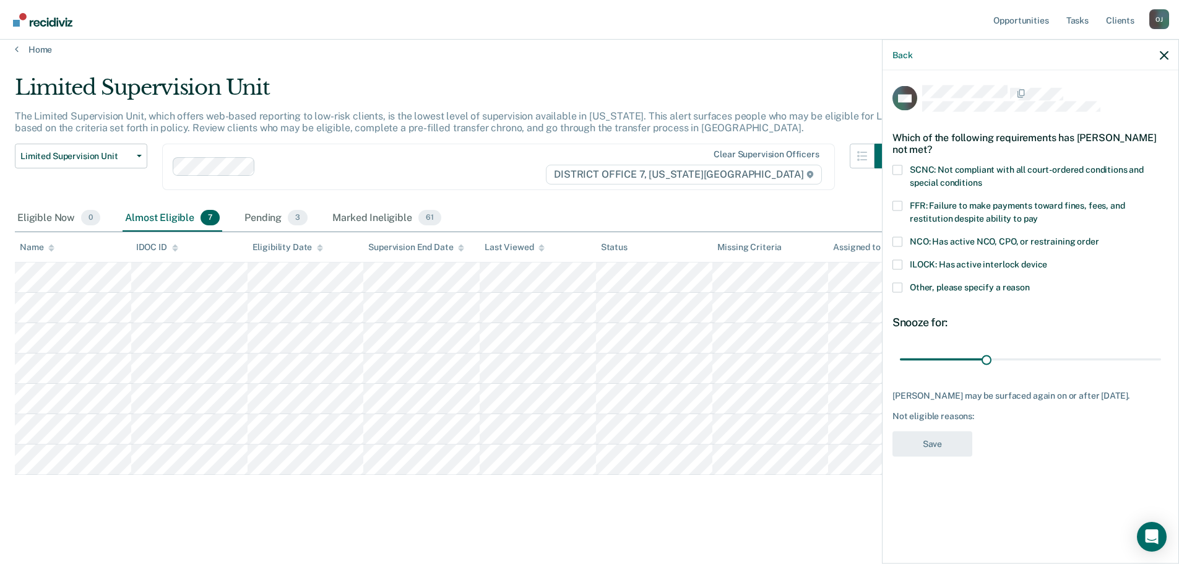
click at [1050, 164] on span "SCNC: Not compliant with all court-ordered conditions and special conditions" at bounding box center [1027, 175] width 234 height 23
click at [982, 178] on input "SCNC: Not compliant with all court-ordered conditions and special conditions" at bounding box center [982, 178] width 0 height 0
drag, startPoint x: 981, startPoint y: 361, endPoint x: 1363, endPoint y: 374, distance: 382.2
type input "90"
click at [1162, 370] on input "range" at bounding box center [1030, 360] width 261 height 22
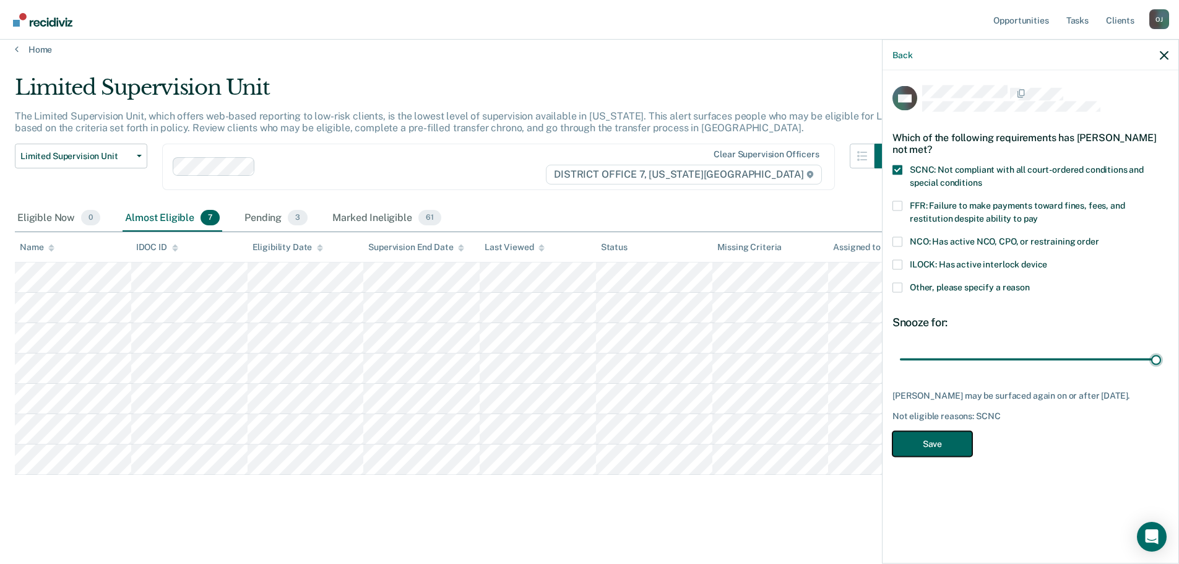
click at [939, 455] on button "Save" at bounding box center [933, 443] width 80 height 25
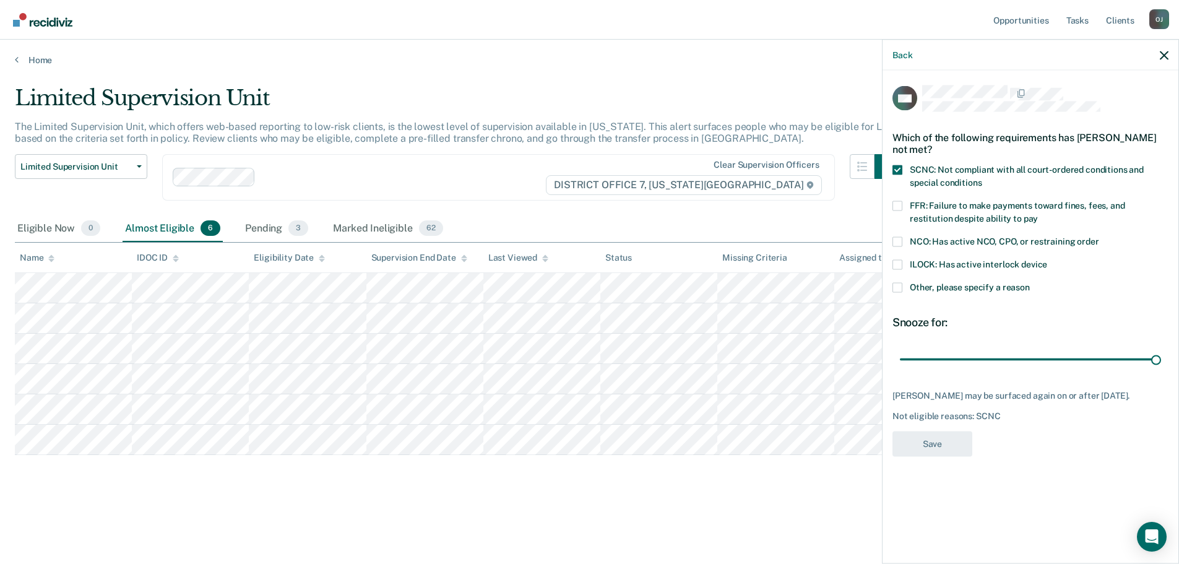
scroll to position [0, 0]
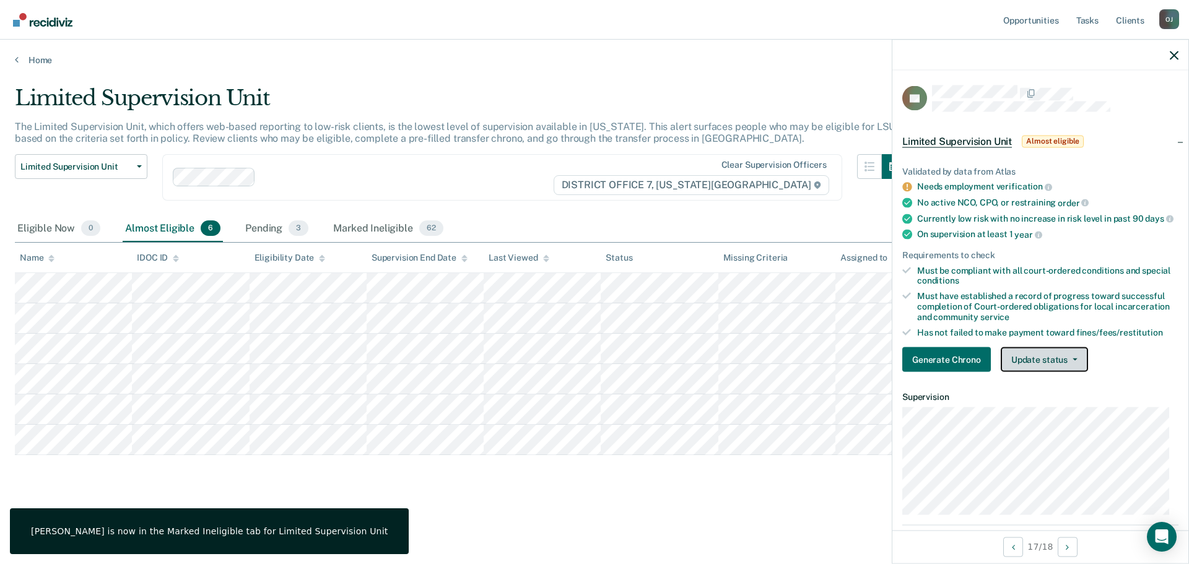
click at [1025, 372] on button "Update status" at bounding box center [1044, 359] width 87 height 25
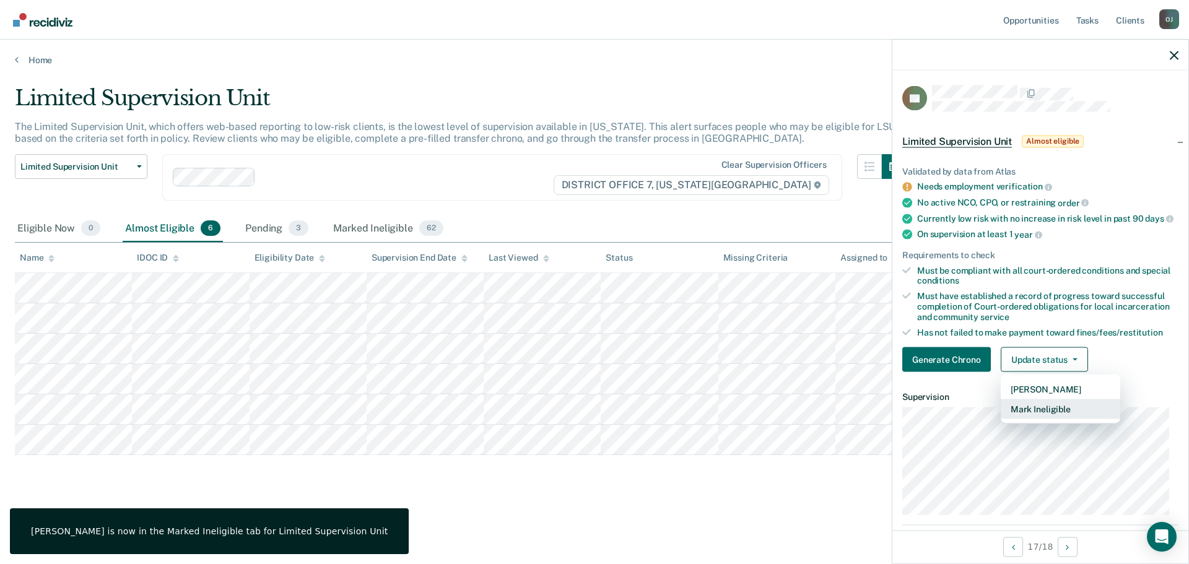
click at [1031, 419] on button "Mark Ineligible" at bounding box center [1060, 409] width 119 height 20
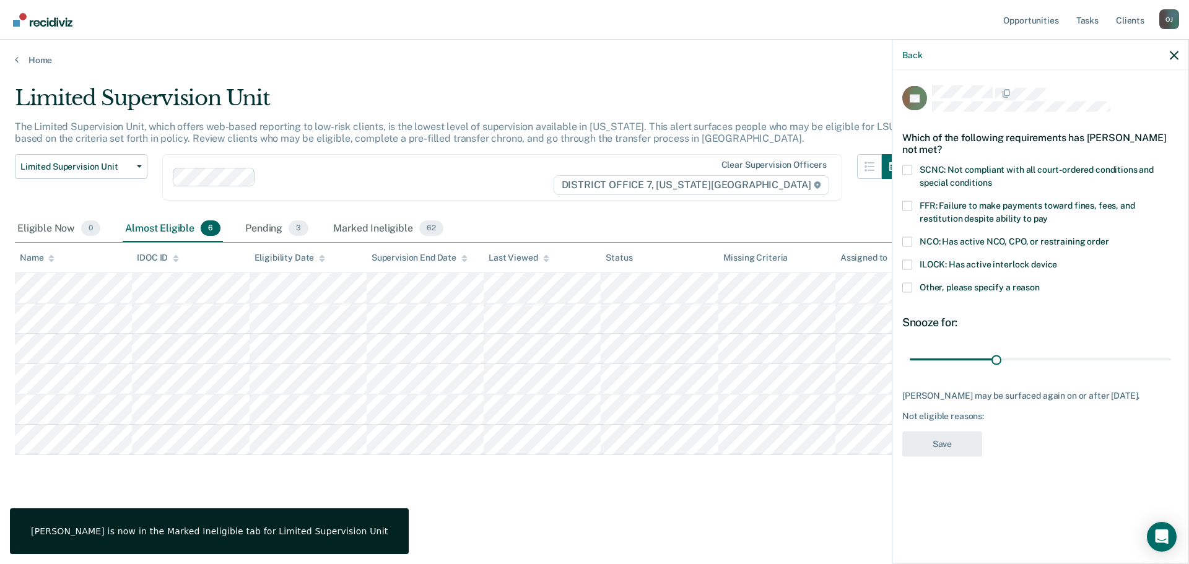
click at [980, 290] on span "Other, please specify a reason" at bounding box center [979, 287] width 120 height 10
click at [1040, 282] on input "Other, please specify a reason" at bounding box center [1040, 282] width 0 height 0
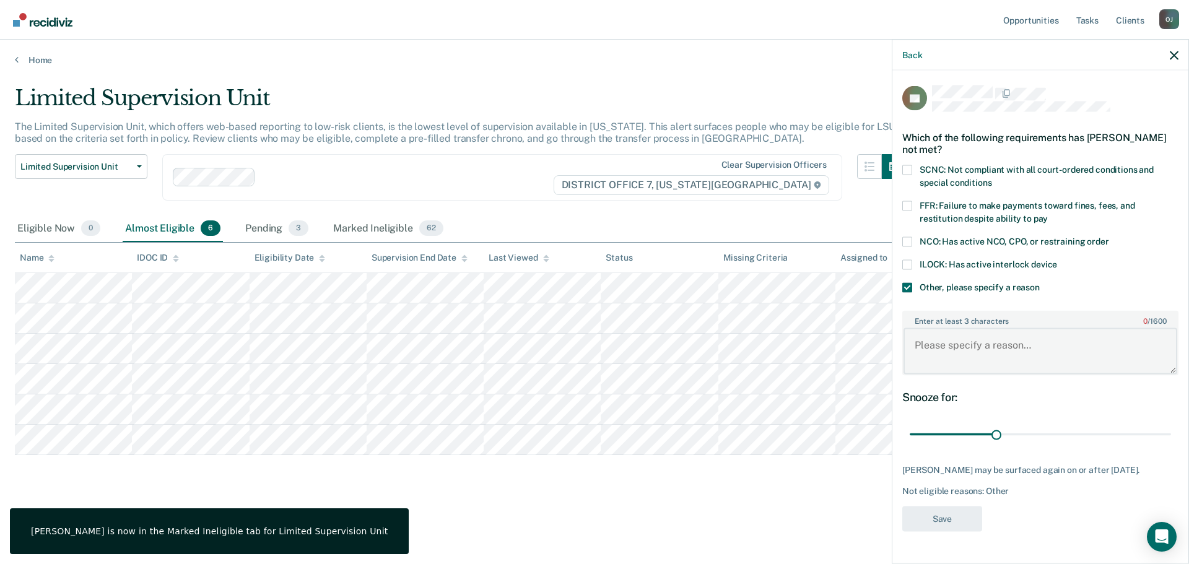
click at [990, 355] on textarea "Enter at least 3 characters 0 / 1600" at bounding box center [1040, 351] width 274 height 46
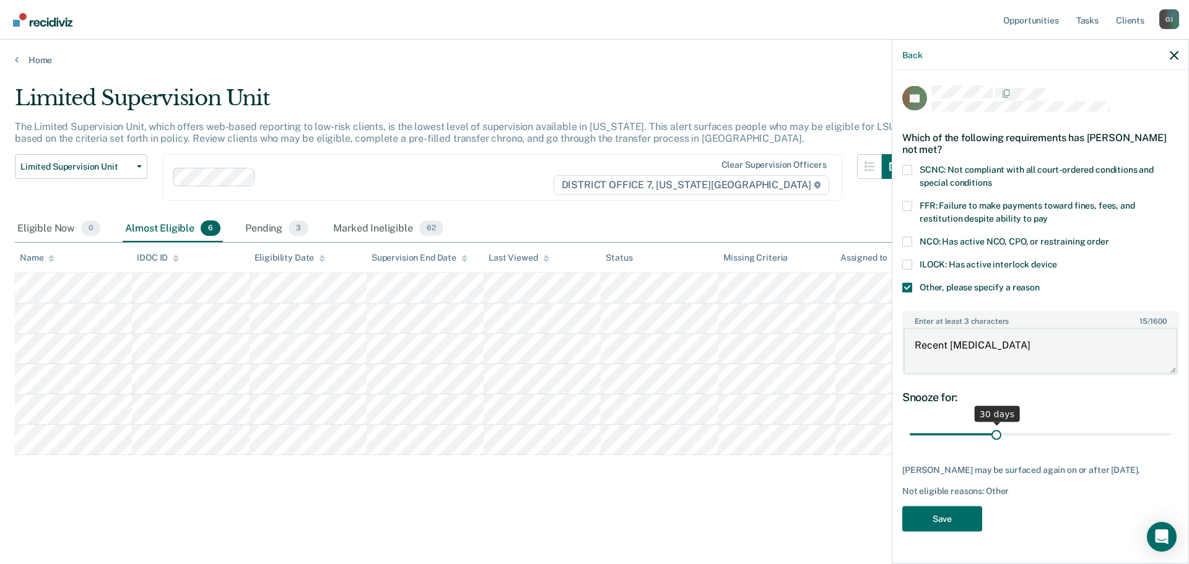
type textarea "Recent [MEDICAL_DATA]"
drag, startPoint x: 999, startPoint y: 430, endPoint x: 1281, endPoint y: 430, distance: 281.7
type input "90"
click at [1171, 430] on input "range" at bounding box center [1040, 434] width 261 height 22
click at [945, 514] on button "Save" at bounding box center [942, 518] width 80 height 25
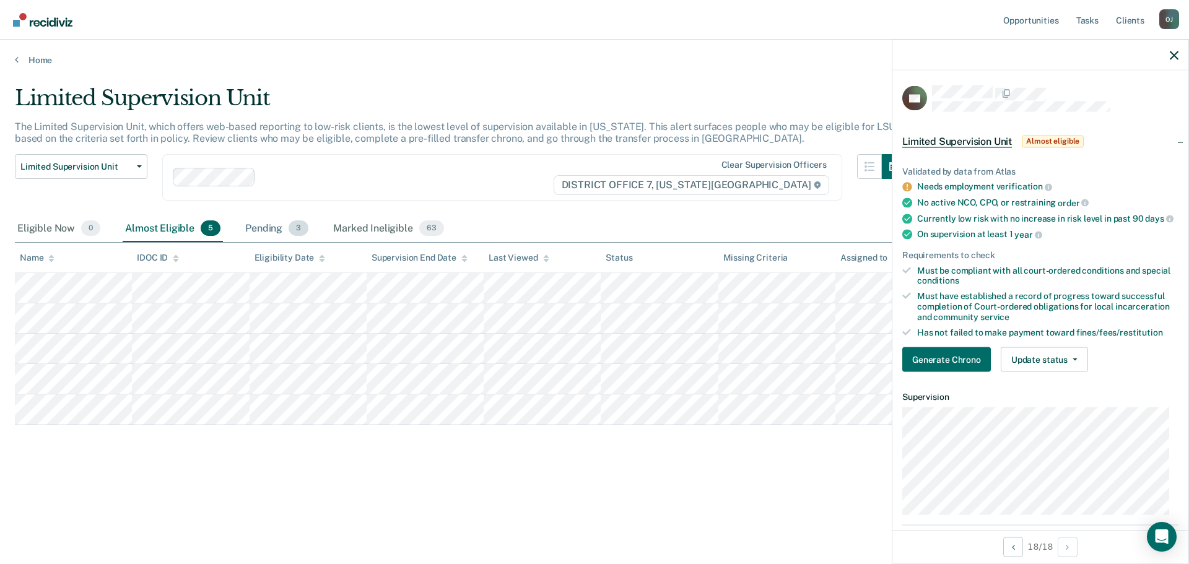
click at [264, 240] on div "Pending 3" at bounding box center [277, 228] width 68 height 27
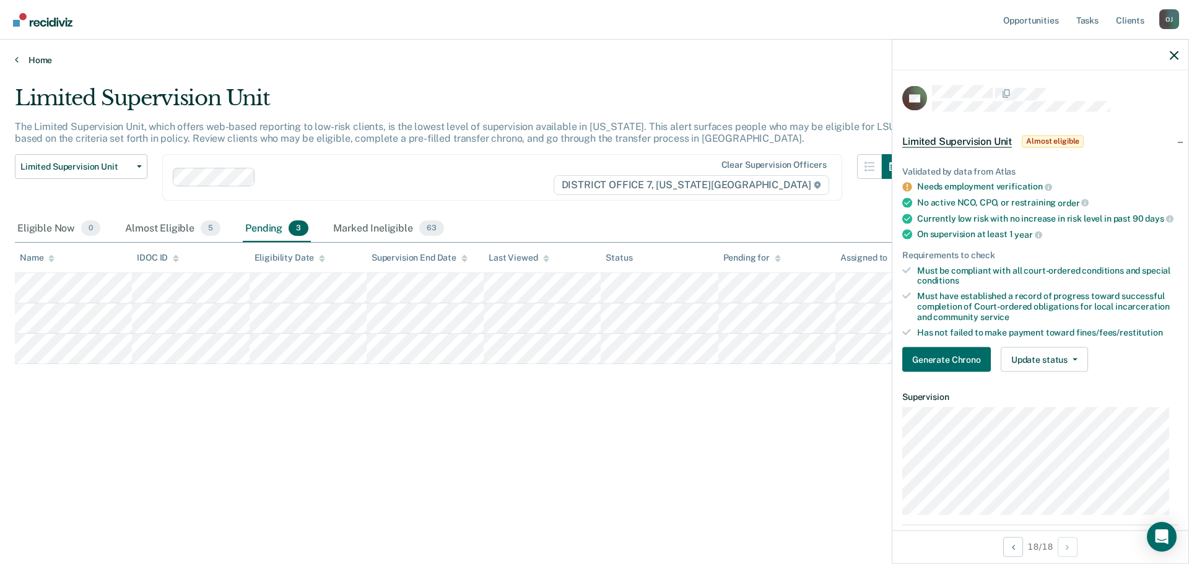
click at [37, 63] on link "Home" at bounding box center [594, 59] width 1159 height 11
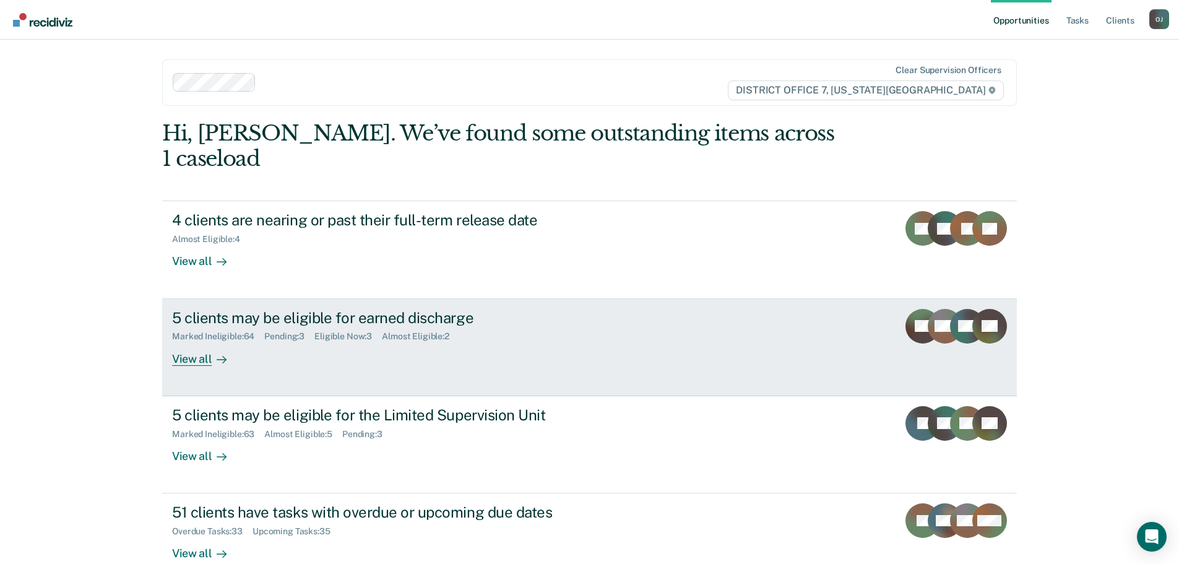
click at [235, 342] on div "View all" at bounding box center [206, 354] width 69 height 24
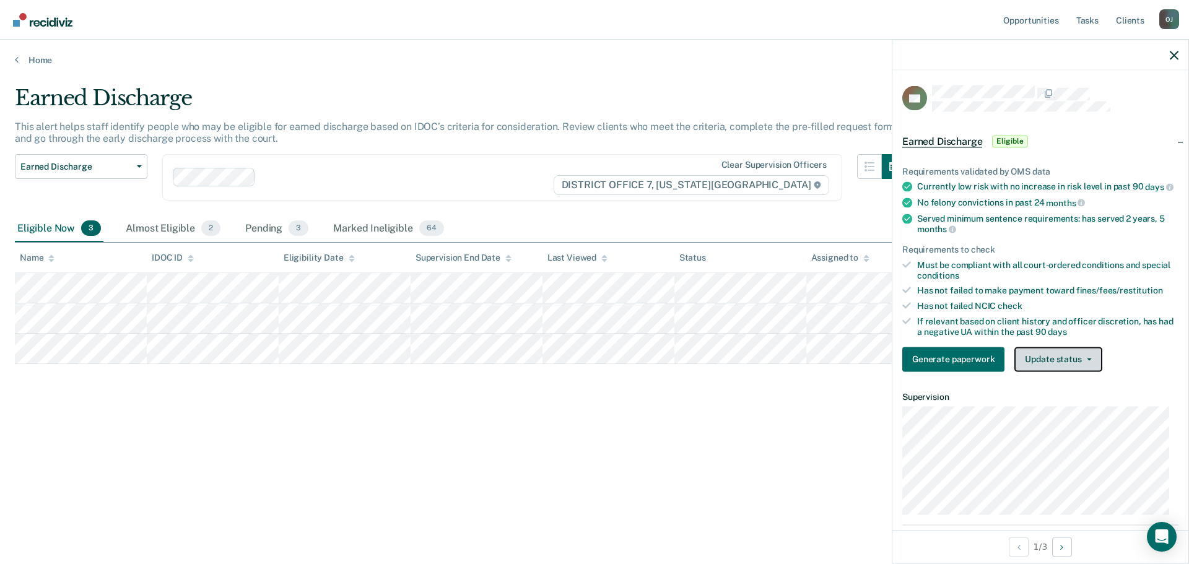
click at [1081, 371] on button "Update status" at bounding box center [1057, 359] width 87 height 25
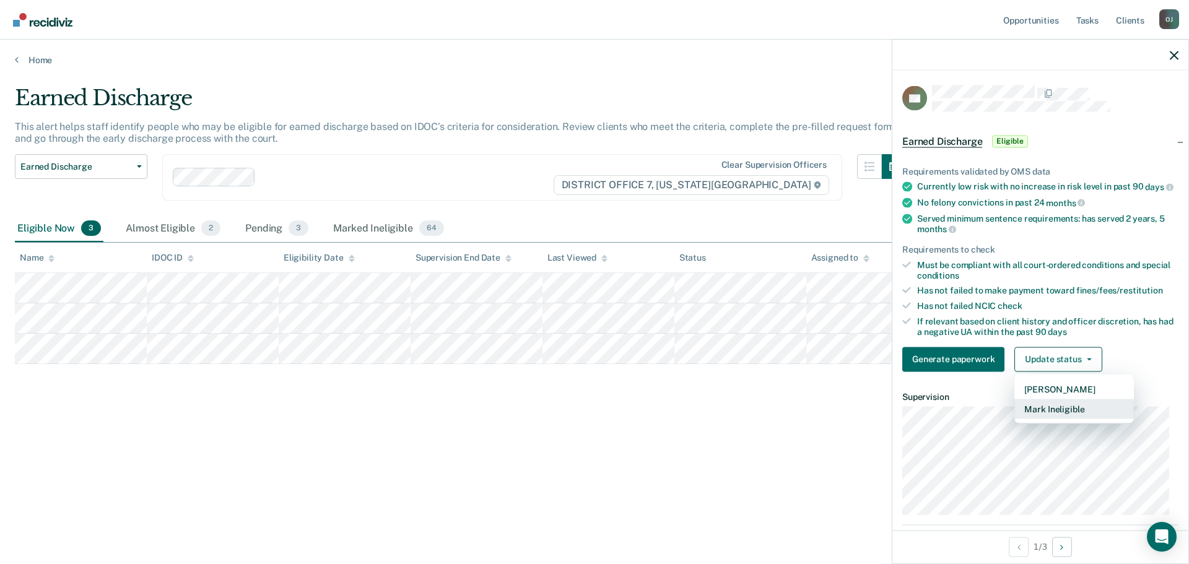
click at [1074, 416] on button "Mark Ineligible" at bounding box center [1073, 409] width 119 height 20
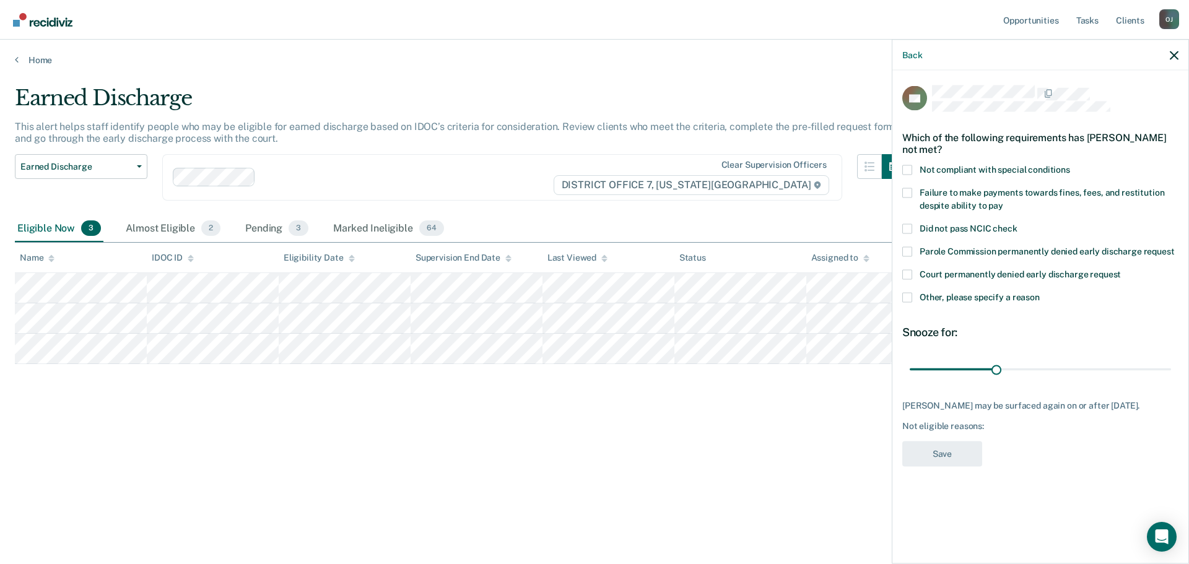
click at [990, 272] on span "Court permanently denied early discharge request" at bounding box center [1019, 274] width 201 height 10
click at [1121, 269] on input "Court permanently denied early discharge request" at bounding box center [1121, 269] width 0 height 0
drag, startPoint x: 999, startPoint y: 370, endPoint x: 1420, endPoint y: 419, distance: 423.8
type input "90"
click at [1171, 380] on input "range" at bounding box center [1040, 369] width 261 height 22
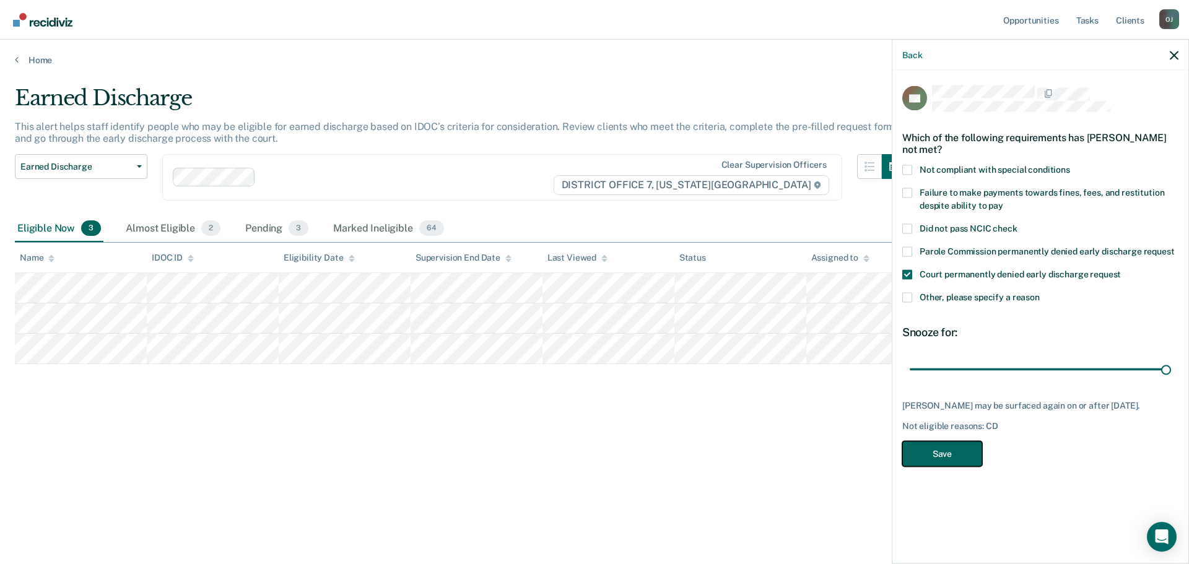
click at [952, 456] on button "Save" at bounding box center [942, 453] width 80 height 25
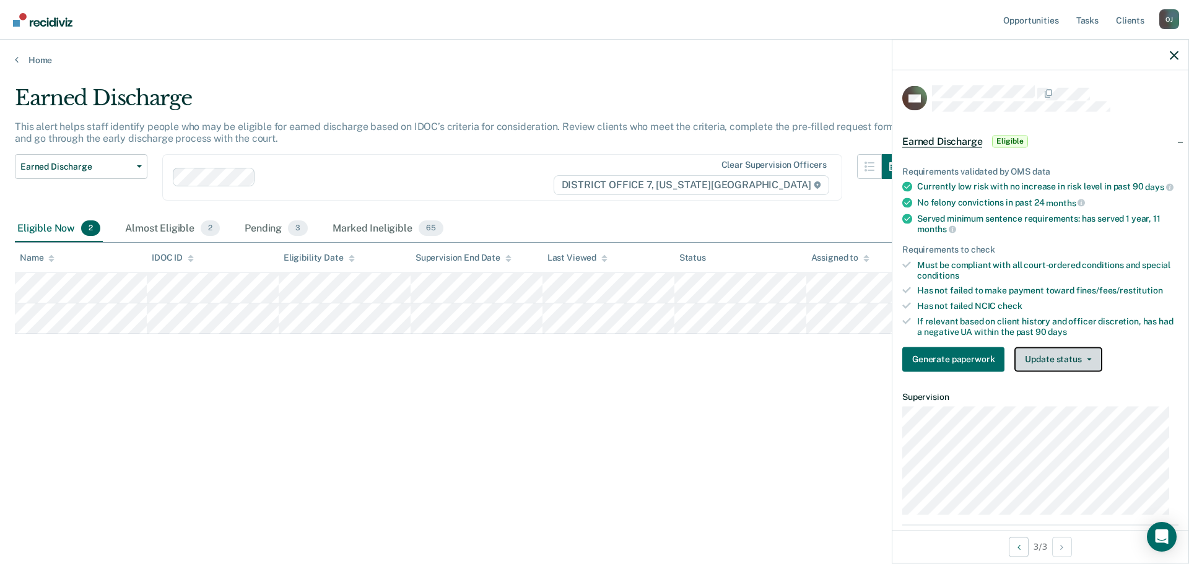
click at [1056, 356] on button "Update status" at bounding box center [1057, 359] width 87 height 25
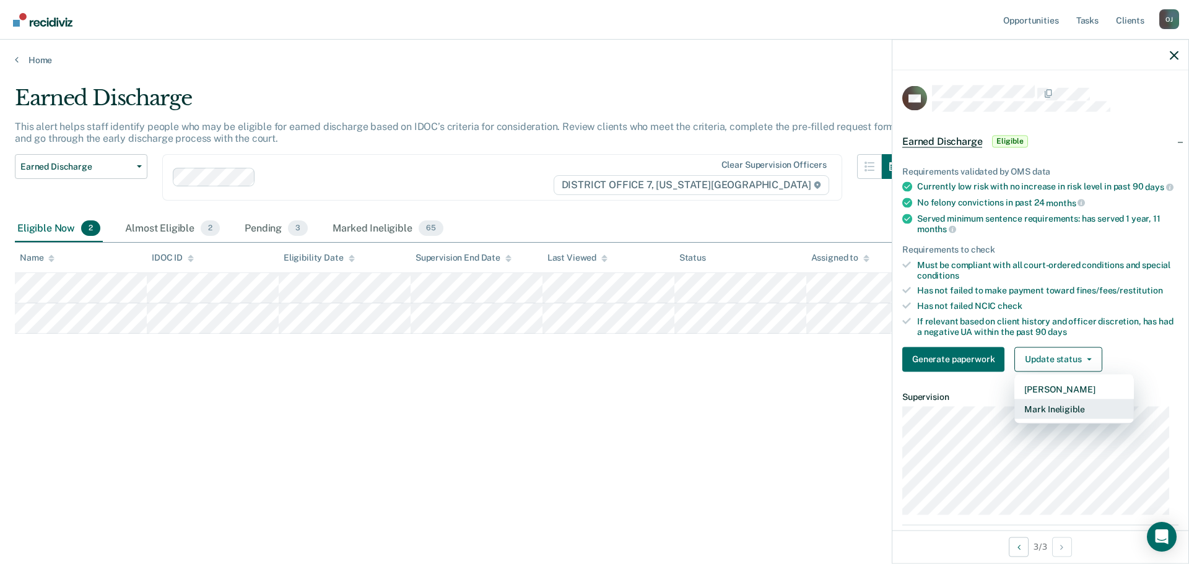
click at [1057, 417] on button "Mark Ineligible" at bounding box center [1073, 409] width 119 height 20
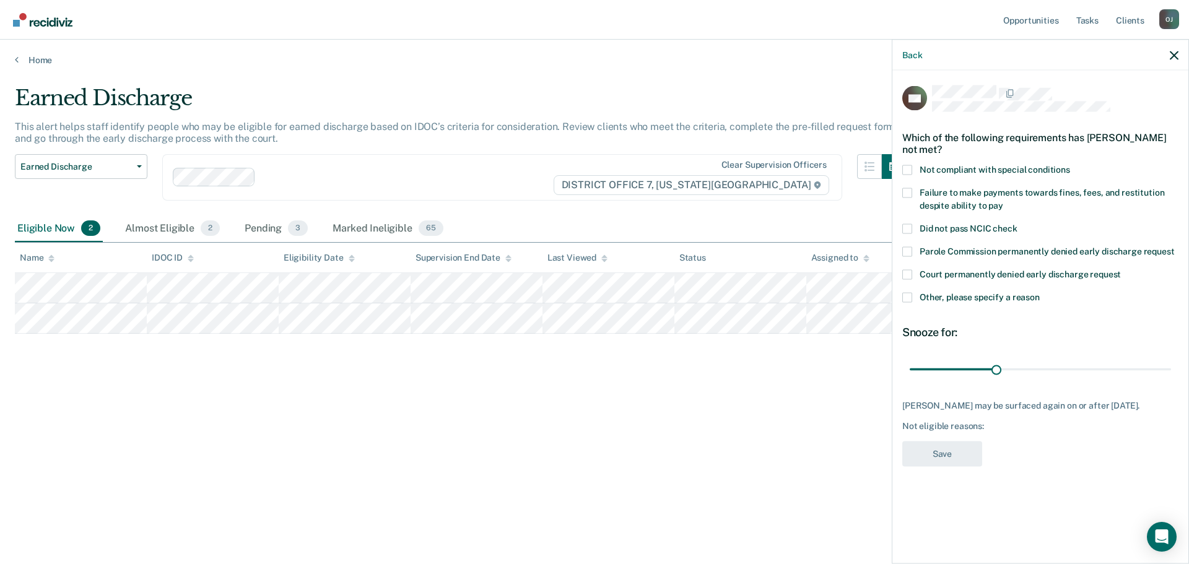
click at [1034, 192] on span "Failure to make payments towards fines, fees, and restitution despite ability t…" at bounding box center [1041, 198] width 245 height 23
click at [1003, 201] on input "Failure to make payments towards fines, fees, and restitution despite ability t…" at bounding box center [1003, 201] width 0 height 0
click at [1032, 173] on span "Not compliant with special conditions" at bounding box center [994, 169] width 150 height 10
click at [1070, 165] on input "Not compliant with special conditions" at bounding box center [1070, 165] width 0 height 0
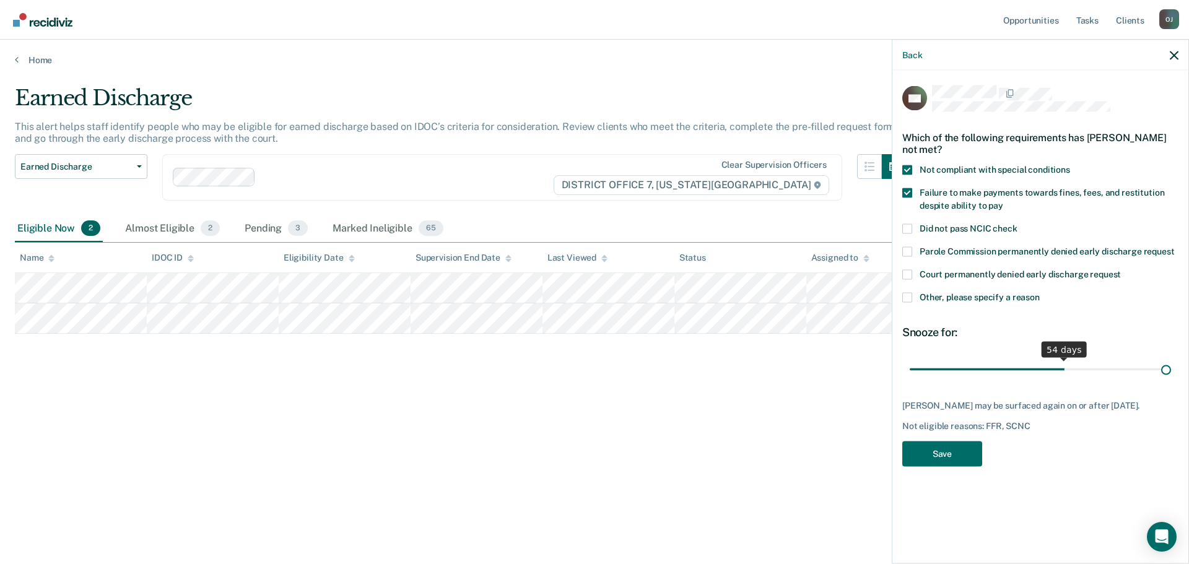
drag, startPoint x: 992, startPoint y: 373, endPoint x: 1282, endPoint y: 396, distance: 290.7
type input "90"
click at [1171, 380] on input "range" at bounding box center [1040, 369] width 261 height 22
click at [948, 456] on button "Save" at bounding box center [942, 453] width 80 height 25
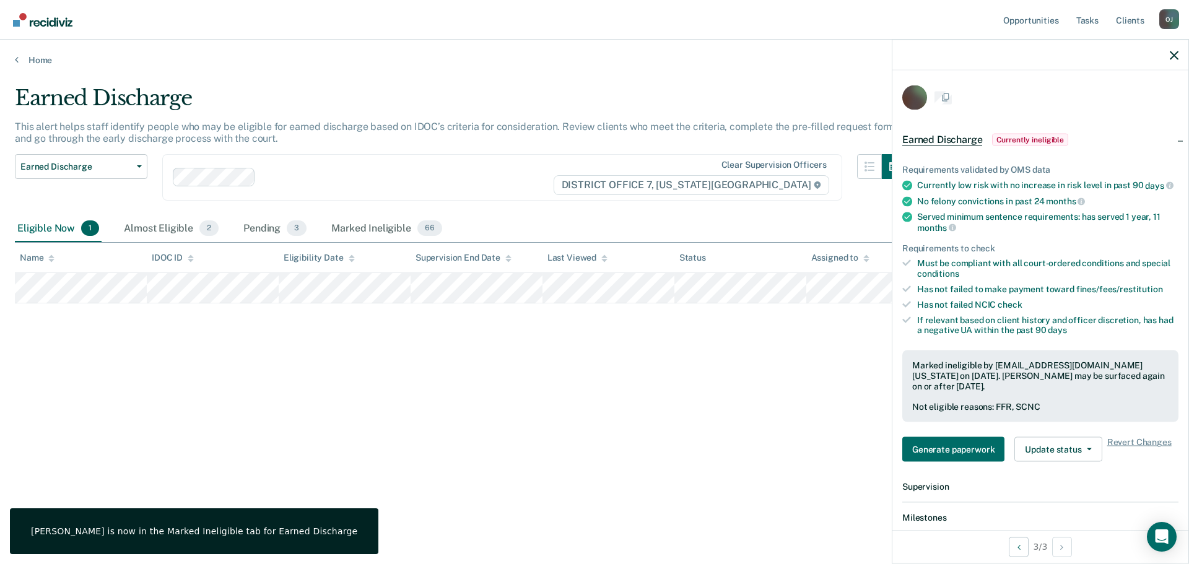
click at [382, 371] on div "Earned Discharge This alert helps staff identify people who may be eligible for…" at bounding box center [594, 278] width 1159 height 386
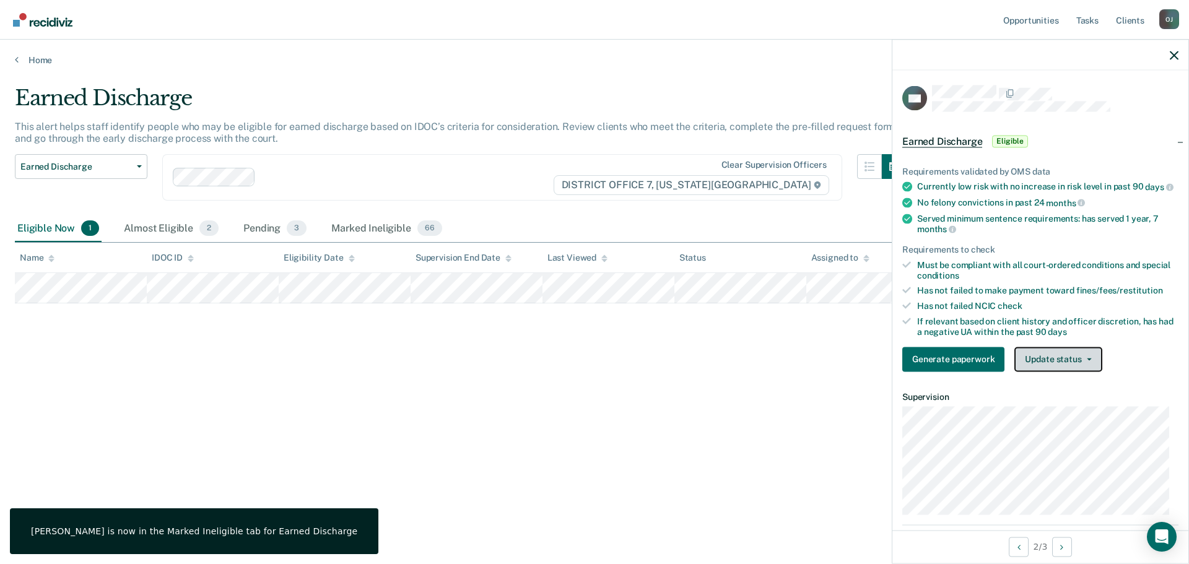
click at [1072, 370] on button "Update status" at bounding box center [1057, 359] width 87 height 25
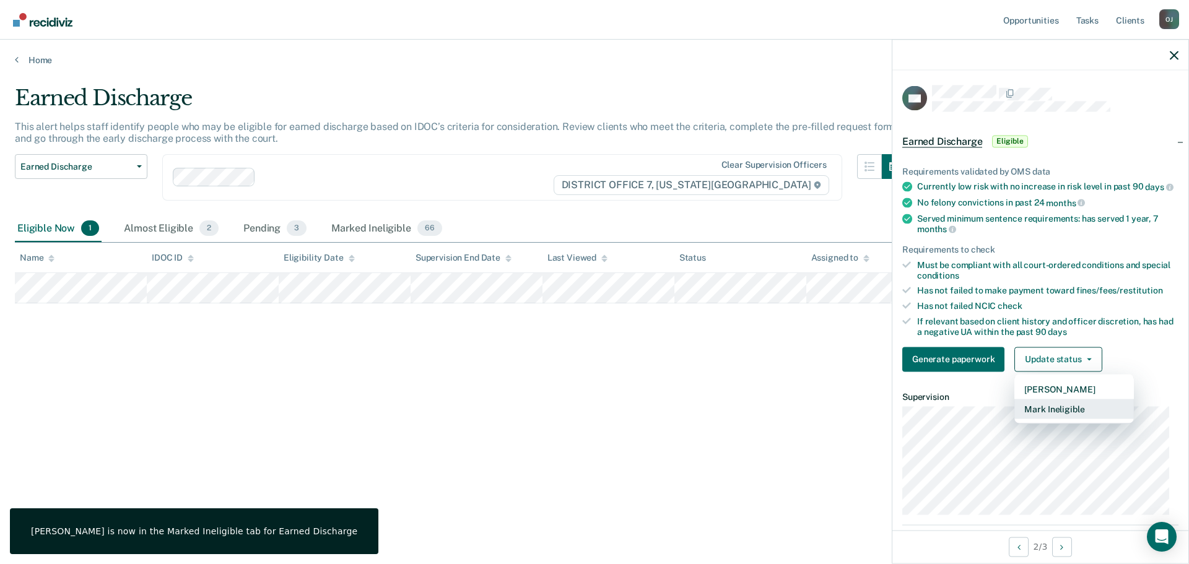
click at [1066, 418] on button "Mark Ineligible" at bounding box center [1073, 409] width 119 height 20
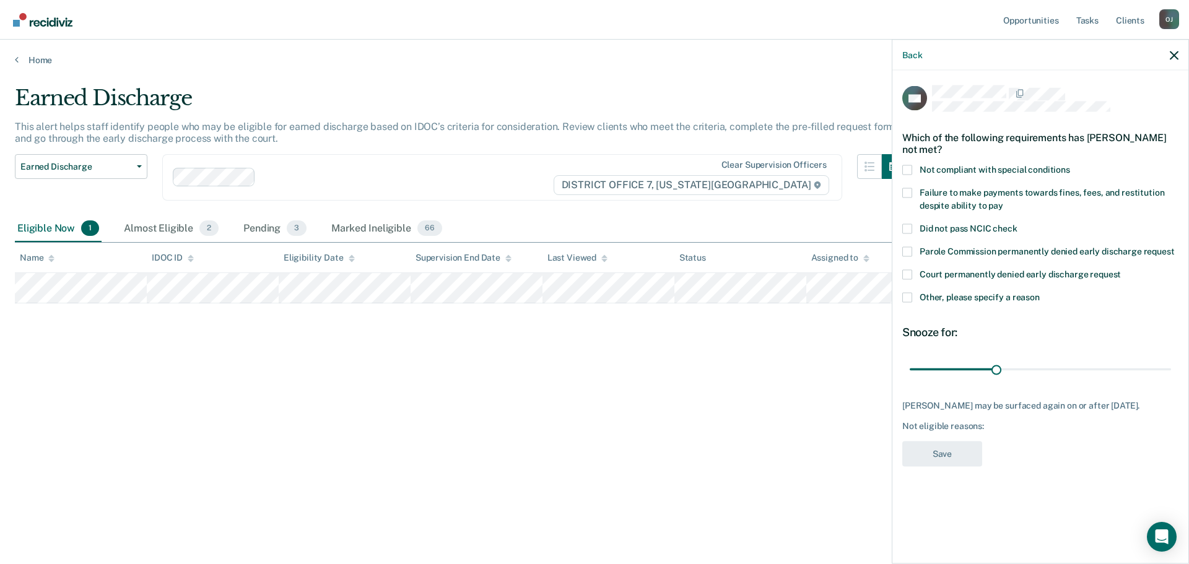
click at [1036, 202] on label "Failure to make payments towards fines, fees, and restitution despite ability t…" at bounding box center [1040, 201] width 276 height 26
click at [1003, 201] on input "Failure to make payments towards fines, fees, and restitution despite ability t…" at bounding box center [1003, 201] width 0 height 0
drag, startPoint x: 997, startPoint y: 363, endPoint x: 1236, endPoint y: 381, distance: 239.0
type input "90"
click at [1171, 380] on input "range" at bounding box center [1040, 369] width 261 height 22
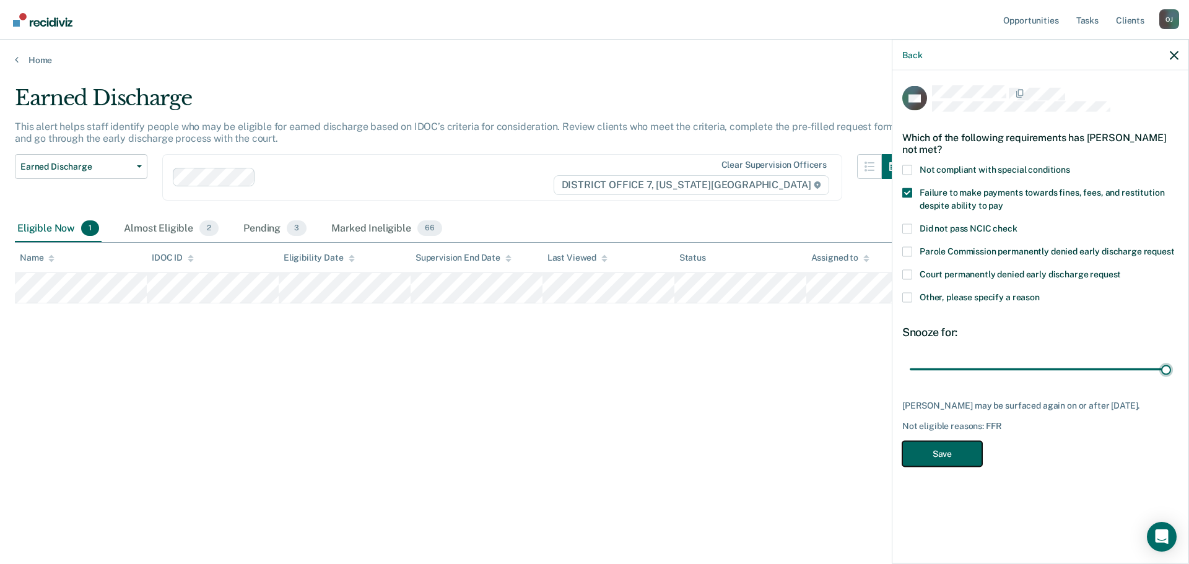
click at [921, 455] on button "Save" at bounding box center [942, 453] width 80 height 25
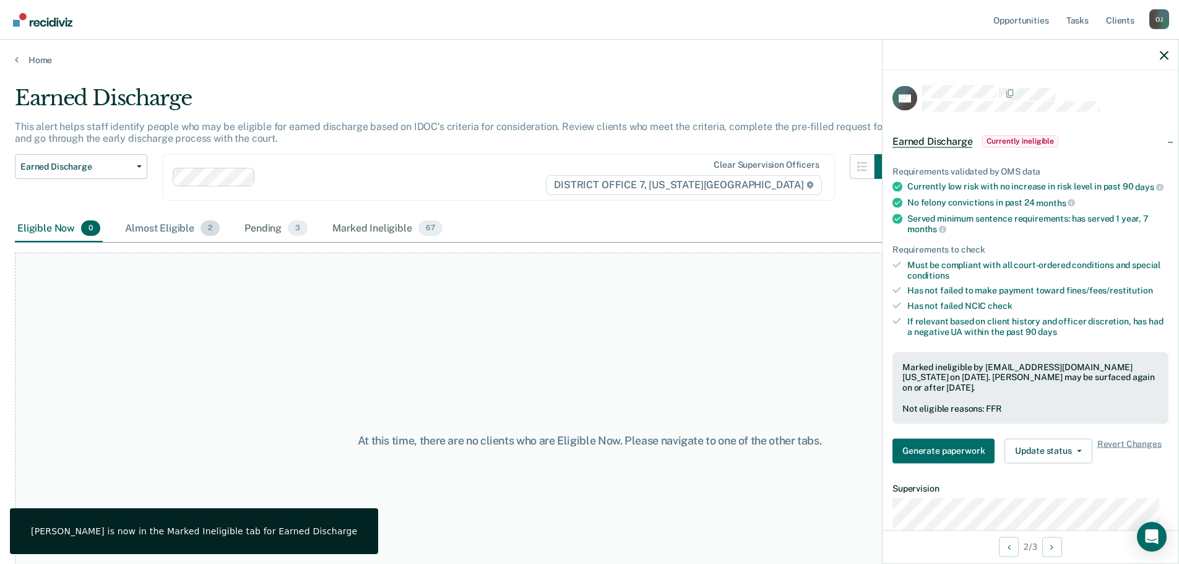
click at [184, 233] on div "Almost Eligible 2" at bounding box center [173, 228] width 100 height 27
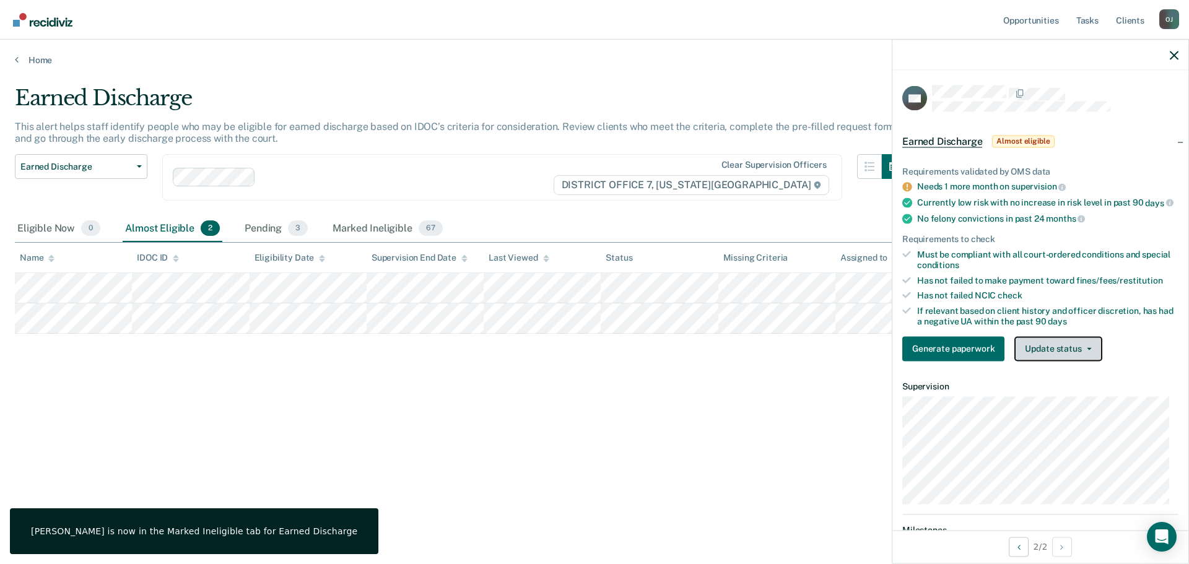
click at [1087, 361] on button "Update status" at bounding box center [1057, 348] width 87 height 25
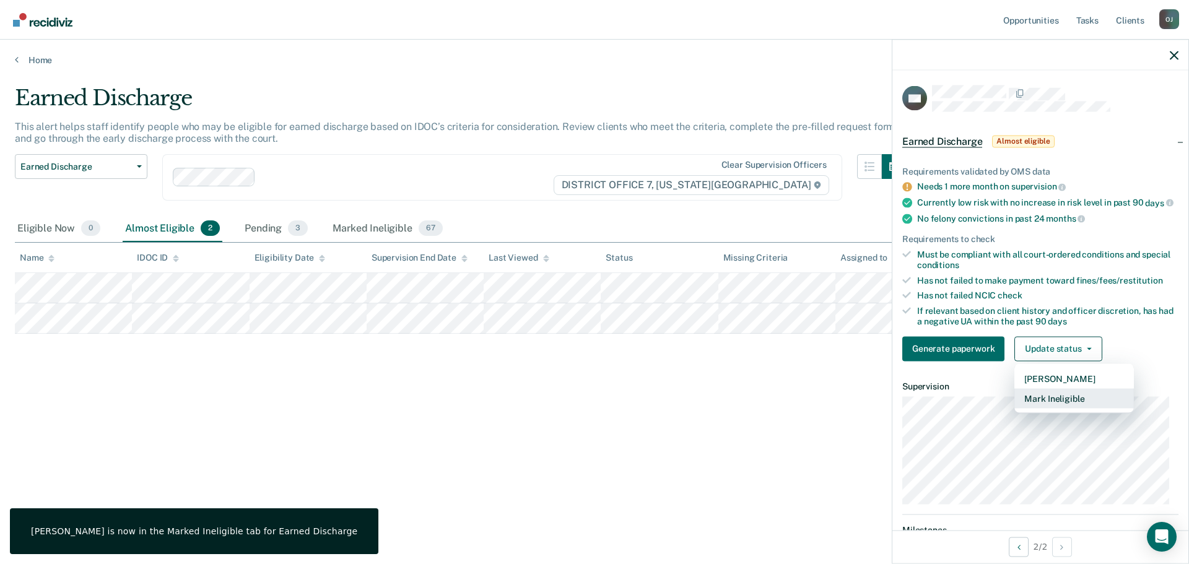
click at [1075, 408] on button "Mark Ineligible" at bounding box center [1073, 398] width 119 height 20
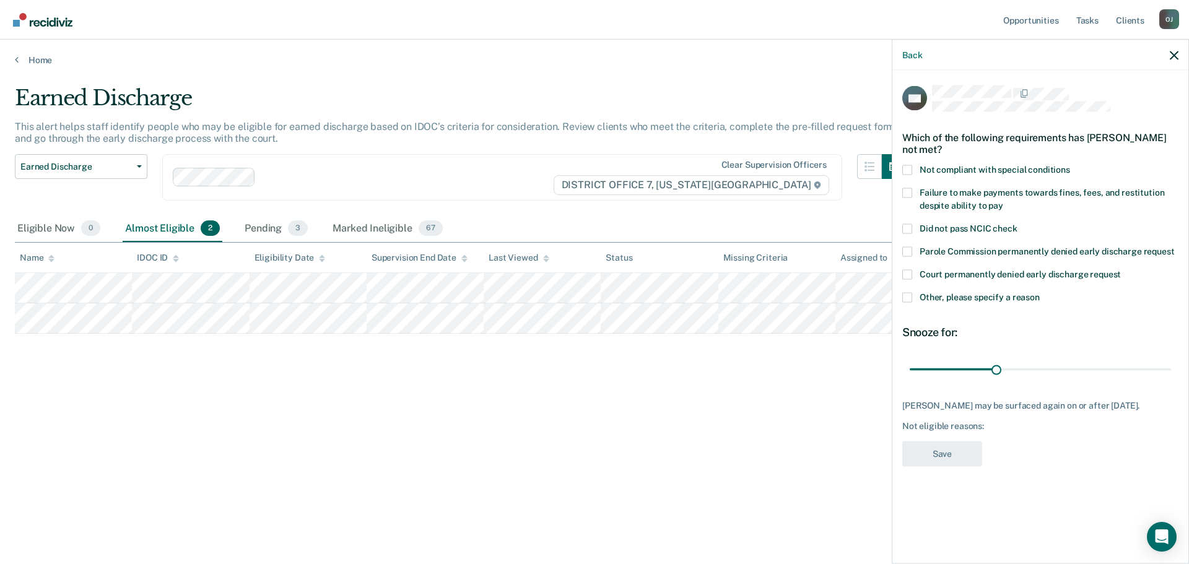
click at [913, 298] on label "Other, please specify a reason" at bounding box center [1040, 298] width 276 height 13
click at [1040, 292] on input "Other, please specify a reason" at bounding box center [1040, 292] width 0 height 0
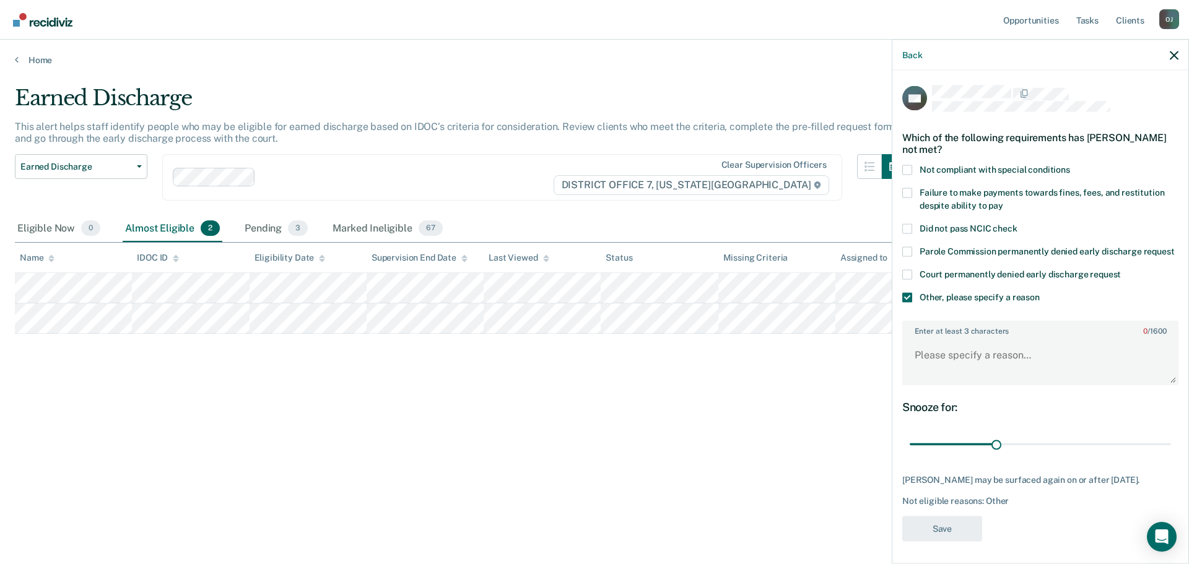
click at [969, 385] on div "Enter at least 3 characters 0 / 1600" at bounding box center [1040, 352] width 276 height 65
click at [971, 384] on textarea "Enter at least 3 characters 0 / 1600" at bounding box center [1040, 361] width 274 height 46
type textarea "on for DUI"
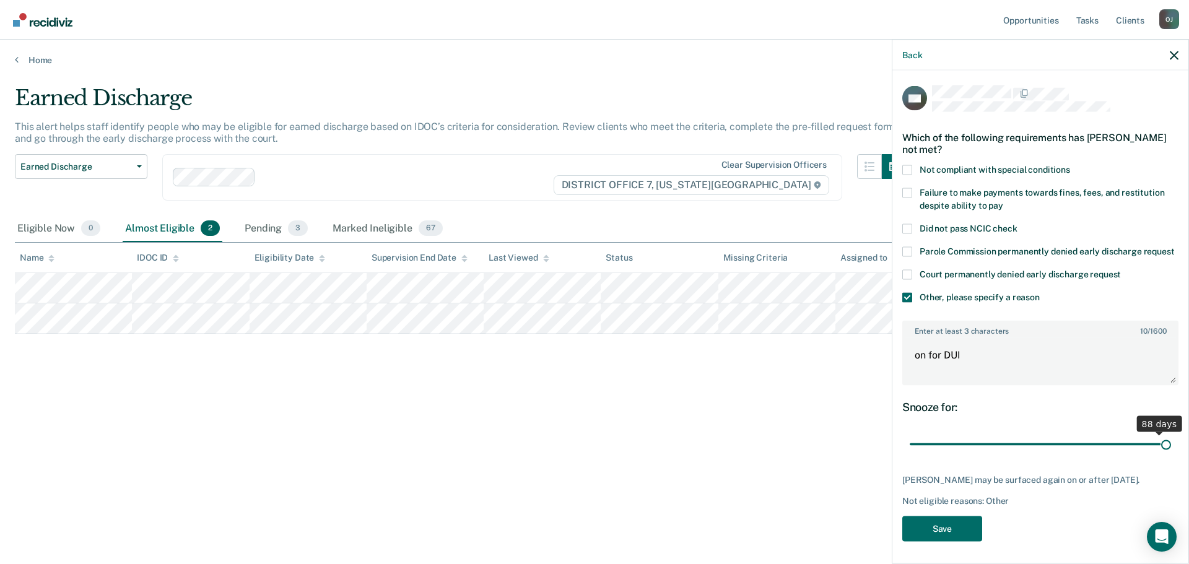
drag, startPoint x: 992, startPoint y: 459, endPoint x: 1300, endPoint y: 475, distance: 308.8
type input "90"
click at [1171, 455] on input "range" at bounding box center [1040, 444] width 261 height 22
click at [957, 541] on button "Save" at bounding box center [942, 528] width 80 height 25
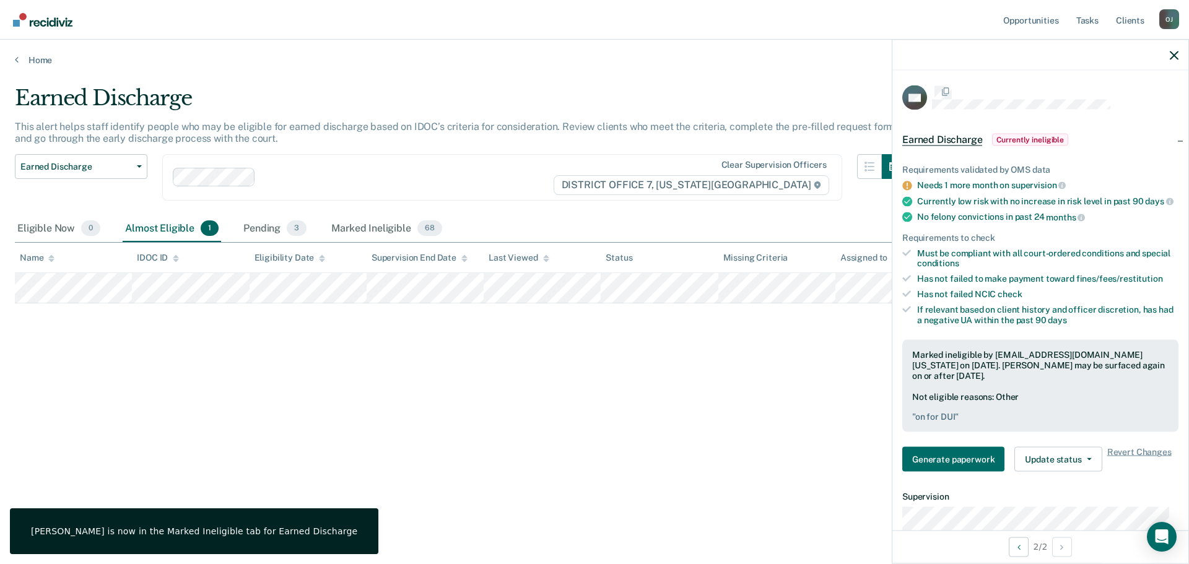
click at [370, 371] on div "Earned Discharge This alert helps staff identify people who may be eligible for…" at bounding box center [594, 278] width 1159 height 386
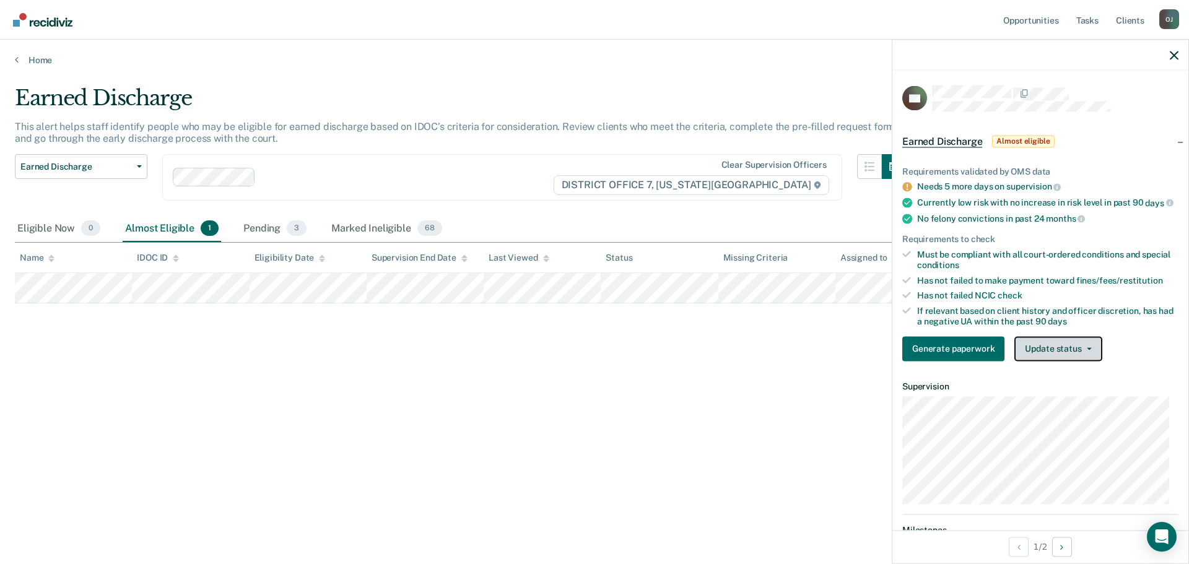
click at [1050, 359] on button "Update status" at bounding box center [1057, 348] width 87 height 25
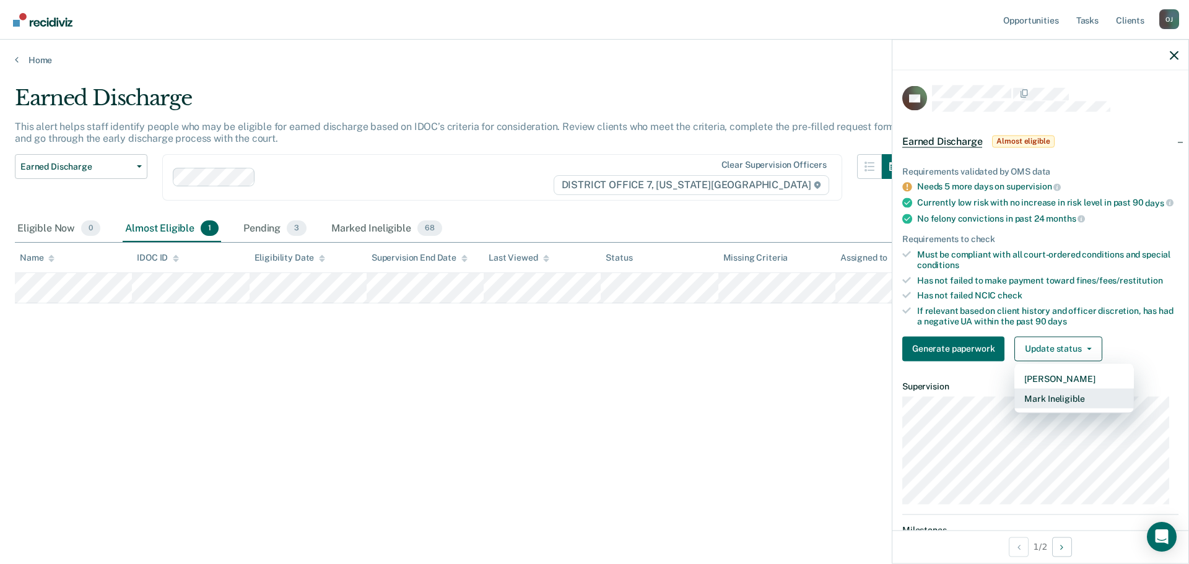
click at [1053, 406] on button "Mark Ineligible" at bounding box center [1073, 398] width 119 height 20
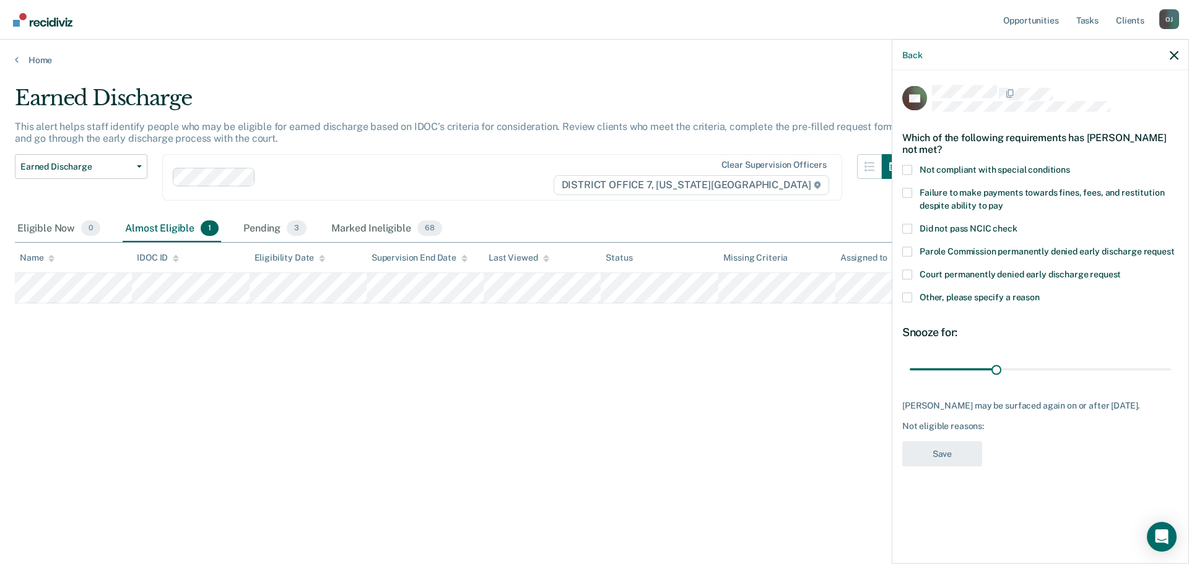
click at [994, 172] on span "Not compliant with special conditions" at bounding box center [994, 169] width 150 height 10
click at [1070, 165] on input "Not compliant with special conditions" at bounding box center [1070, 165] width 0 height 0
drag, startPoint x: 996, startPoint y: 371, endPoint x: 1285, endPoint y: 371, distance: 289.1
type input "90"
click at [1171, 371] on input "range" at bounding box center [1040, 369] width 261 height 22
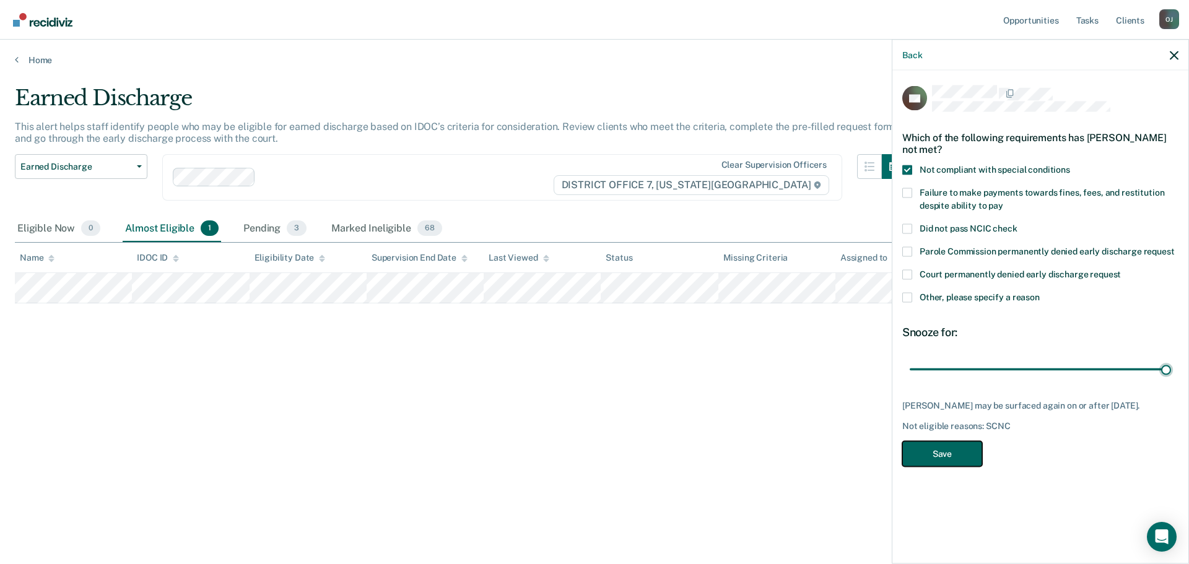
click at [935, 450] on button "Save" at bounding box center [942, 453] width 80 height 25
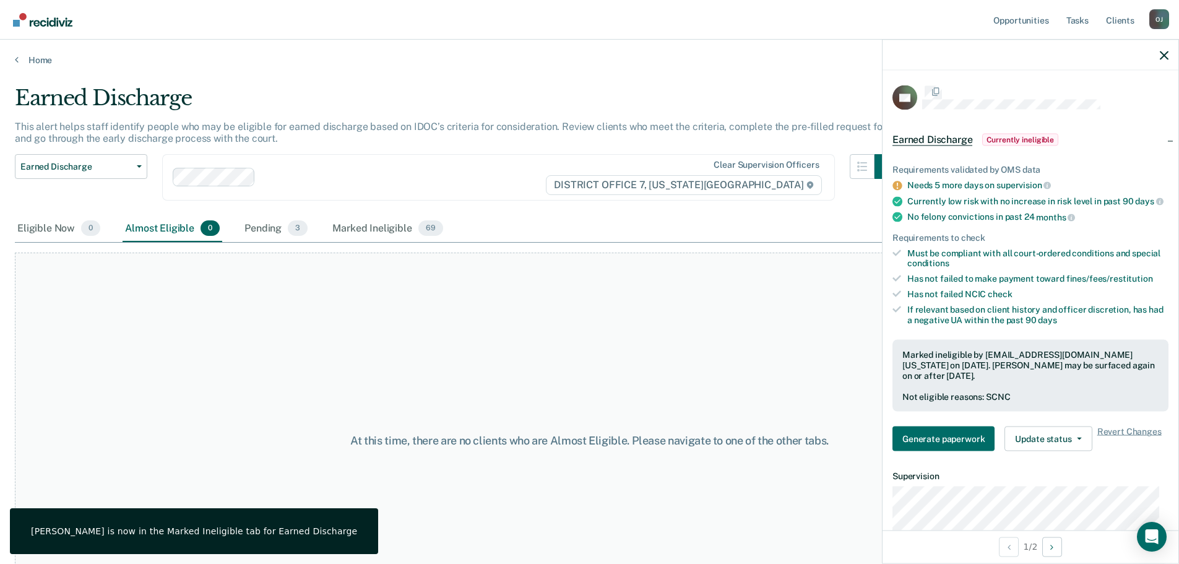
click at [350, 356] on div "At this time, there are no clients who are Almost Eligible. Please navigate to …" at bounding box center [590, 441] width 1150 height 376
click at [35, 57] on link "Home" at bounding box center [590, 59] width 1150 height 11
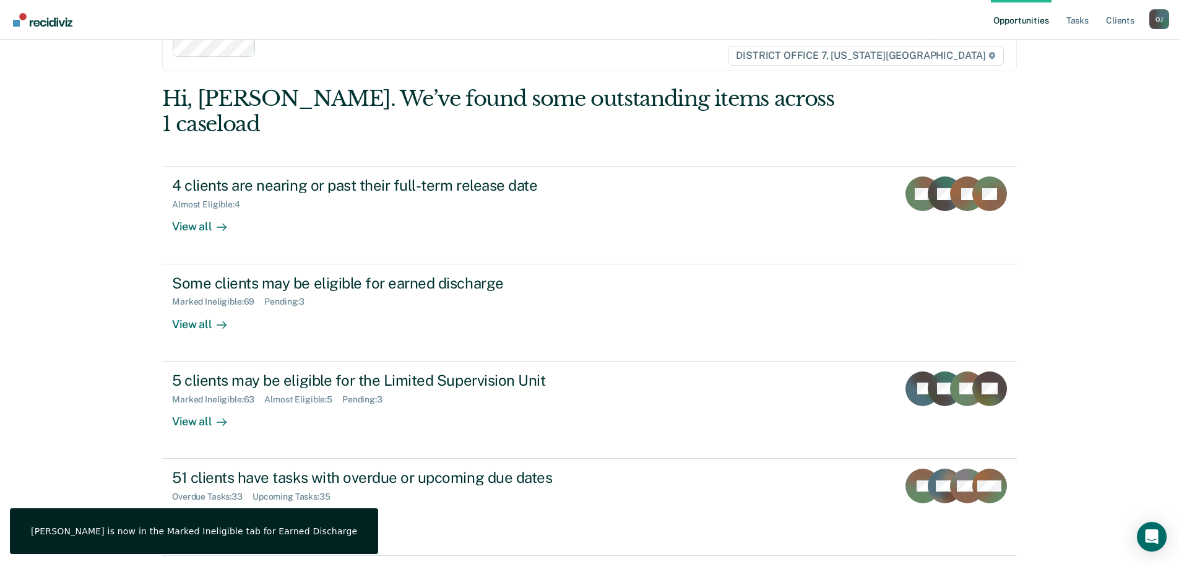
scroll to position [51, 0]
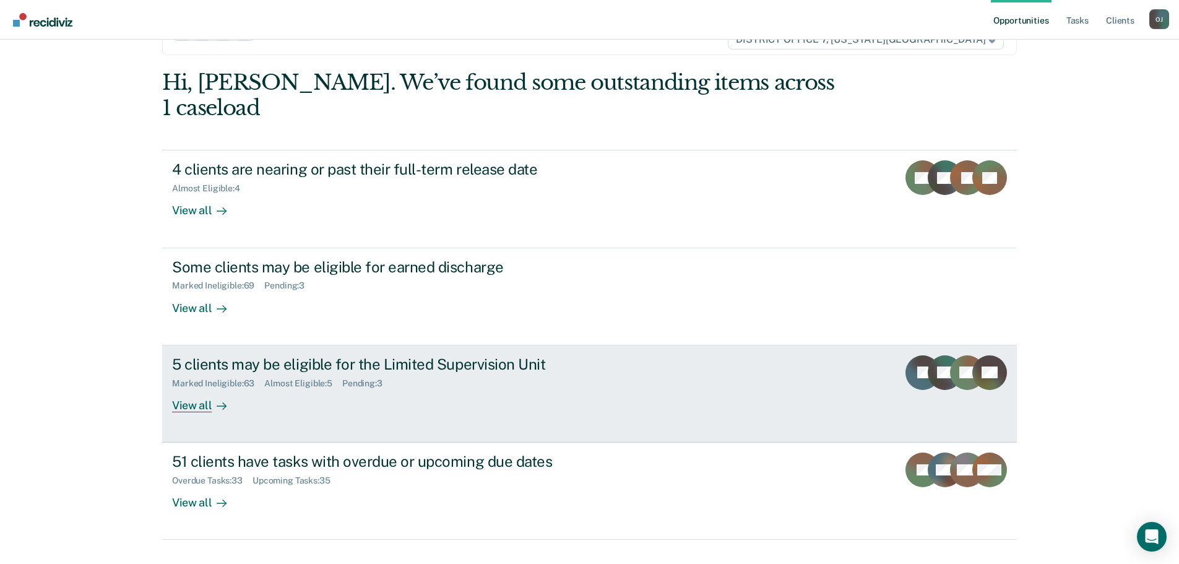
click at [212, 398] on div at bounding box center [219, 405] width 15 height 14
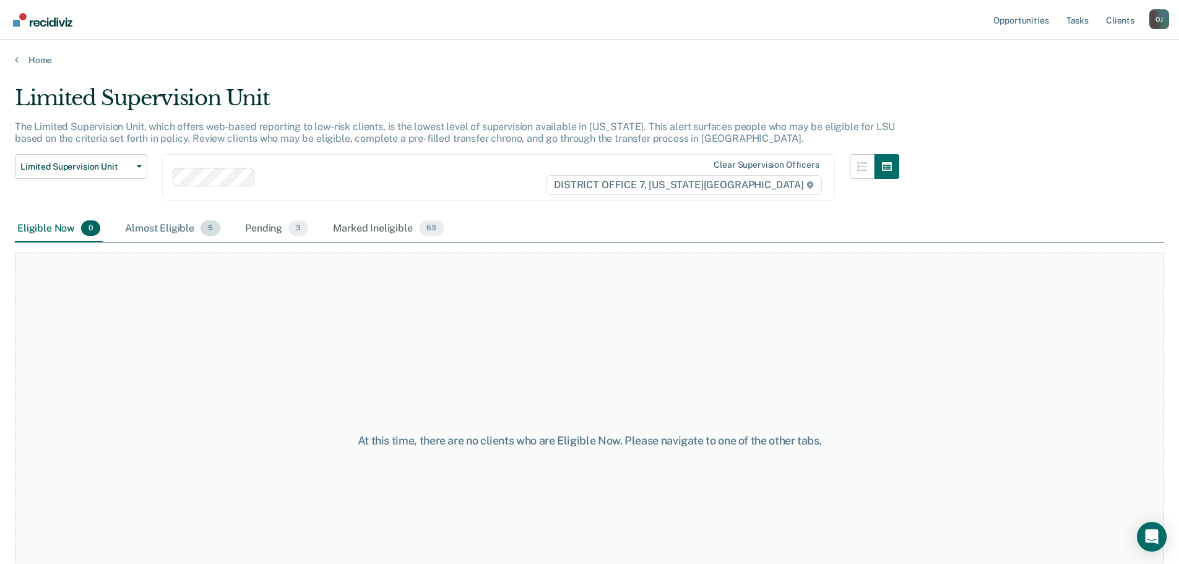
click at [167, 227] on div "Almost Eligible 5" at bounding box center [173, 228] width 100 height 27
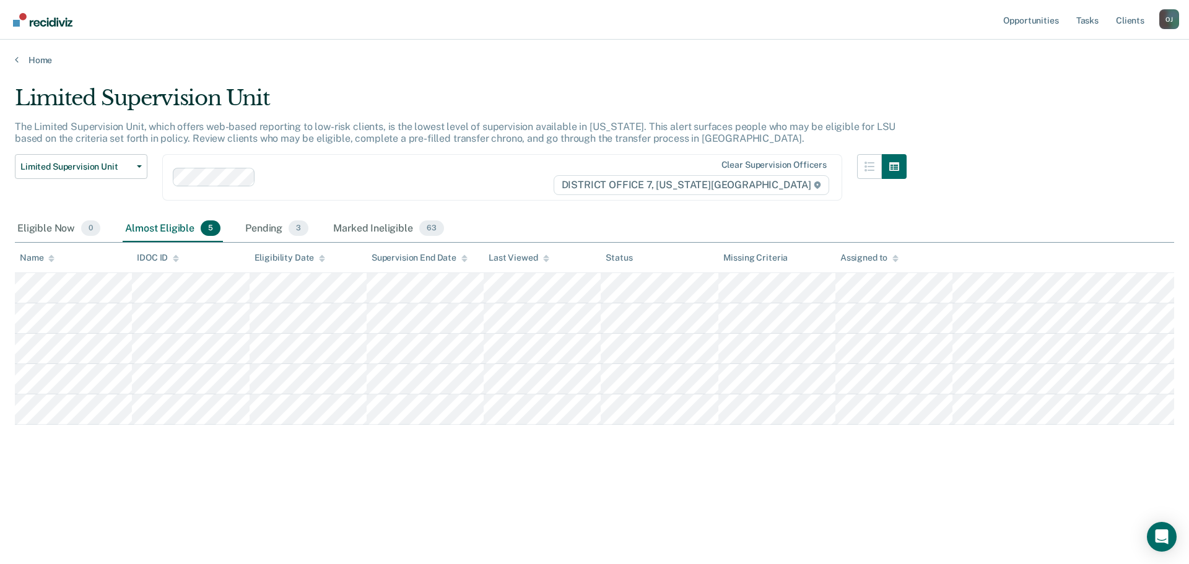
click at [22, 69] on main "Limited Supervision Unit The Limited Supervision Unit, which offers web-based r…" at bounding box center [594, 313] width 1189 height 495
click at [28, 66] on main "Limited Supervision Unit The Limited Supervision Unit, which offers web-based r…" at bounding box center [594, 313] width 1189 height 495
click at [38, 61] on link "Home" at bounding box center [594, 59] width 1159 height 11
